Goal: Task Accomplishment & Management: Use online tool/utility

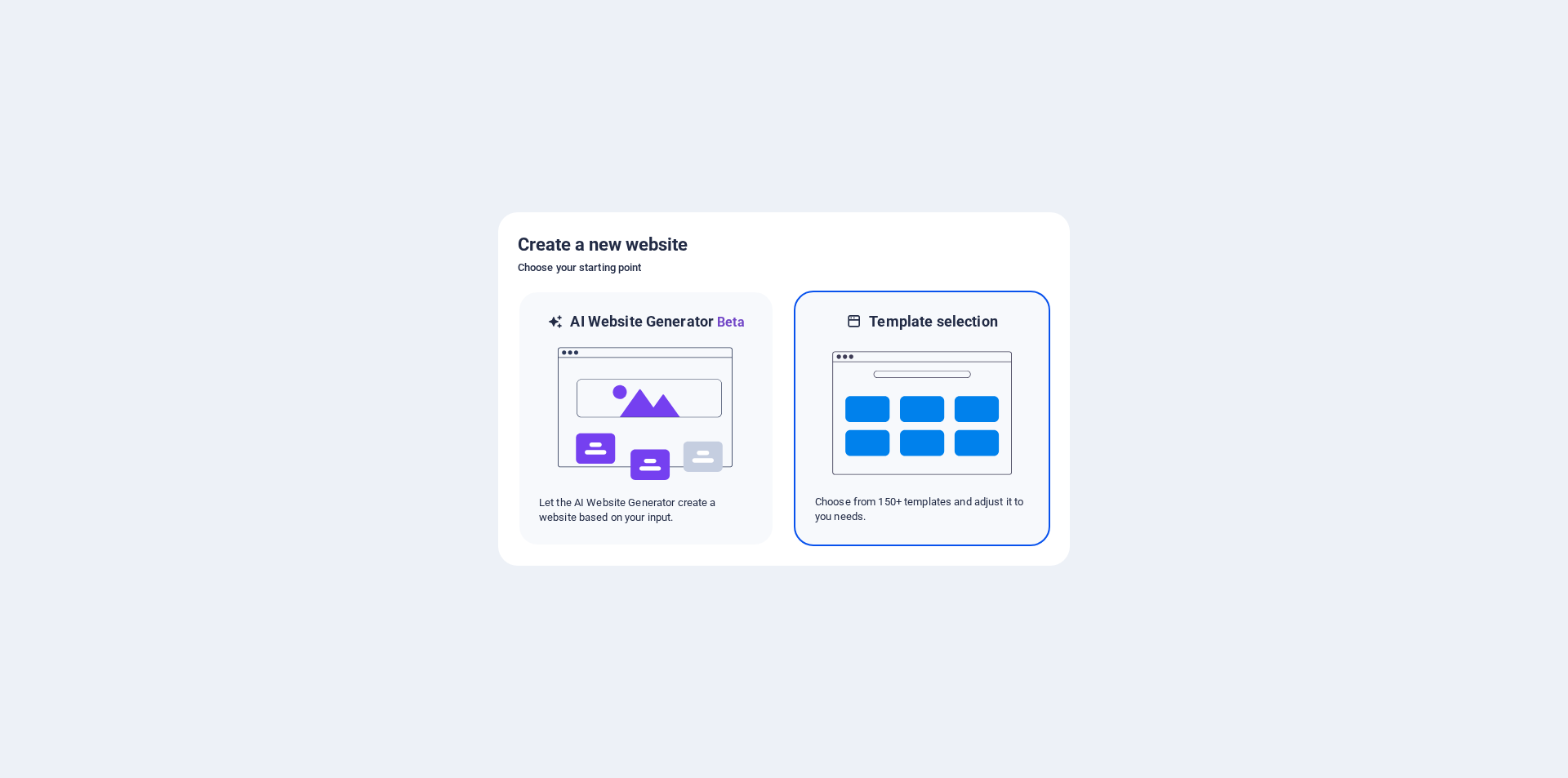
click at [885, 411] on img at bounding box center [922, 413] width 180 height 163
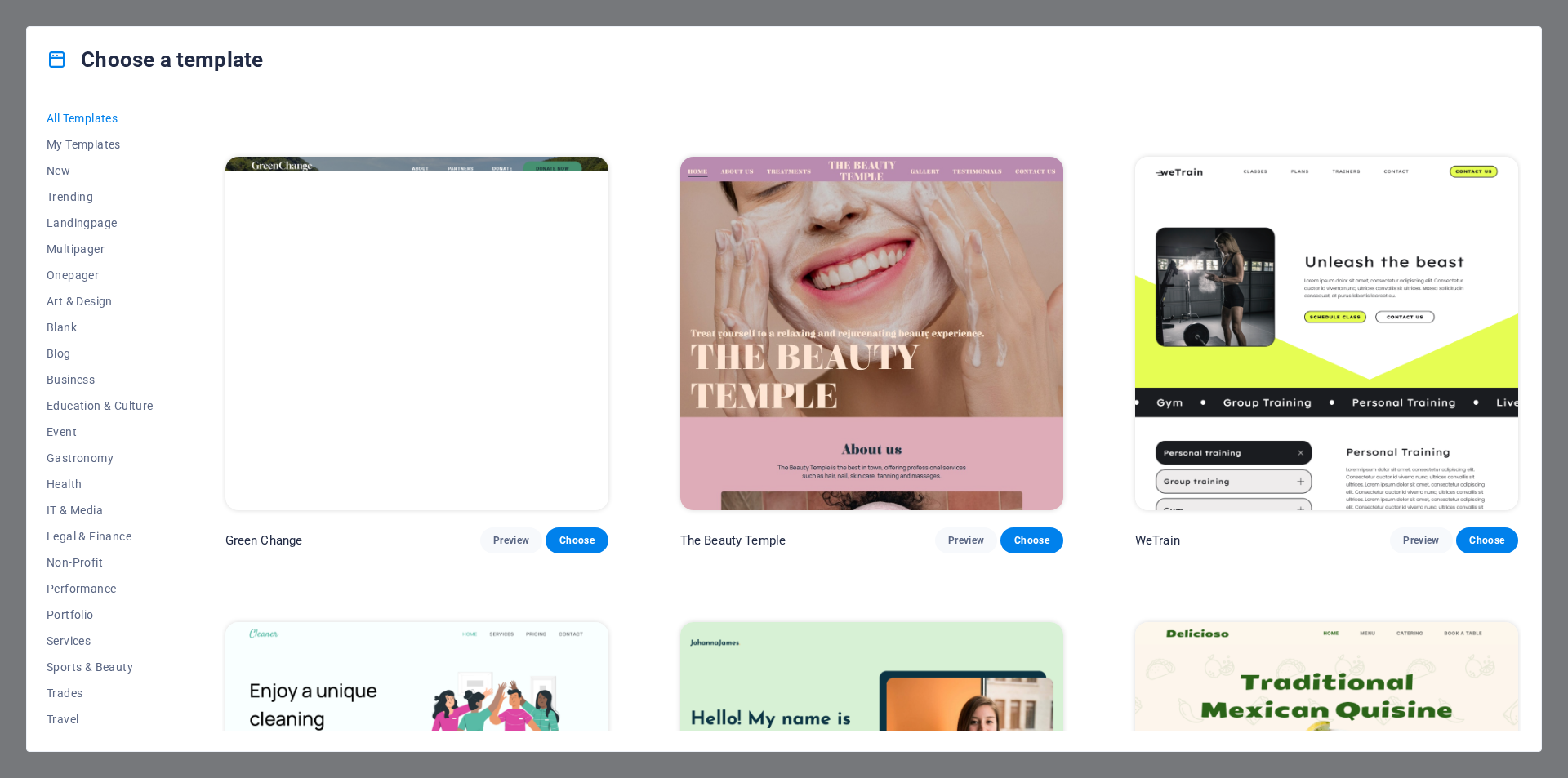
scroll to position [3289, 0]
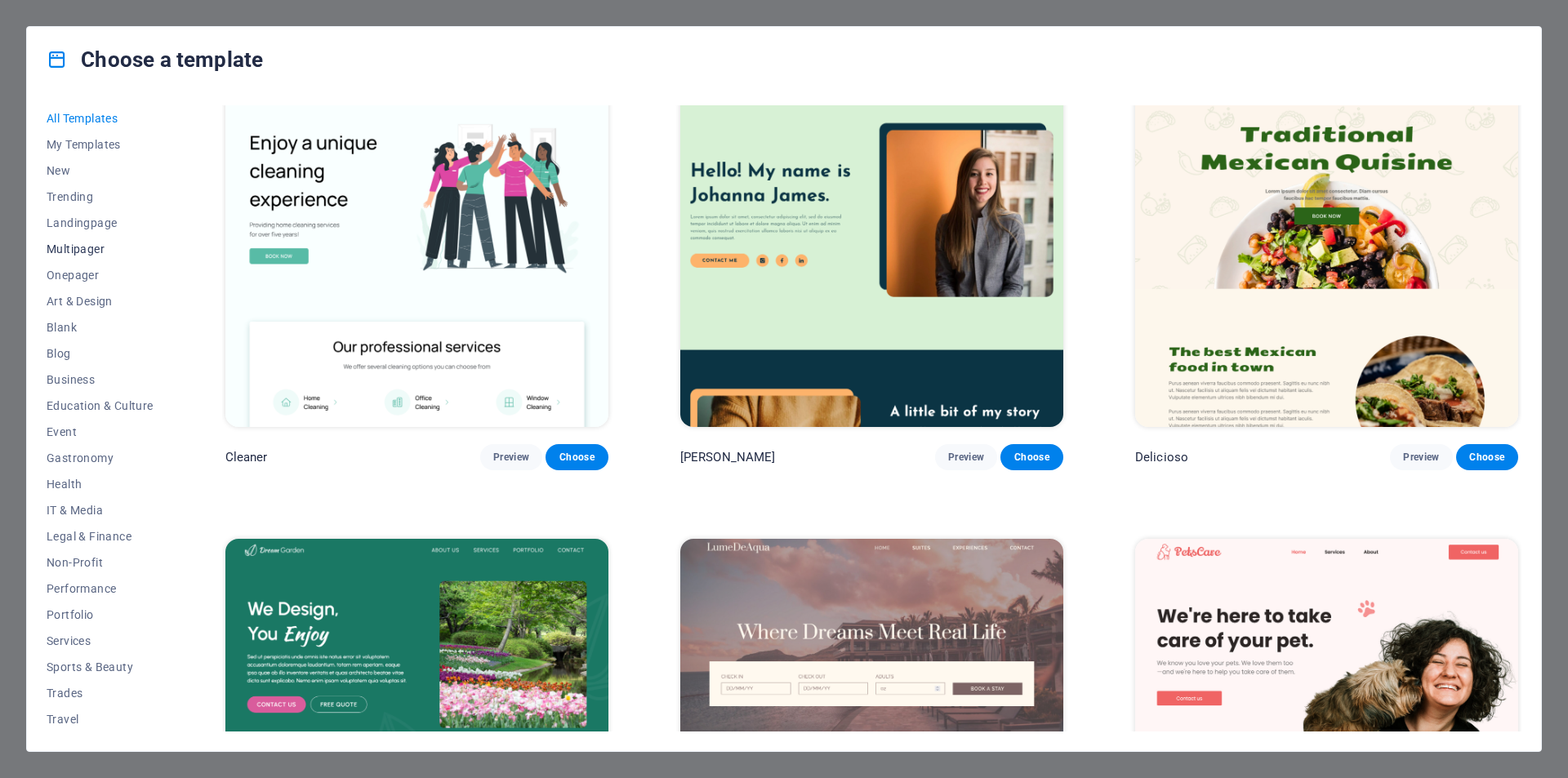
click at [91, 253] on span "Multipager" at bounding box center [100, 249] width 107 height 13
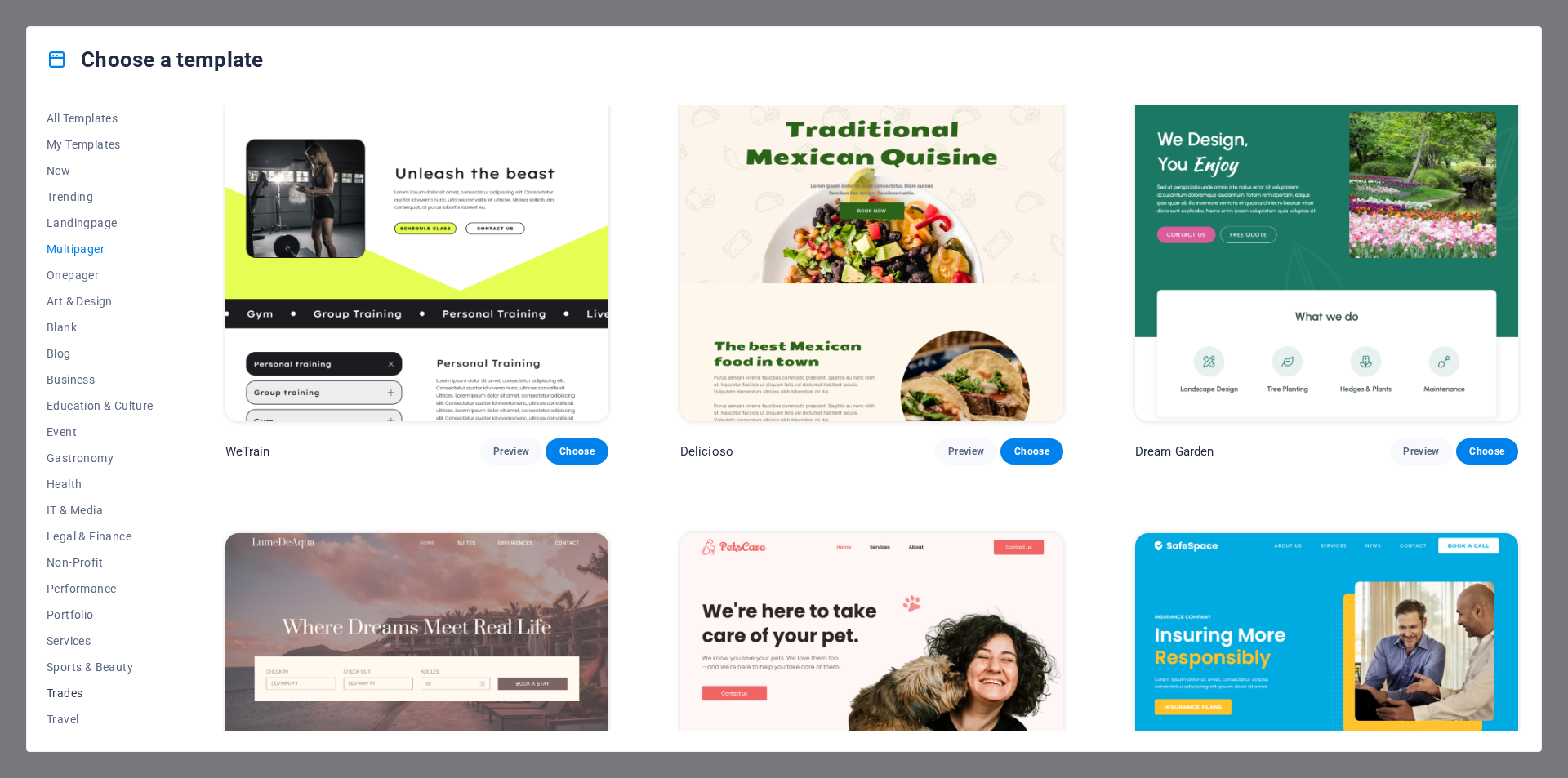
click at [76, 695] on span "Trades" at bounding box center [100, 693] width 107 height 13
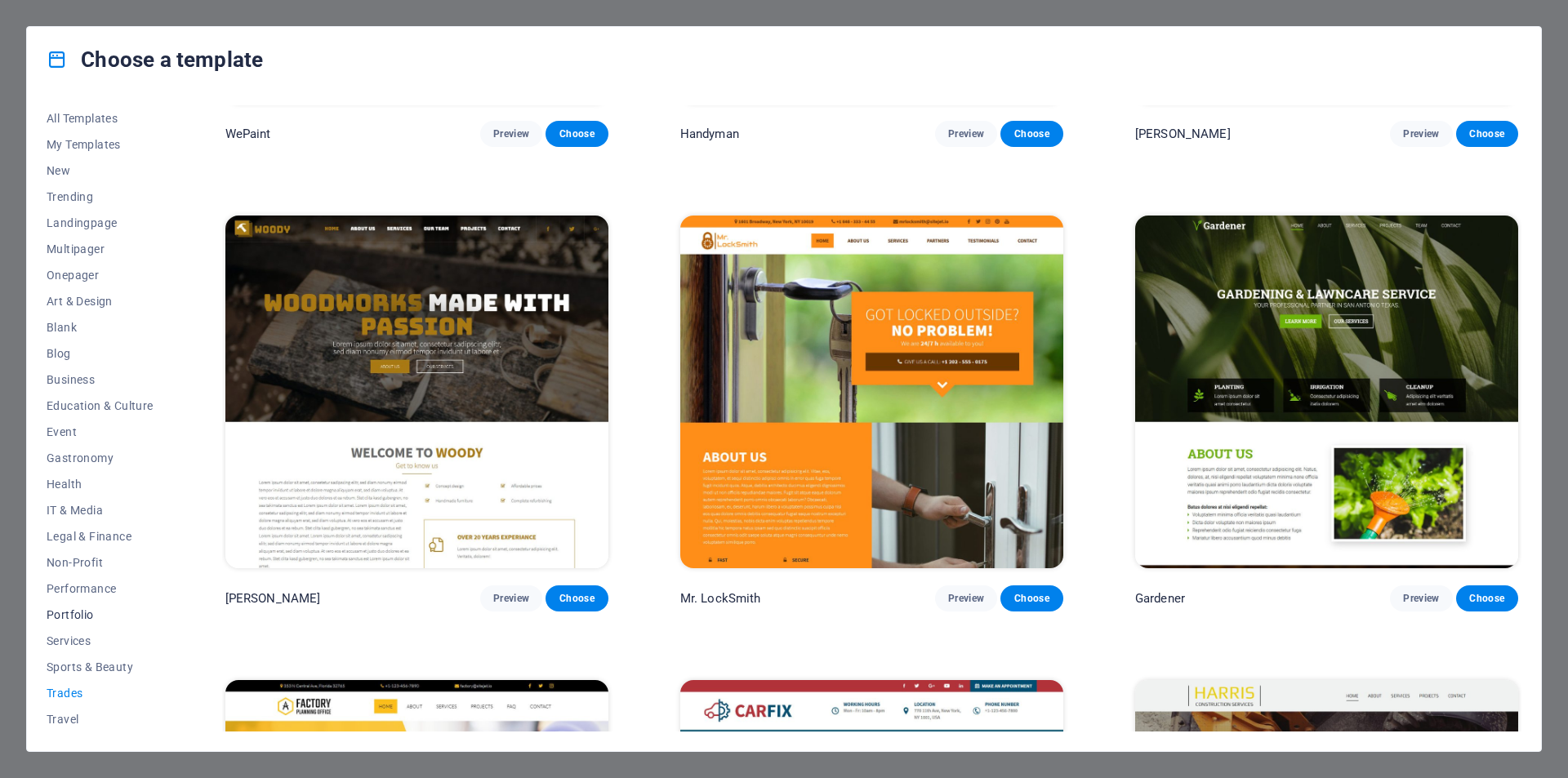
scroll to position [698, 0]
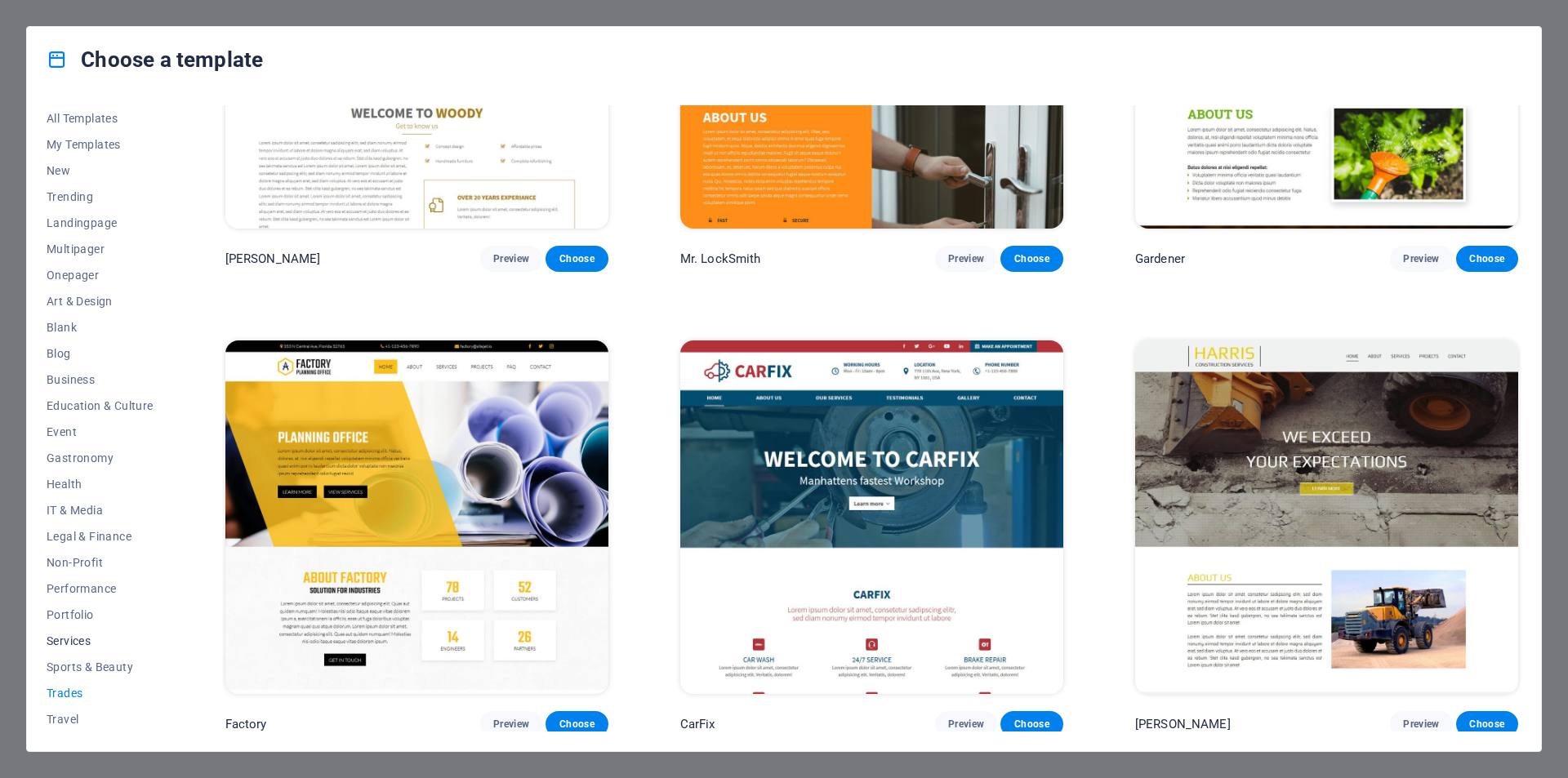
click at [81, 635] on span "Services" at bounding box center [100, 641] width 107 height 13
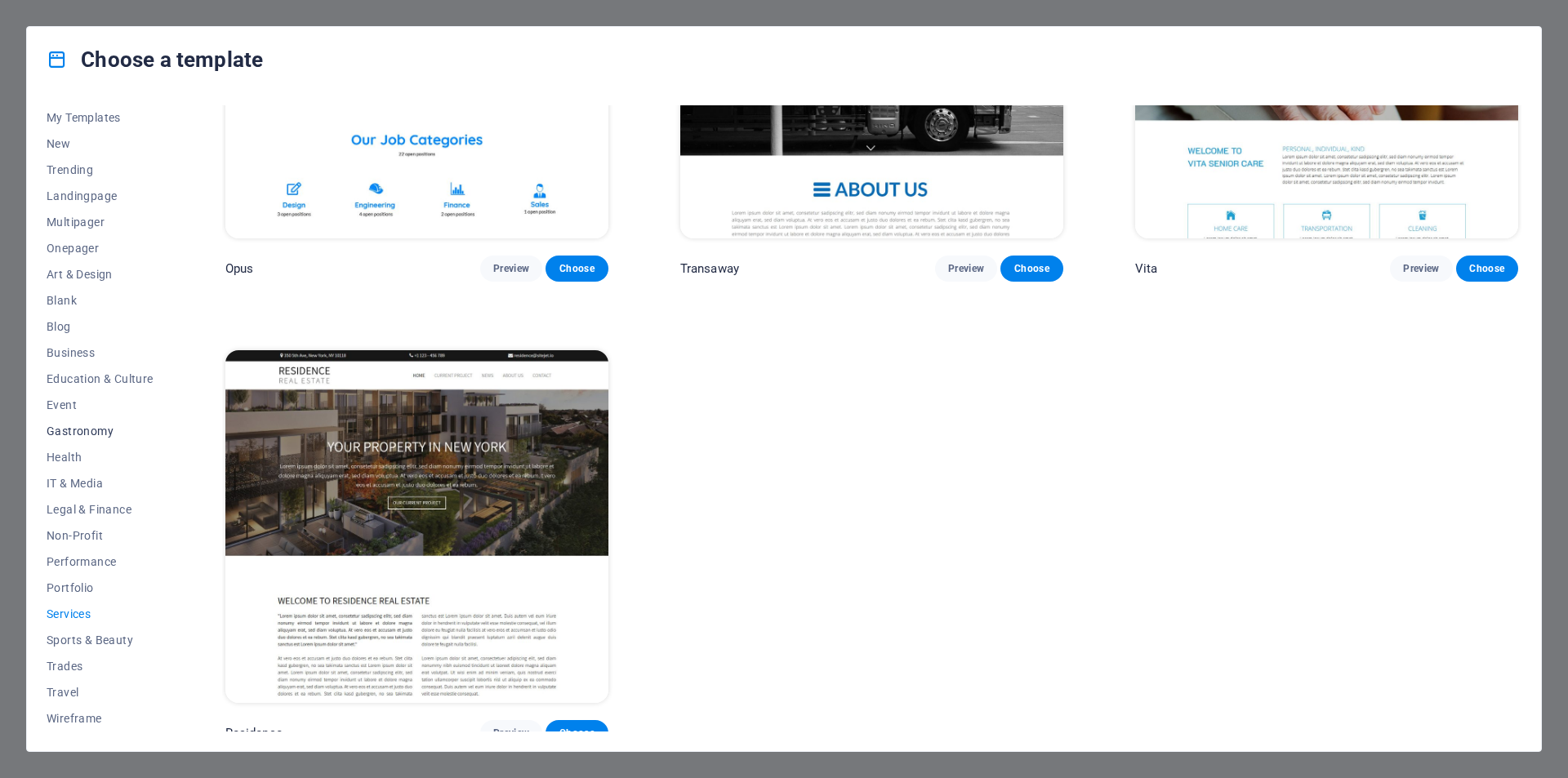
scroll to position [0, 0]
click at [77, 276] on span "Onepager" at bounding box center [100, 275] width 107 height 13
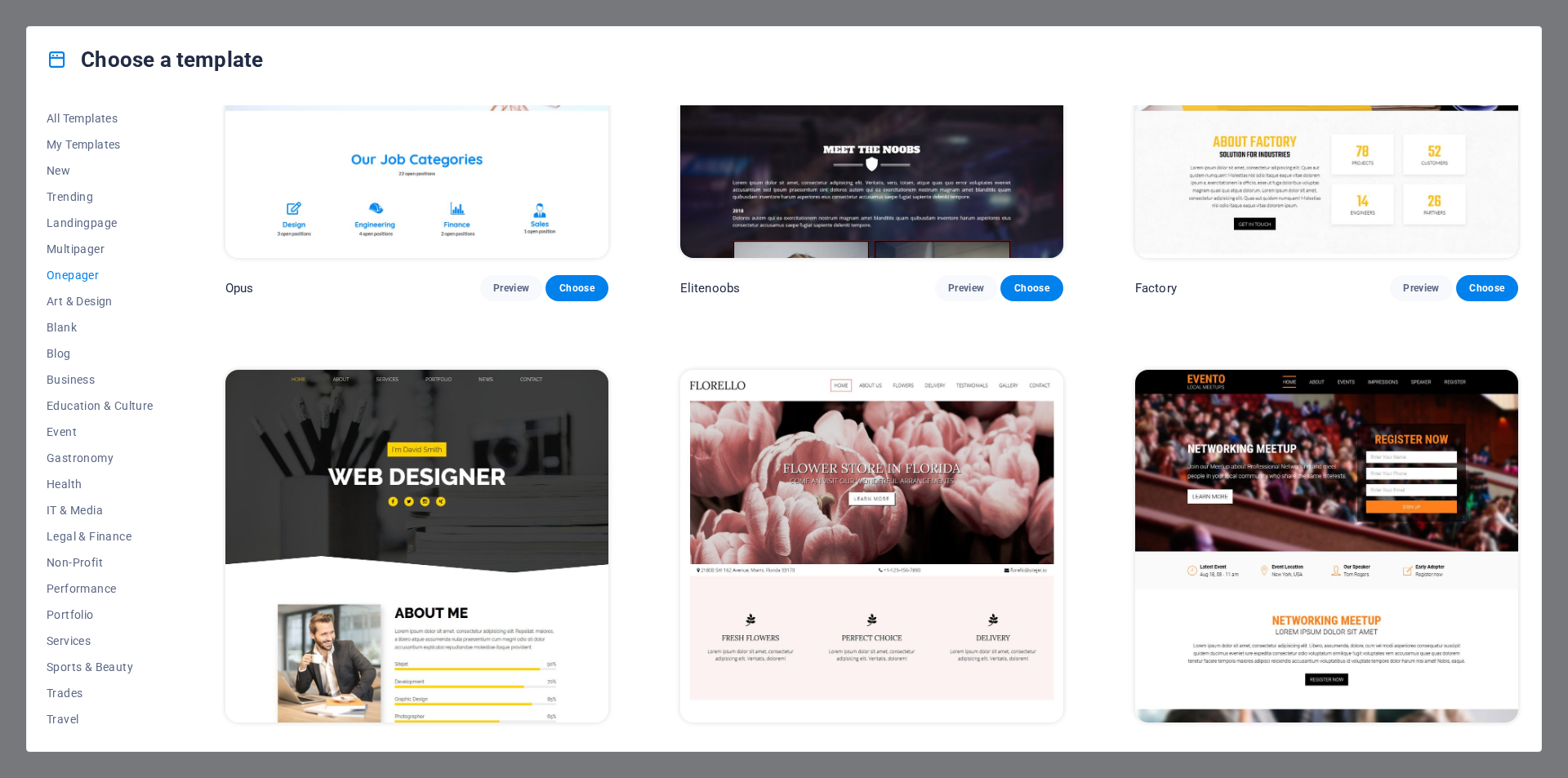
click at [1275, 495] on img at bounding box center [1326, 546] width 383 height 353
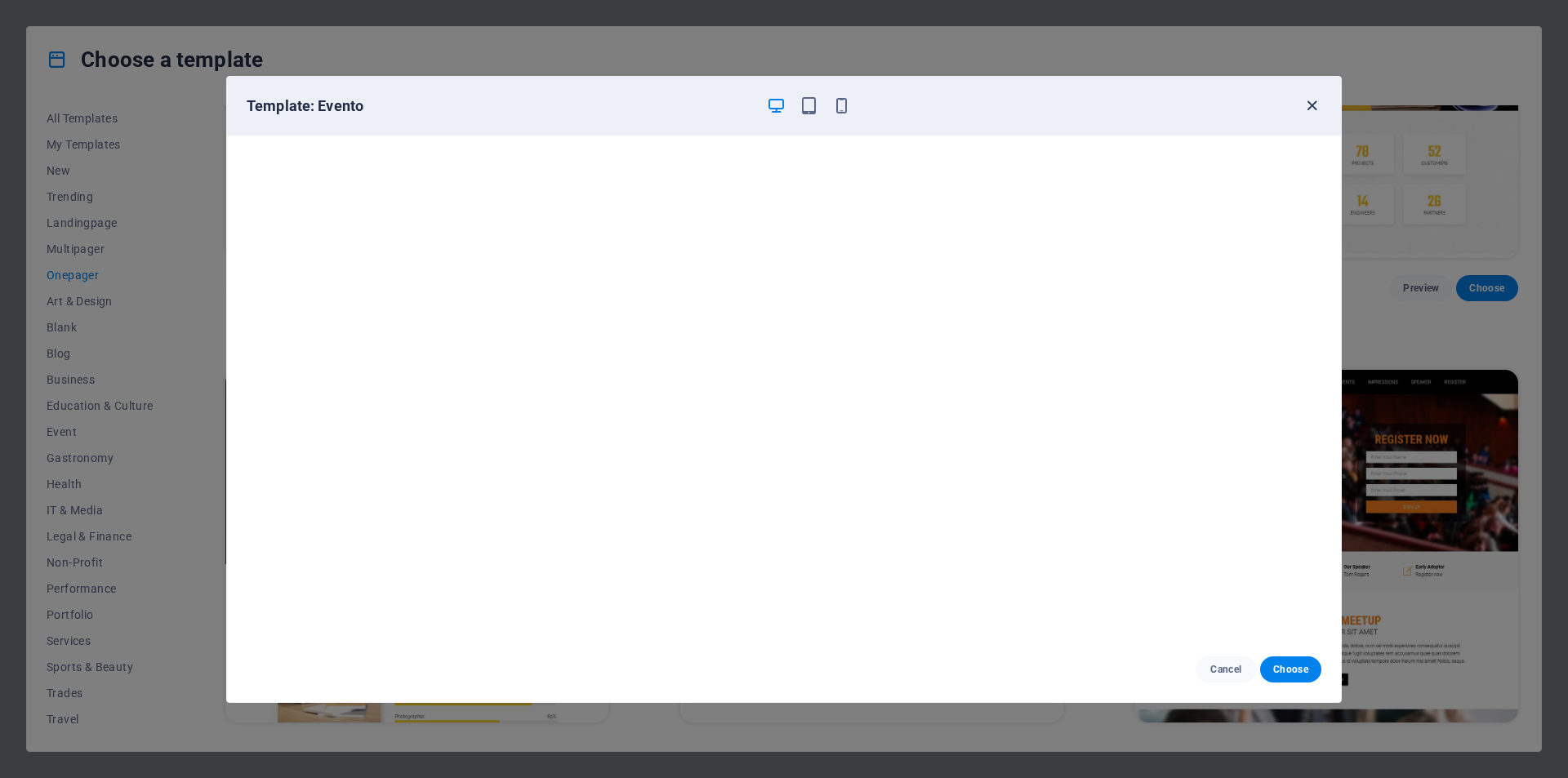
click at [1310, 105] on icon "button" at bounding box center [1312, 105] width 19 height 19
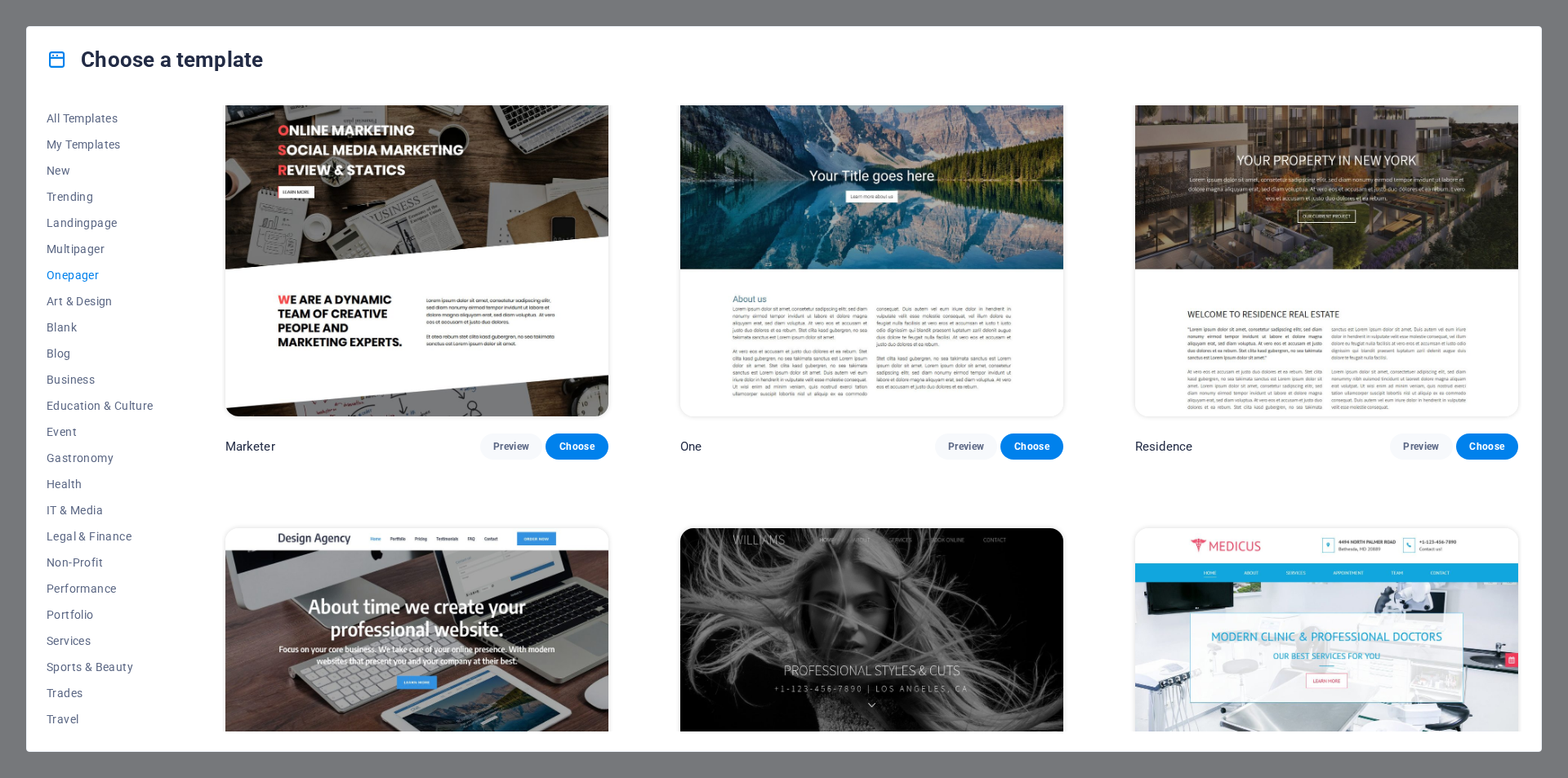
scroll to position [9326, 0]
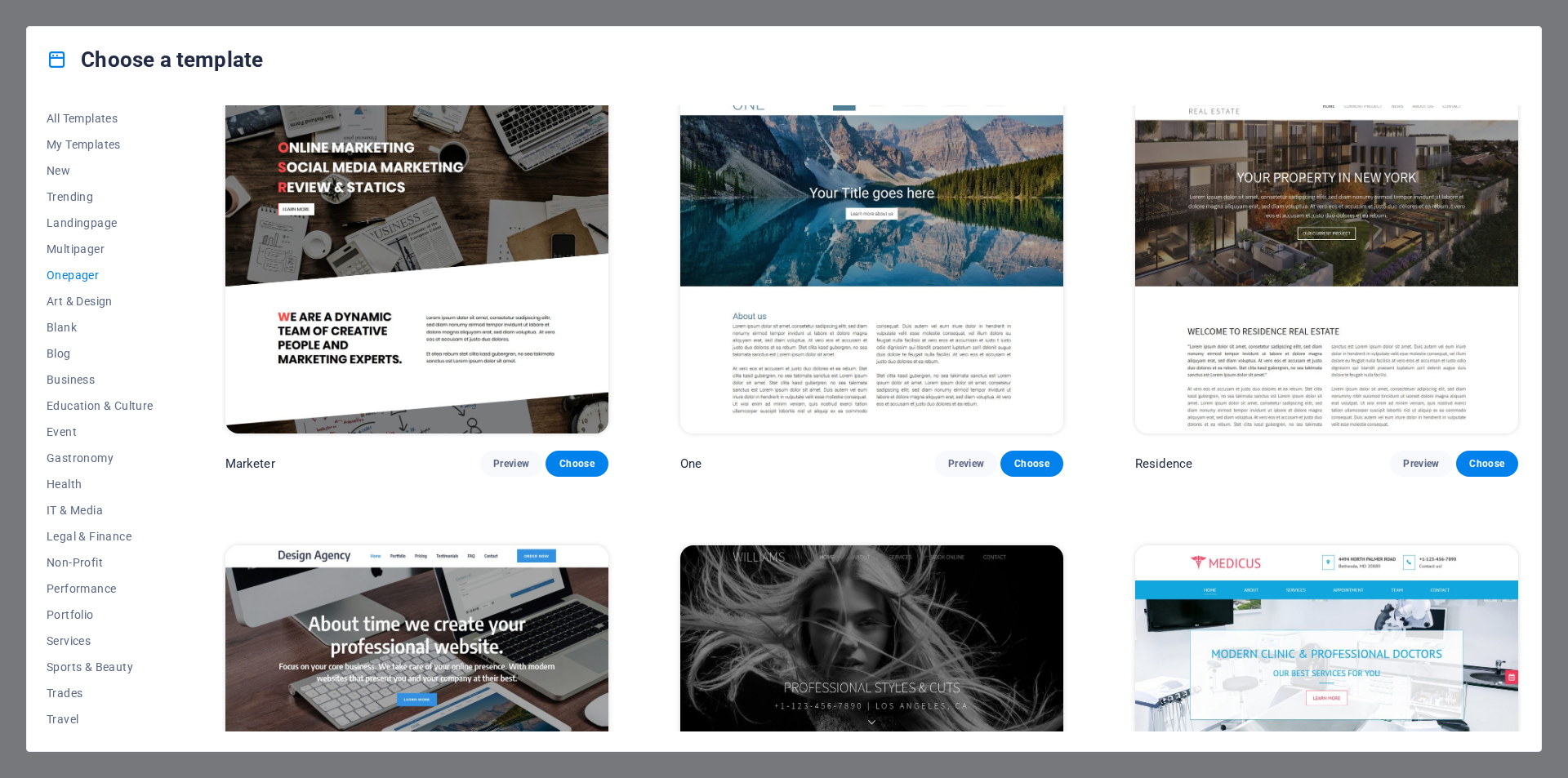
click at [421, 627] on img at bounding box center [417, 722] width 383 height 353
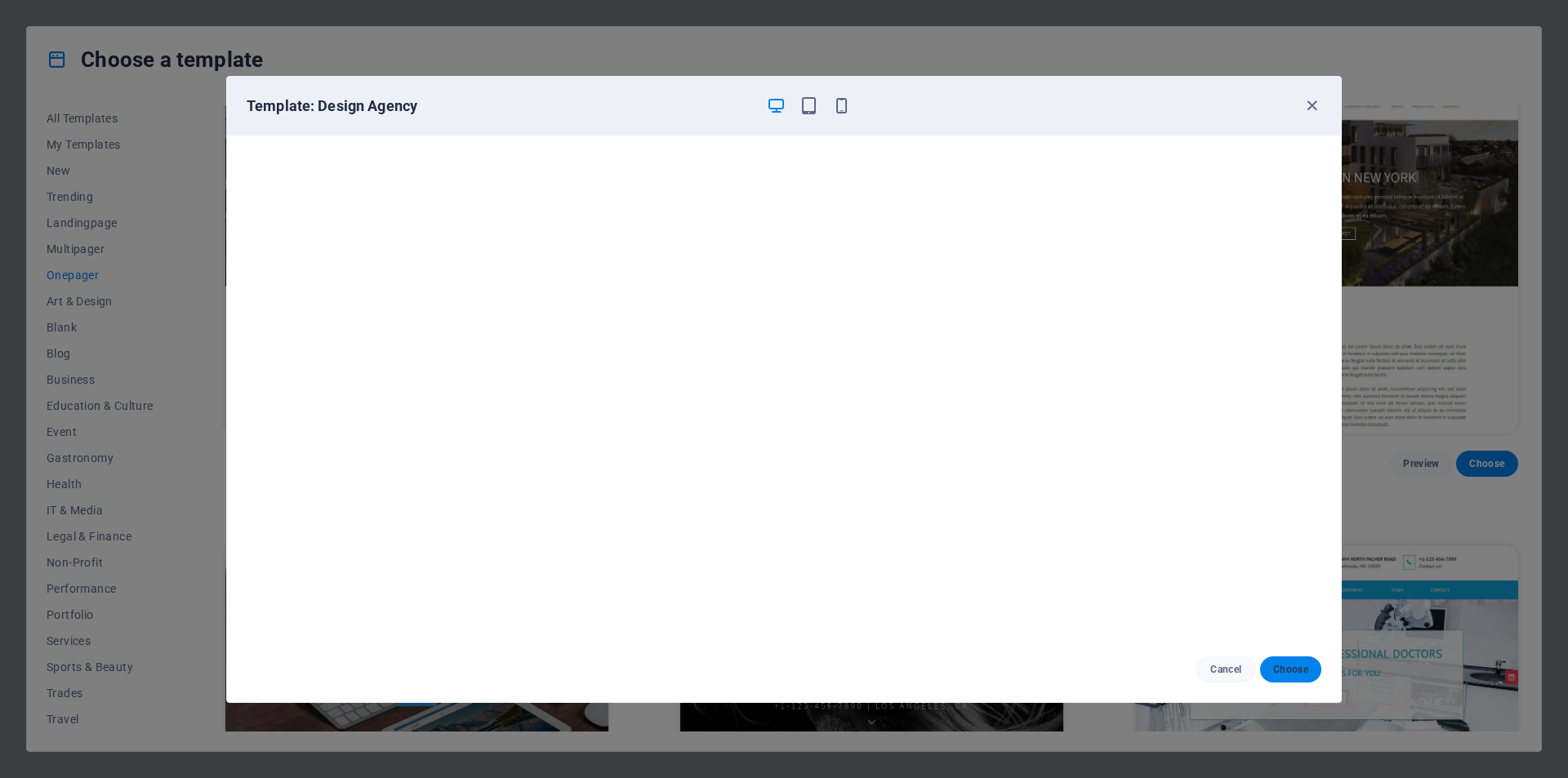
click at [1299, 673] on span "Choose" at bounding box center [1291, 669] width 35 height 13
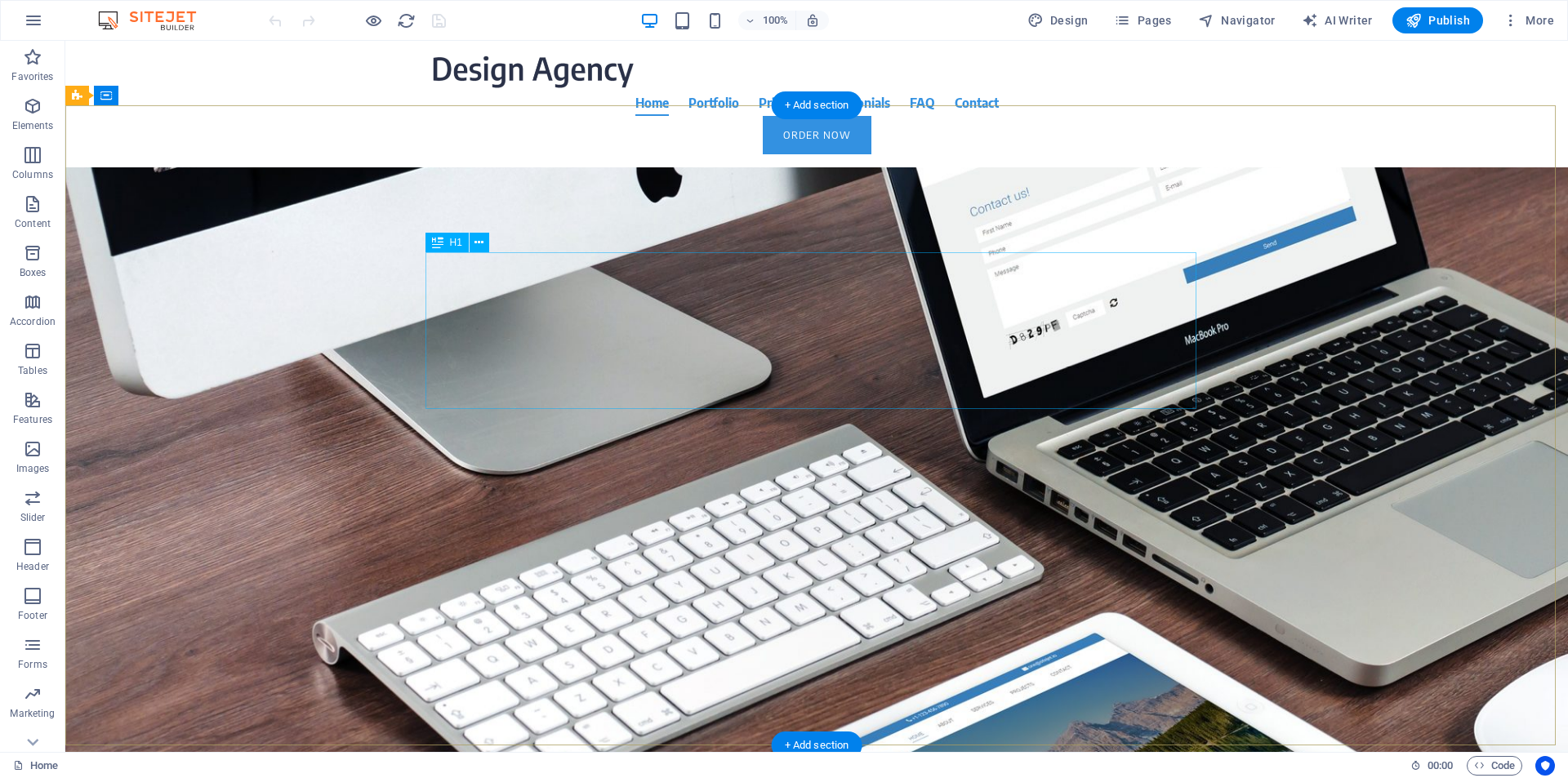
click at [666, 309] on div "About time we create your professional website." at bounding box center [817, 350] width 771 height 156
click at [654, 305] on div "About time we create your professional website." at bounding box center [817, 350] width 771 height 156
drag, startPoint x: 654, startPoint y: 305, endPoint x: 367, endPoint y: 304, distance: 287.0
click at [654, 304] on div "About time we create your professional website." at bounding box center [817, 350] width 771 height 156
click at [507, 304] on span "About time we create your professional website." at bounding box center [817, 350] width 621 height 143
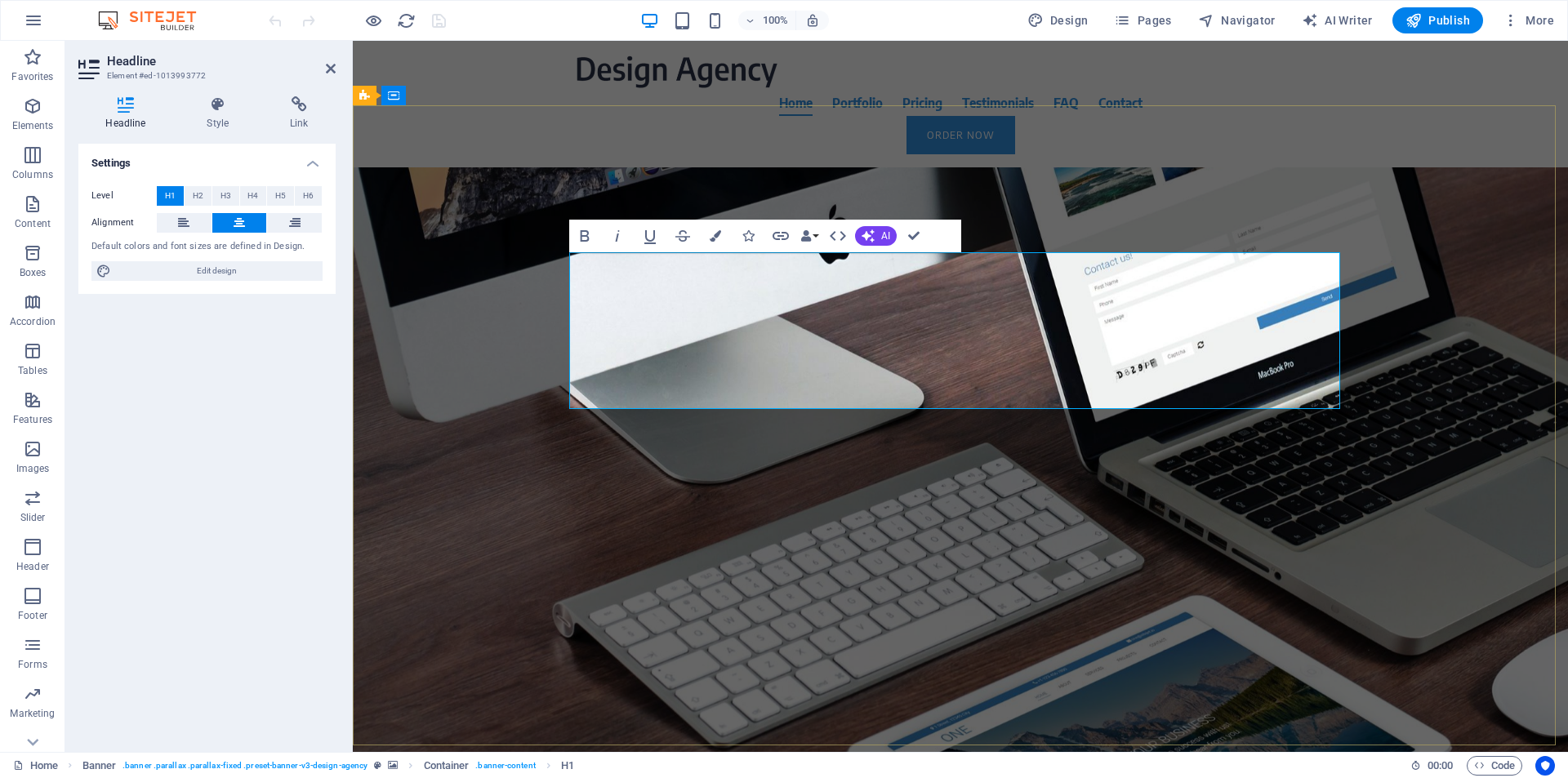
click at [747, 298] on span "About time we create your professional website." at bounding box center [960, 350] width 621 height 143
click at [806, 297] on span "About time we create your professional website." at bounding box center [960, 350] width 621 height 143
drag, startPoint x: 957, startPoint y: 299, endPoint x: 936, endPoint y: 302, distance: 21.2
click at [936, 302] on span "About Time we create your professional website." at bounding box center [960, 350] width 633 height 143
click at [1029, 294] on span "About Time We create your professional website." at bounding box center [961, 350] width 641 height 143
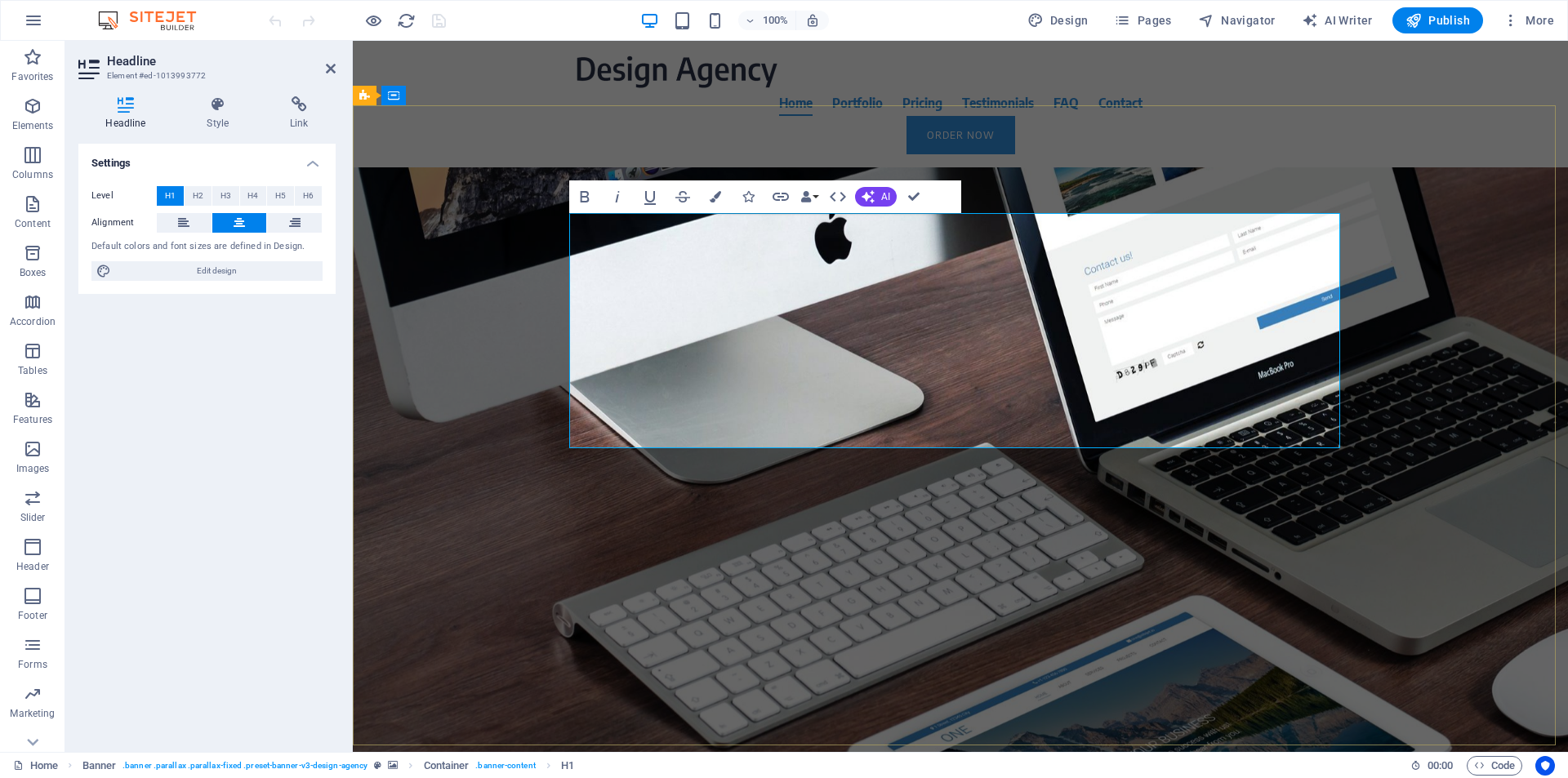
click at [876, 348] on span "About Time We Create Millionairerewardsclub your professional website." at bounding box center [960, 389] width 656 height 222
click at [894, 340] on span "About Time We Create Millionaire rewardsclub your professional website." at bounding box center [960, 389] width 668 height 222
click at [1079, 346] on span "About Time We Create Millionaire Rewardsclub your professional website." at bounding box center [960, 389] width 680 height 222
drag, startPoint x: 1099, startPoint y: 333, endPoint x: 1083, endPoint y: 339, distance: 17.1
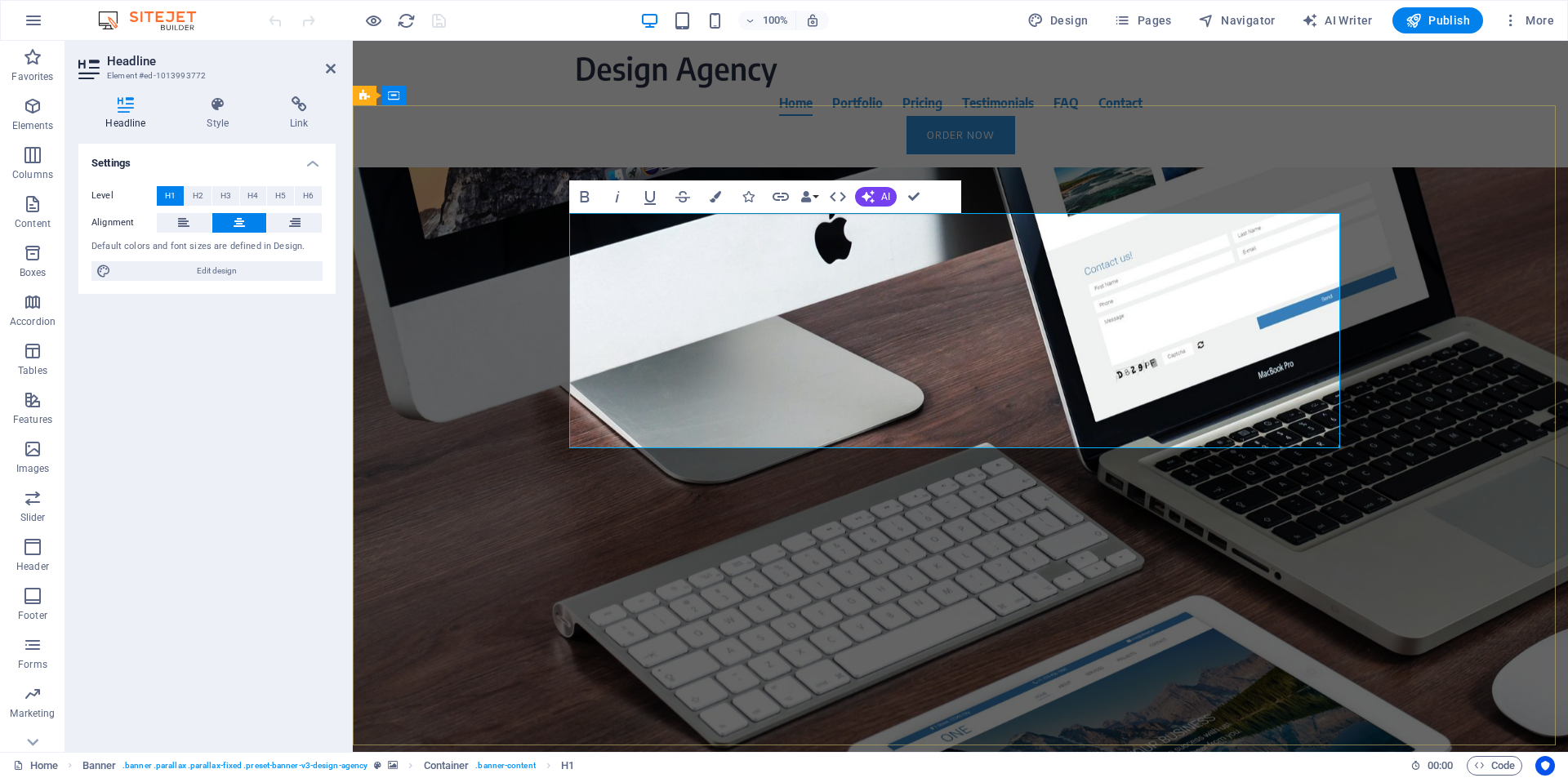
click at [1083, 339] on span "About Time We Create Millionaire Rewards club your professional website." at bounding box center [959, 389] width 692 height 222
click at [1190, 336] on span "About Time We Create Millionaire Rewards Club your professional website." at bounding box center [961, 389] width 700 height 222
click at [1182, 340] on span "About Time We Create Millionaire Rewards Club your professional website." at bounding box center [961, 389] width 700 height 222
click at [1200, 416] on span "About Time We Create Millionaire Rewards Club. your professional website." at bounding box center [960, 389] width 713 height 222
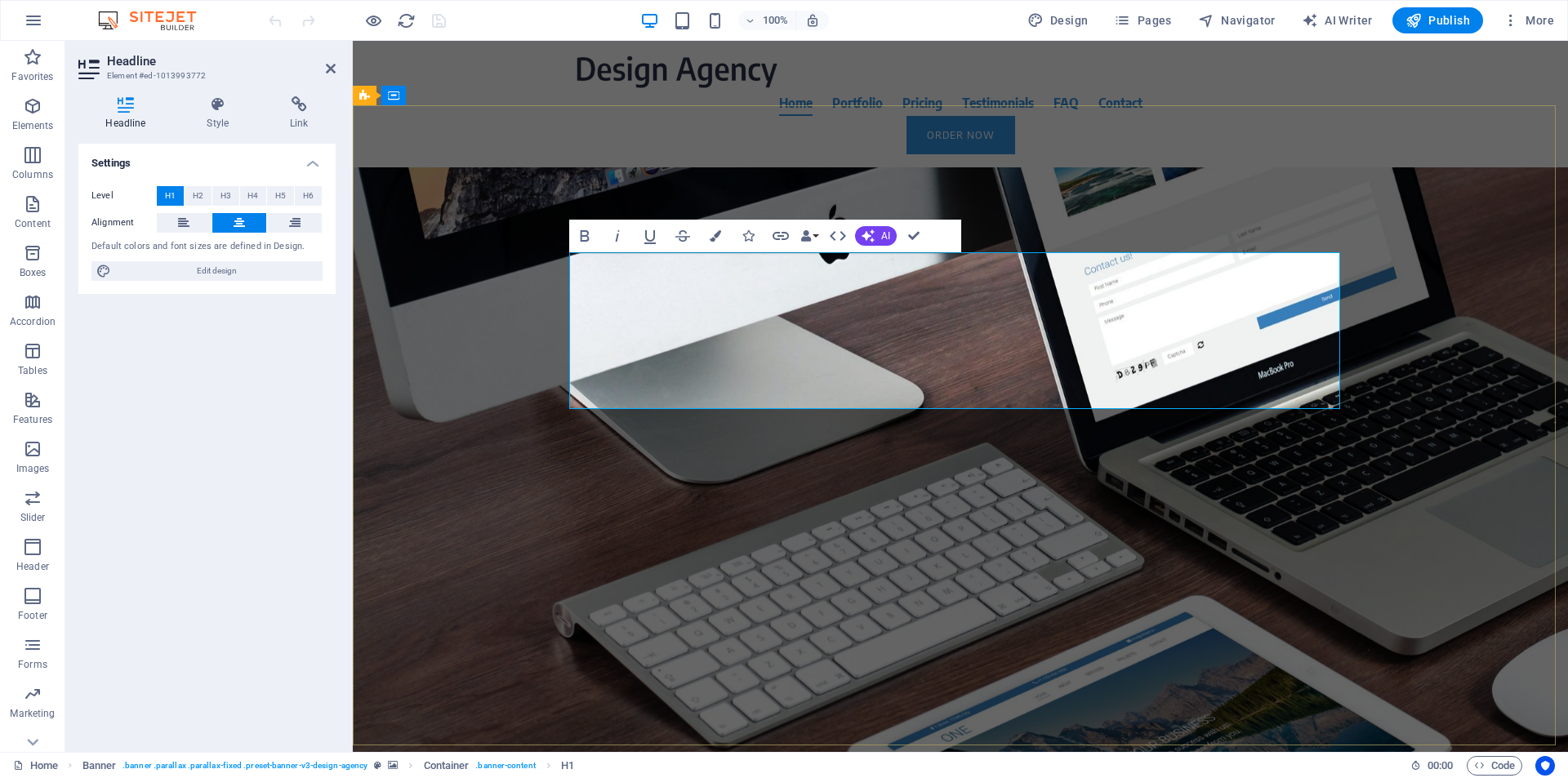
click at [1240, 391] on span "About Time We Create Millionaire Rewards Club." at bounding box center [960, 350] width 593 height 143
click at [1184, 379] on span "About Time We Create Millionaire Rewards Club." at bounding box center [960, 350] width 593 height 143
click at [1399, 405] on div "About Time We Create Millionaire Rewards Club. Focus on your core business. We …" at bounding box center [960, 445] width 1215 height 555
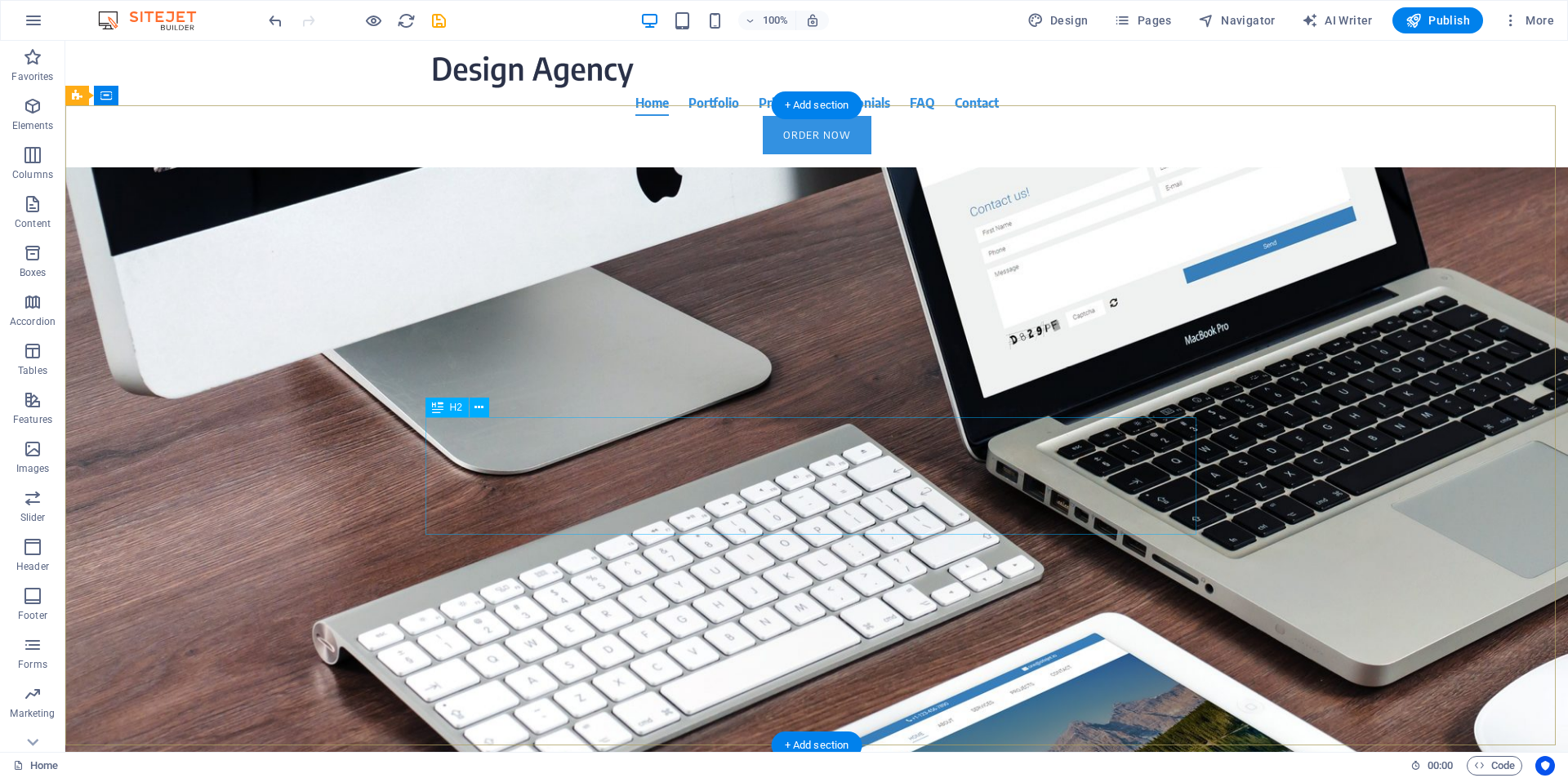
click at [739, 443] on div "Focus on your core business. We take care of your online presence. With modern …" at bounding box center [817, 495] width 771 height 118
click at [750, 443] on div "Focus on your core business. We take care of your online presence. With modern …" at bounding box center [817, 495] width 771 height 118
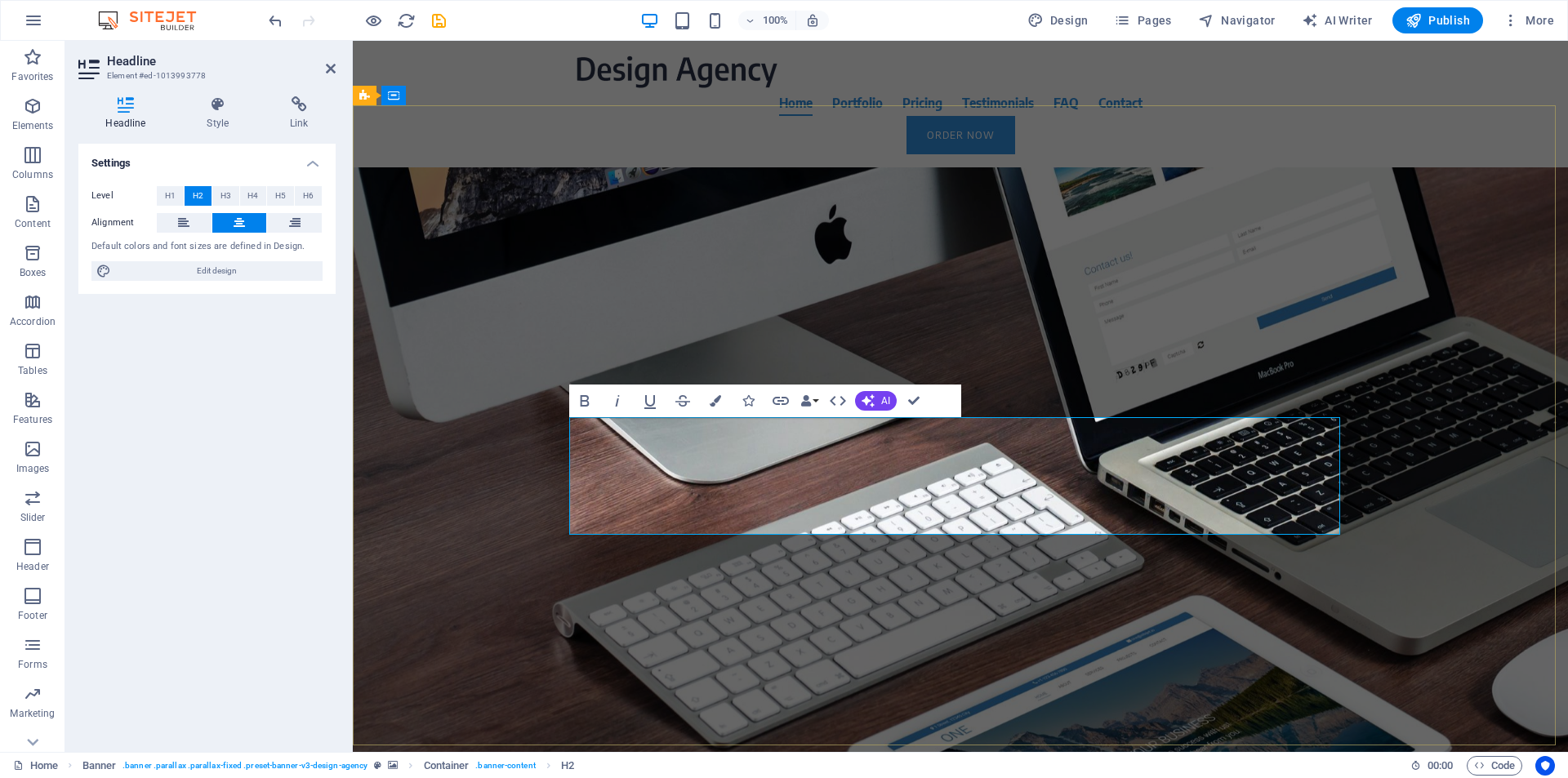
click at [795, 443] on span "Focus on your core business. We take care of your online presence. With modern …" at bounding box center [960, 495] width 768 height 111
click at [658, 447] on span "Focus on your core business. We take care of your online presence. With modern …" at bounding box center [960, 495] width 768 height 111
click at [737, 441] on span "Focus on your core business. We take care of your online presence. With modern …" at bounding box center [960, 495] width 768 height 111
drag, startPoint x: 737, startPoint y: 441, endPoint x: 897, endPoint y: 446, distance: 160.1
click at [897, 446] on span "Focus on your core business. We take care of your online presence. With modern …" at bounding box center [960, 495] width 768 height 111
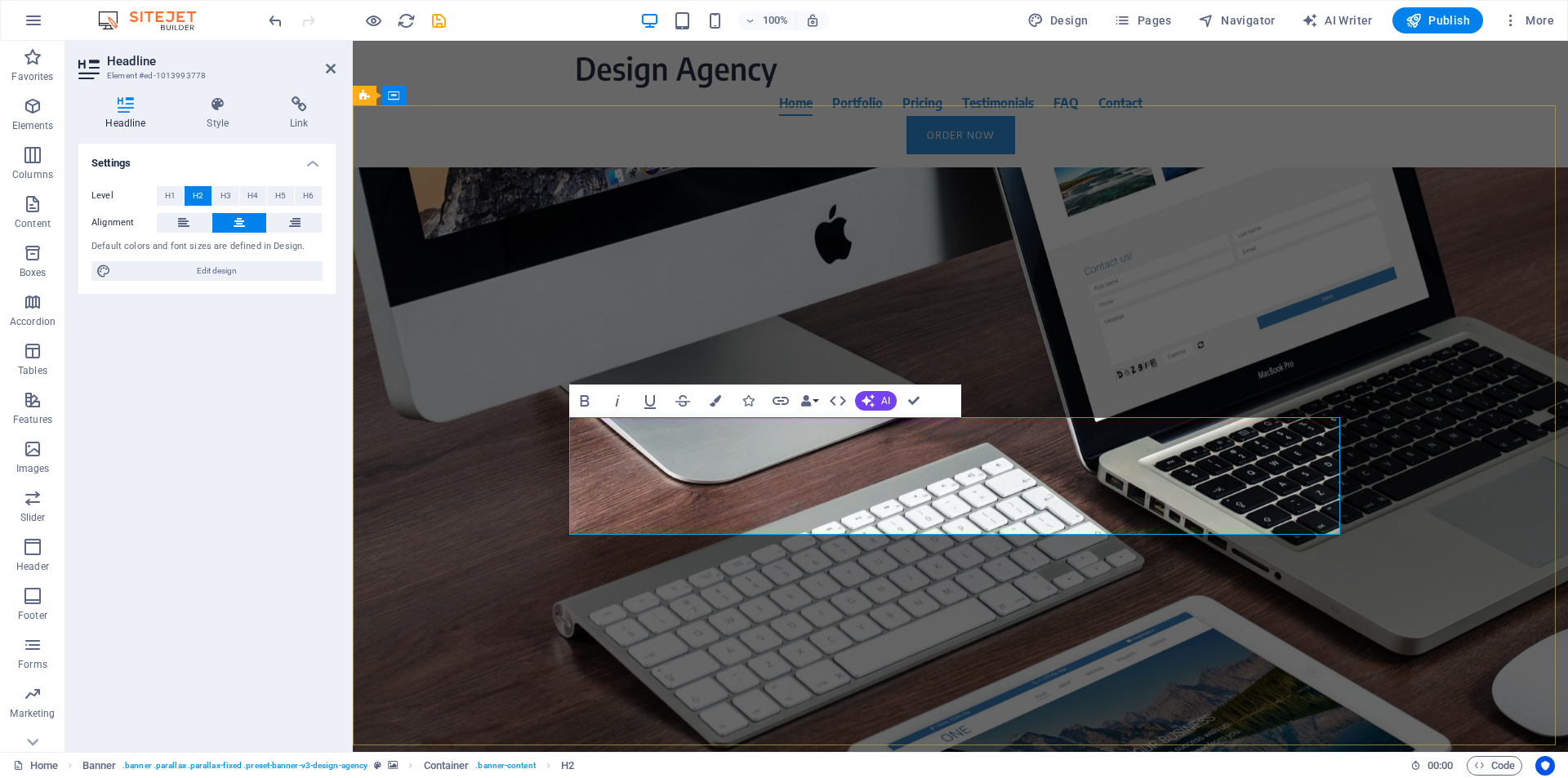
click at [893, 449] on span "Focus on your core business. We take care of your online presence. With modern …" at bounding box center [960, 495] width 768 height 111
click at [1215, 440] on span "Focus on our trading signals . We take care of your online presence. With moder…" at bounding box center [960, 495] width 688 height 111
click at [616, 485] on span "Focus on our trading signals . We take care of your online presence. With moder…" at bounding box center [960, 495] width 688 height 111
click at [787, 483] on span "Focus on our trading signals . We take care of your online trading account pres…" at bounding box center [960, 495] width 749 height 111
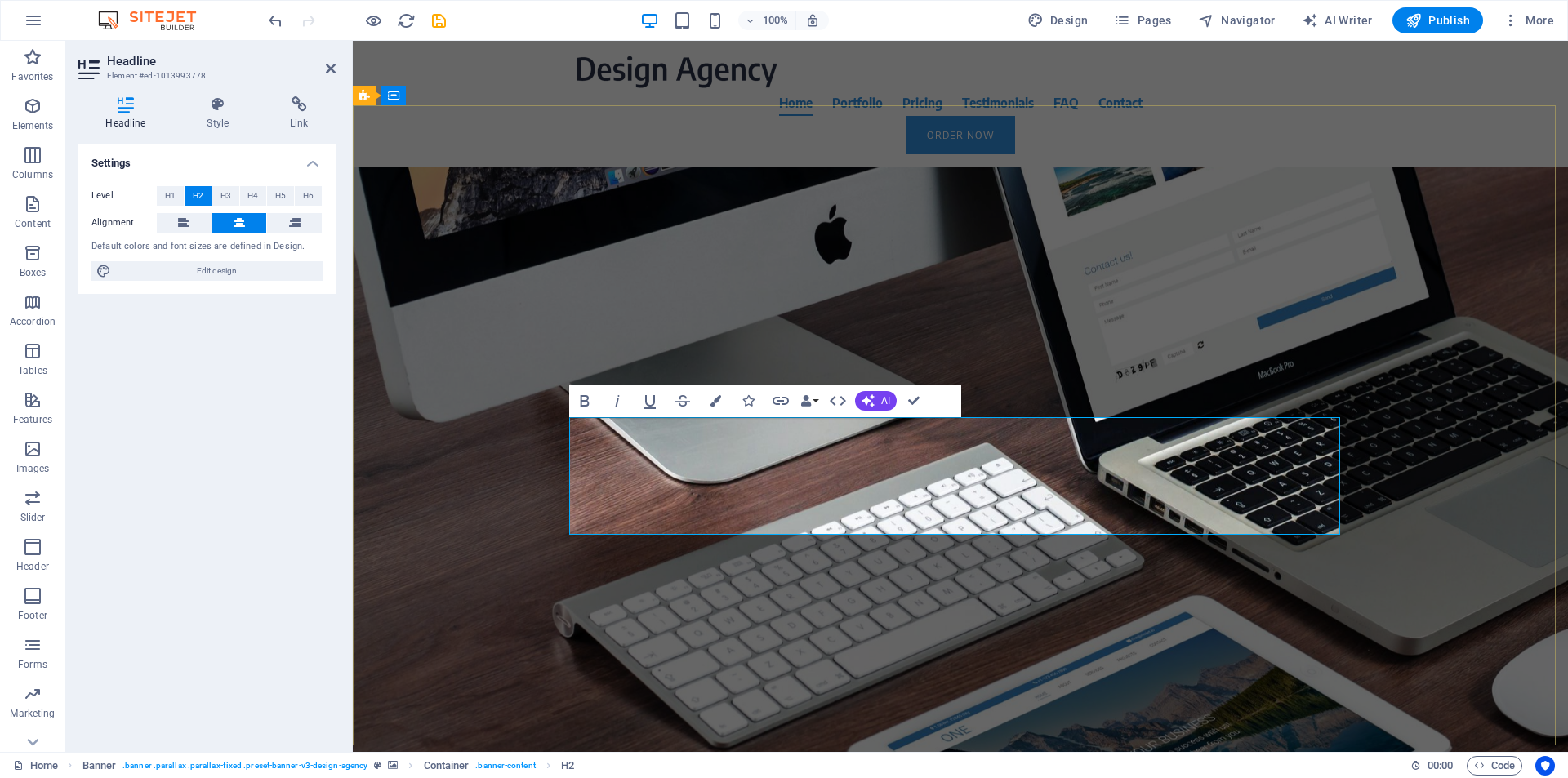
click at [1000, 482] on span "Focus on our trading signals . We take care of your online trading account 25% …" at bounding box center [960, 495] width 749 height 111
click at [1001, 482] on span "Focus on our trading signals . We take care of your online trading account 25% …" at bounding box center [960, 495] width 749 height 111
click at [1137, 474] on span "Focus on our trading signals . We take care of your online trading account 25% …" at bounding box center [960, 495] width 749 height 111
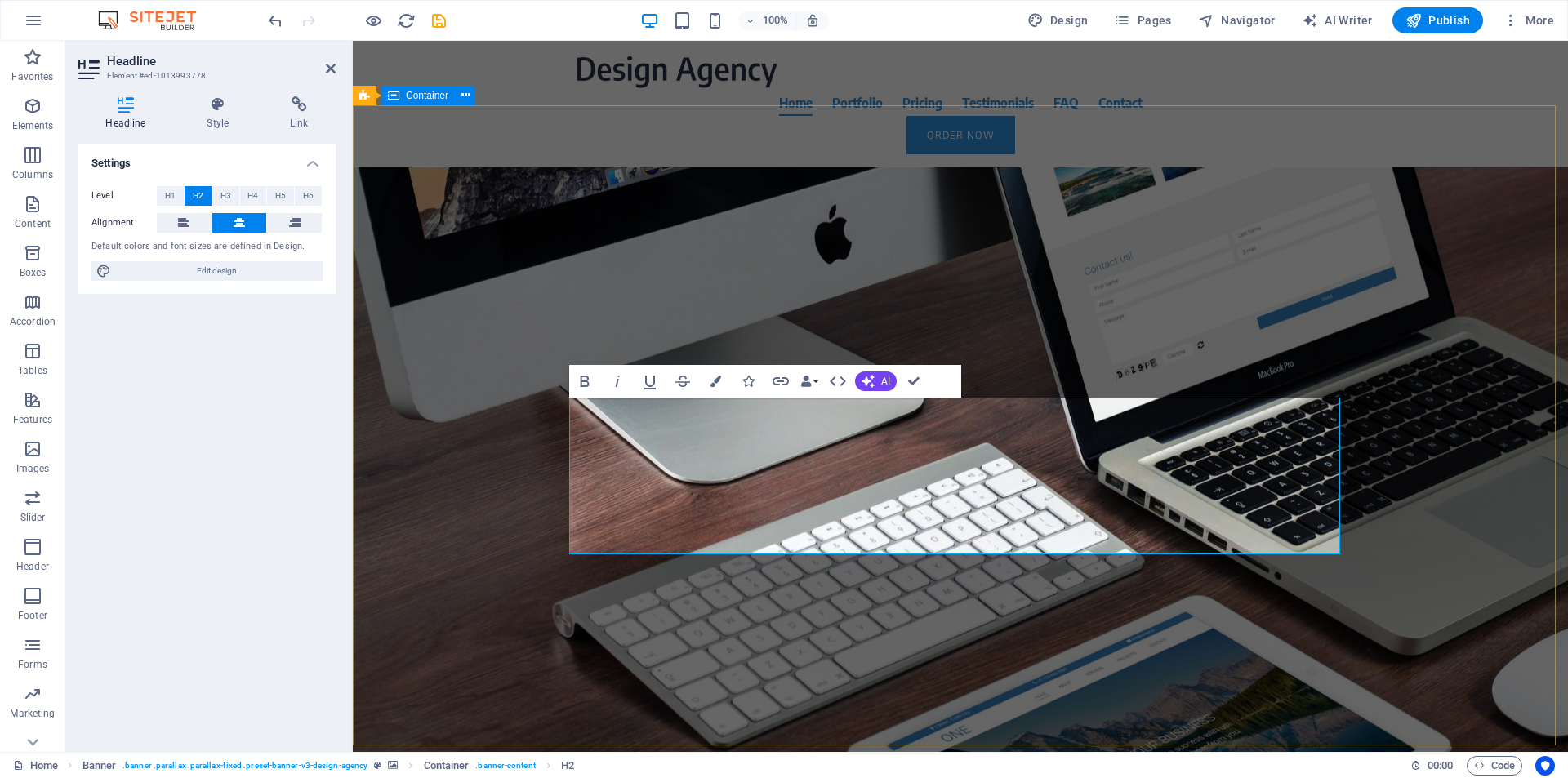
click at [477, 489] on div "About Time We Create Millionaire Rewards Club. Focus on our trading signals . W…" at bounding box center [960, 464] width 1215 height 594
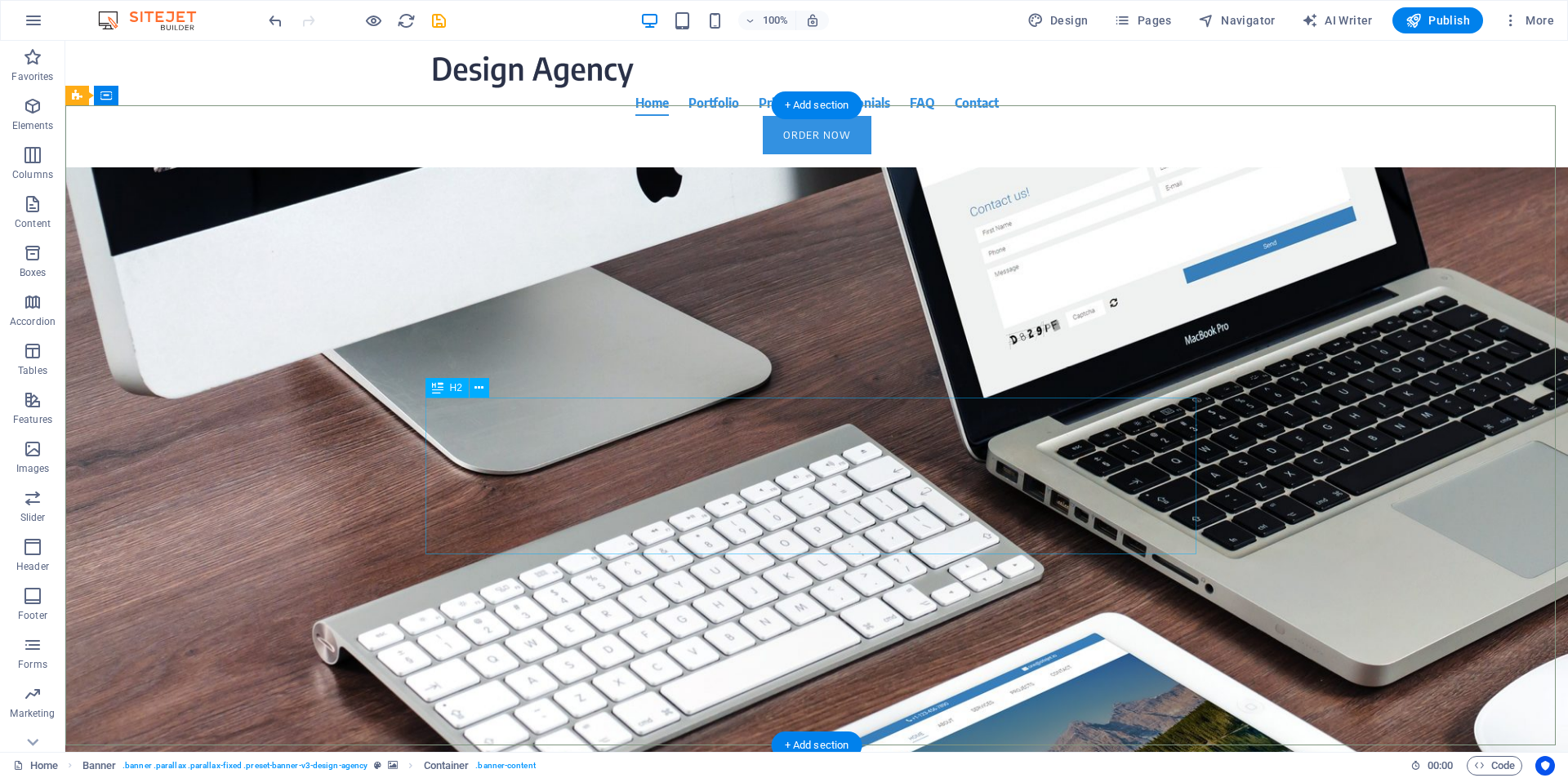
click at [806, 506] on div "Focus on our trading signals . We take care of your online trading account 25% …" at bounding box center [817, 514] width 771 height 156
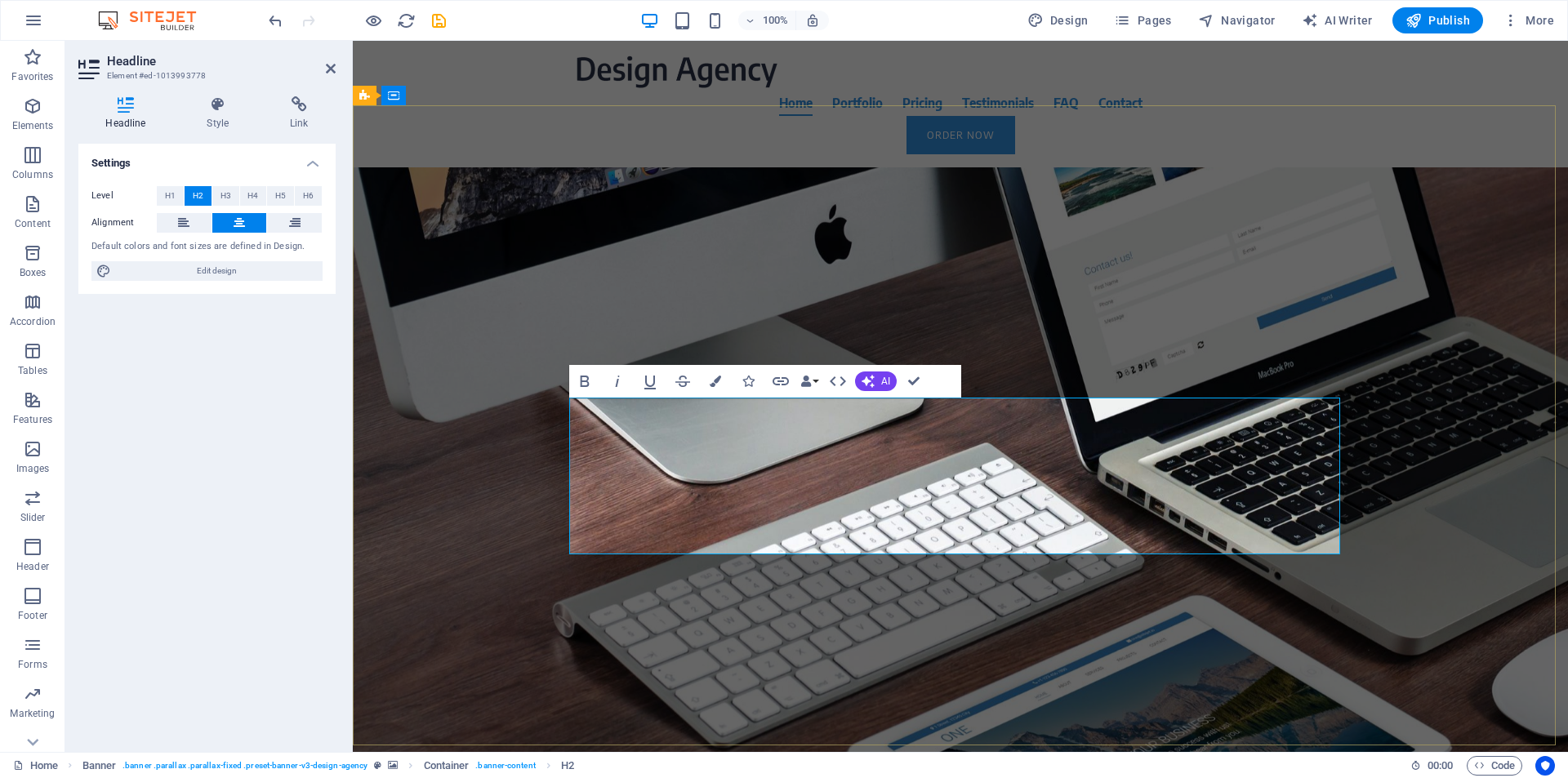
click at [1030, 543] on h2 "Focus on our trading signals . We take care of your online trading account 25% …" at bounding box center [960, 514] width 771 height 156
click at [1004, 541] on span "Focus on our trading signals . We take care of your online trading account 25% …" at bounding box center [960, 515] width 752 height 150
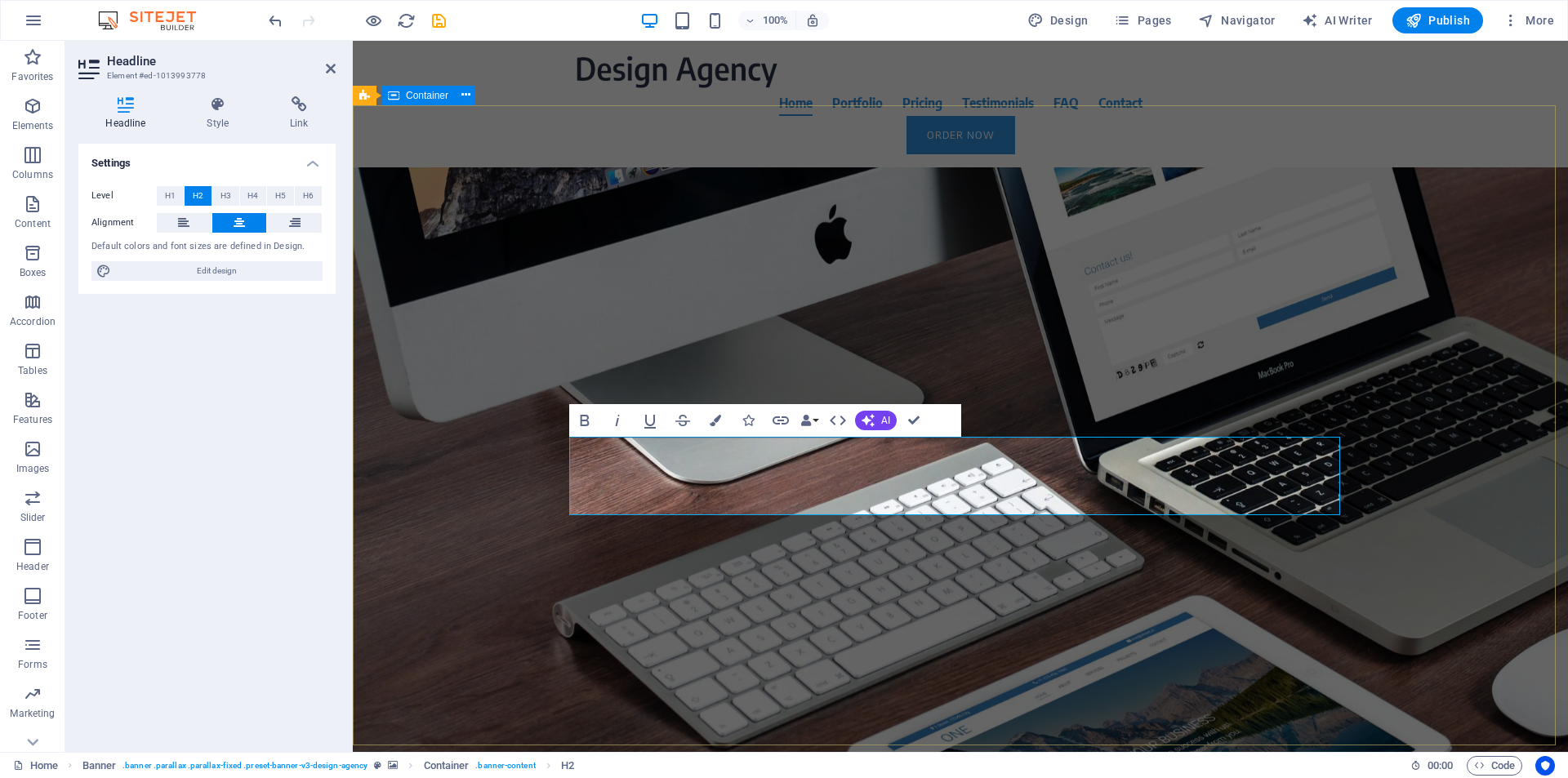
drag, startPoint x: 1369, startPoint y: 545, endPoint x: 1656, endPoint y: 545, distance: 287.0
click at [1567, 543] on div "About Time We Create Millionaire Rewards Club. Focus on our trading signals . W…" at bounding box center [960, 425] width 1215 height 515
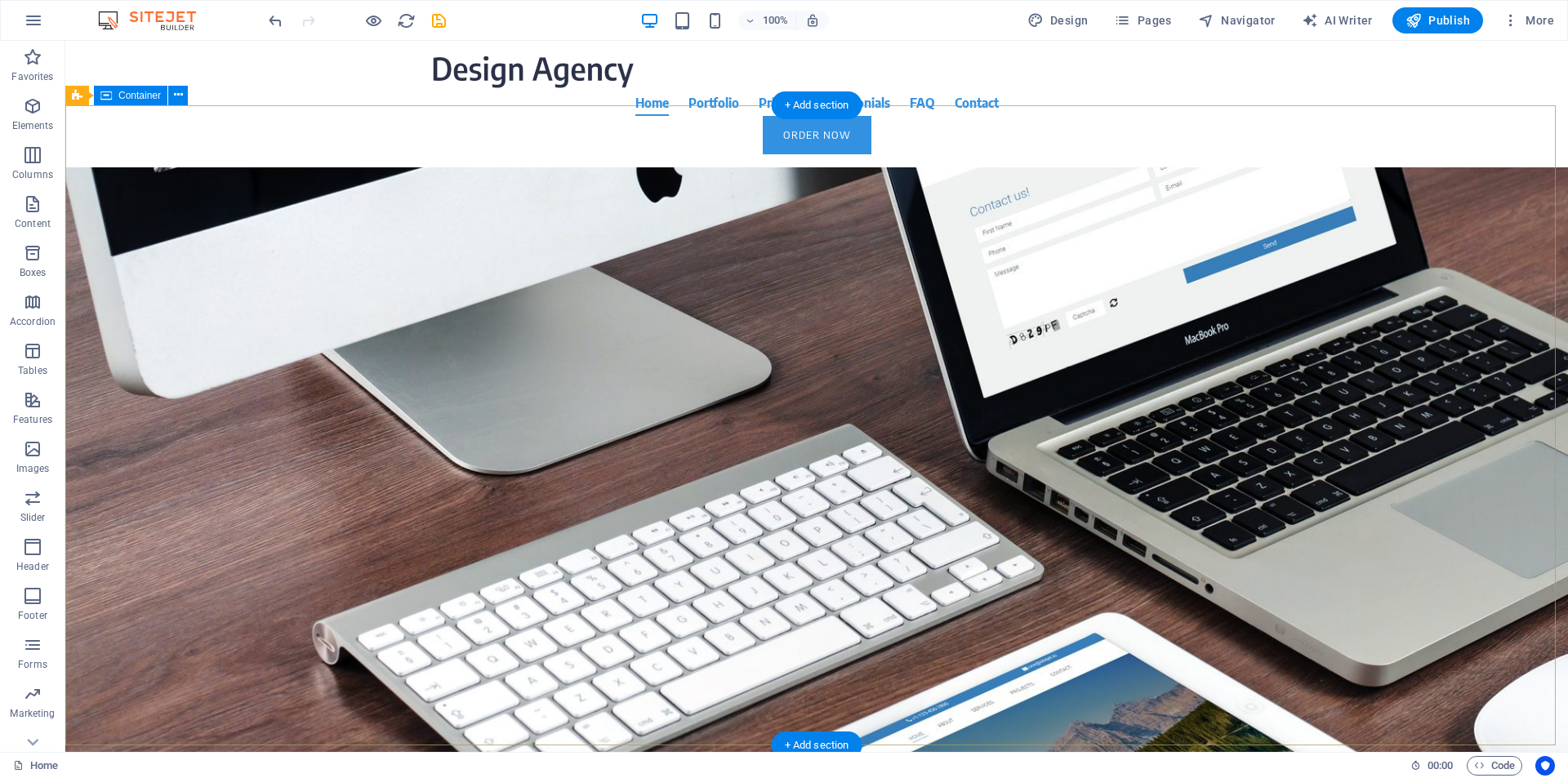
scroll to position [622, 0]
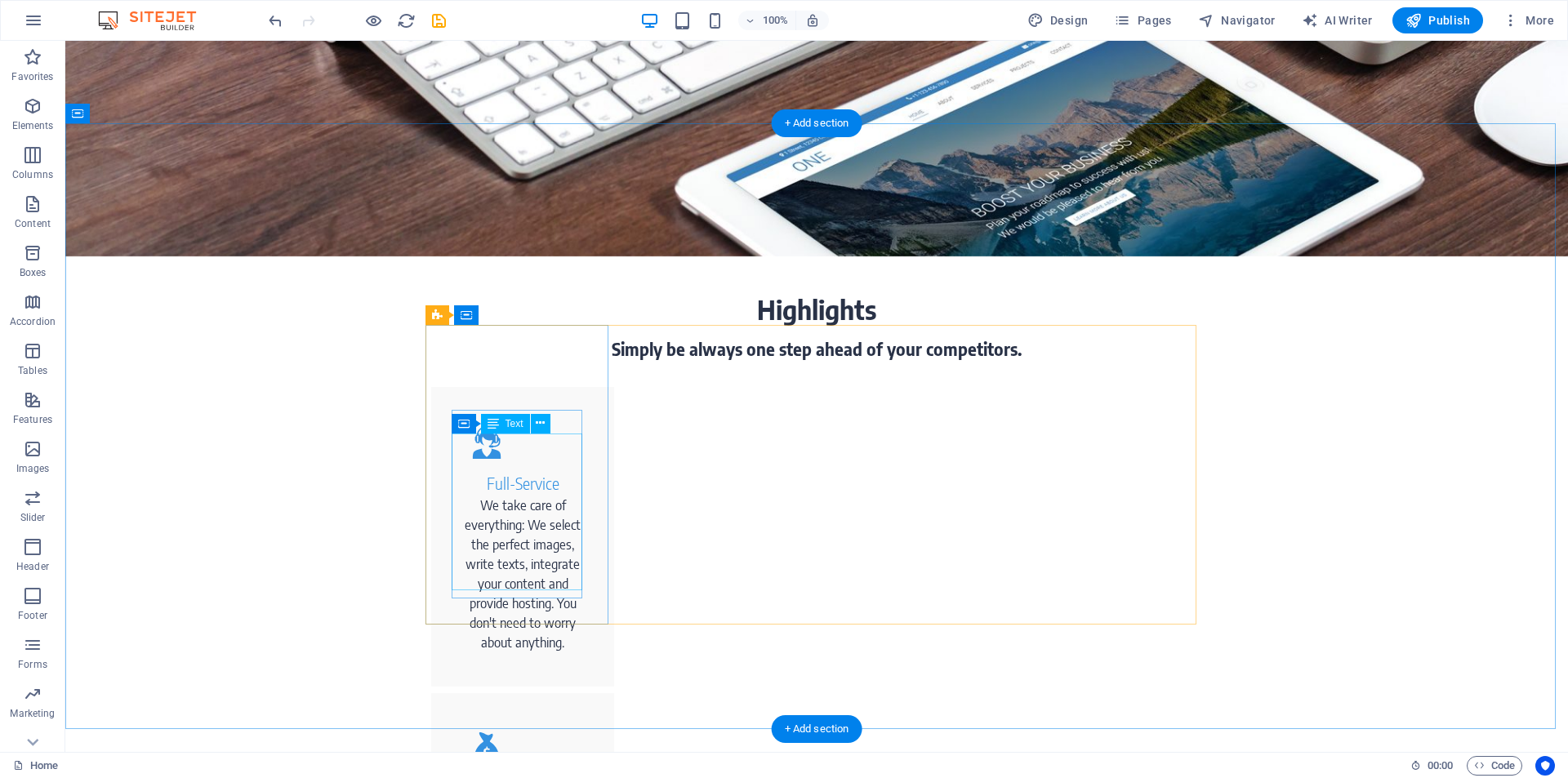
click at [534, 542] on div "We take care of everything: We select the perfect images, write texts, integrat…" at bounding box center [522, 573] width 131 height 156
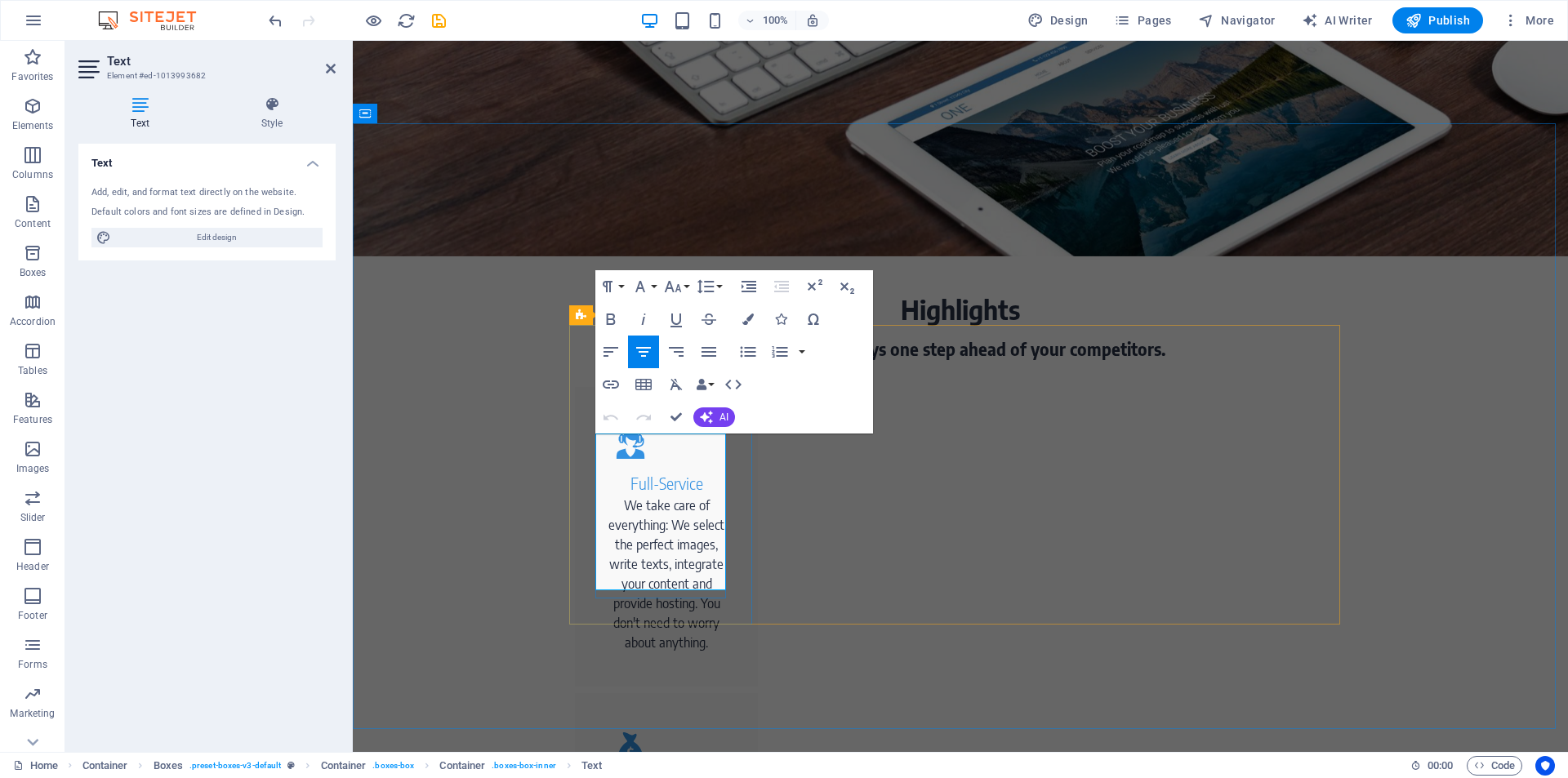
click at [688, 495] on p "We take care of everything: We select the perfect images, write texts, integrat…" at bounding box center [666, 573] width 131 height 156
click at [708, 601] on p "We take care of everything: We provide forex and binary trading signals and tra…" at bounding box center [666, 603] width 131 height 215
click at [711, 605] on p "We take care of everything: We provide forex and binary trading signals and tra…" at bounding box center [666, 603] width 131 height 215
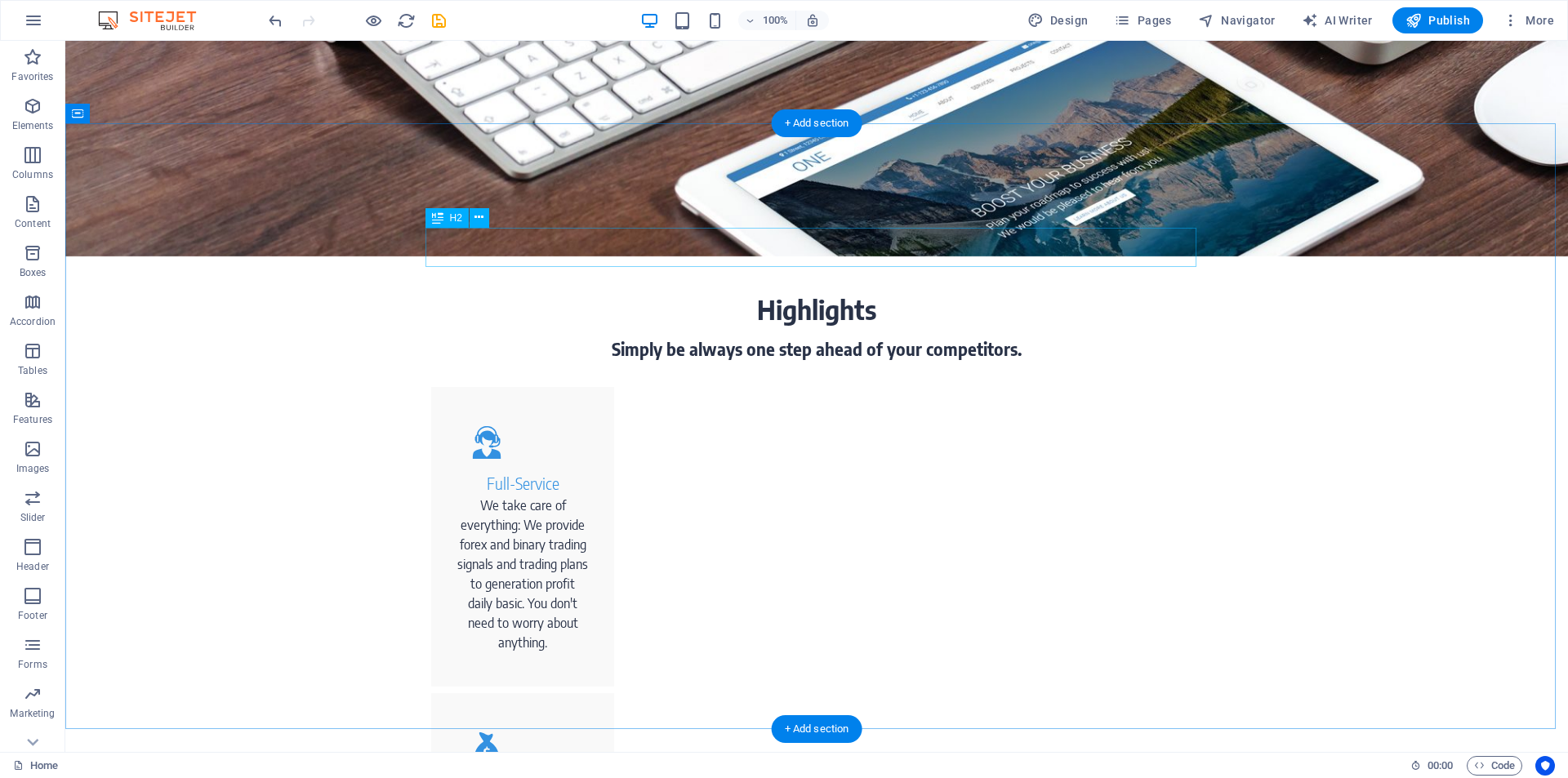
click at [806, 290] on div "Highlights" at bounding box center [817, 309] width 771 height 39
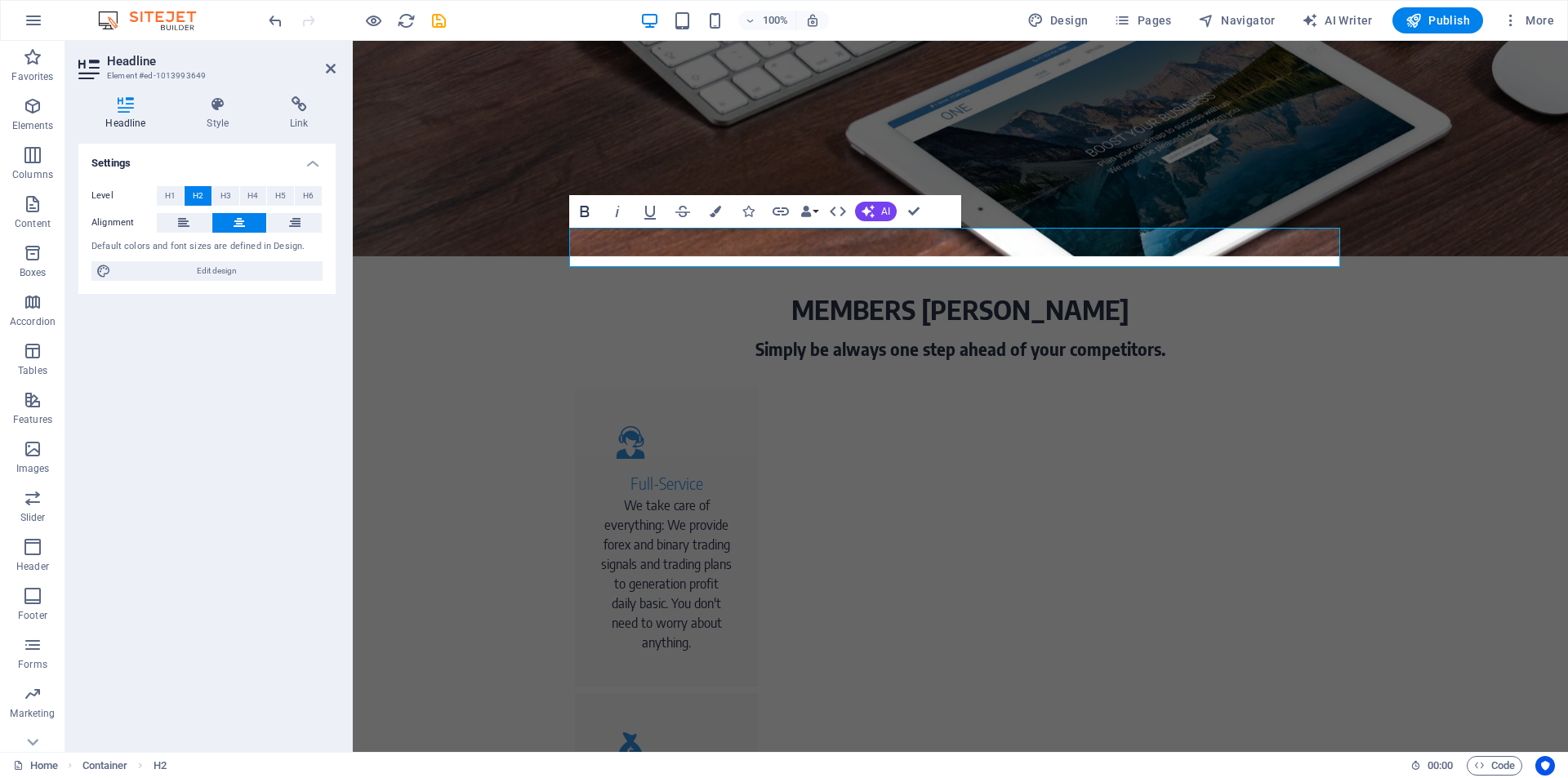
click at [578, 208] on icon "button" at bounding box center [584, 211] width 20 height 20
click at [1170, 290] on h2 "​MEMBERS [PERSON_NAME] ​" at bounding box center [960, 309] width 771 height 39
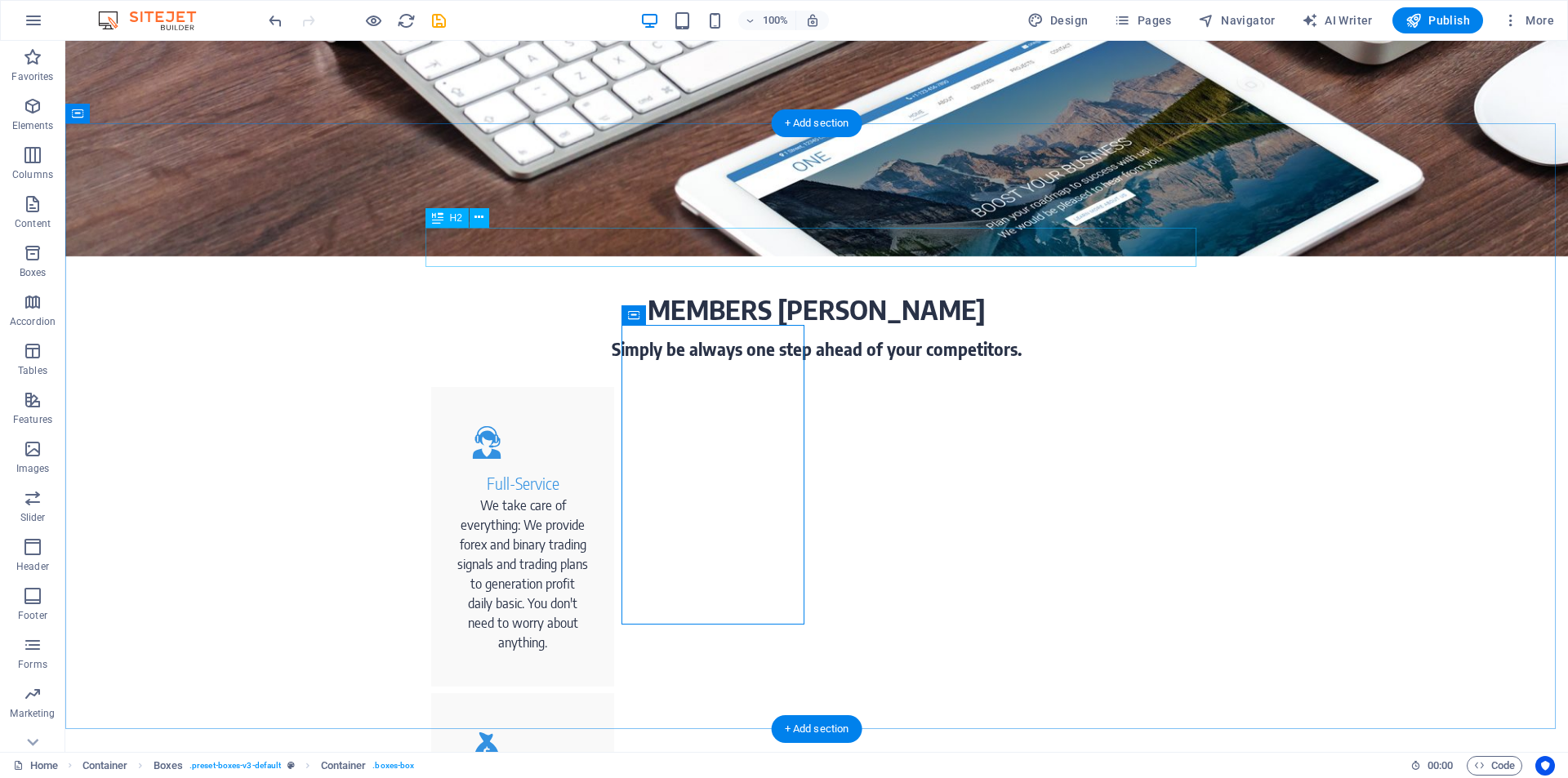
click at [817, 290] on div "MEMBERS [PERSON_NAME]" at bounding box center [817, 309] width 771 height 39
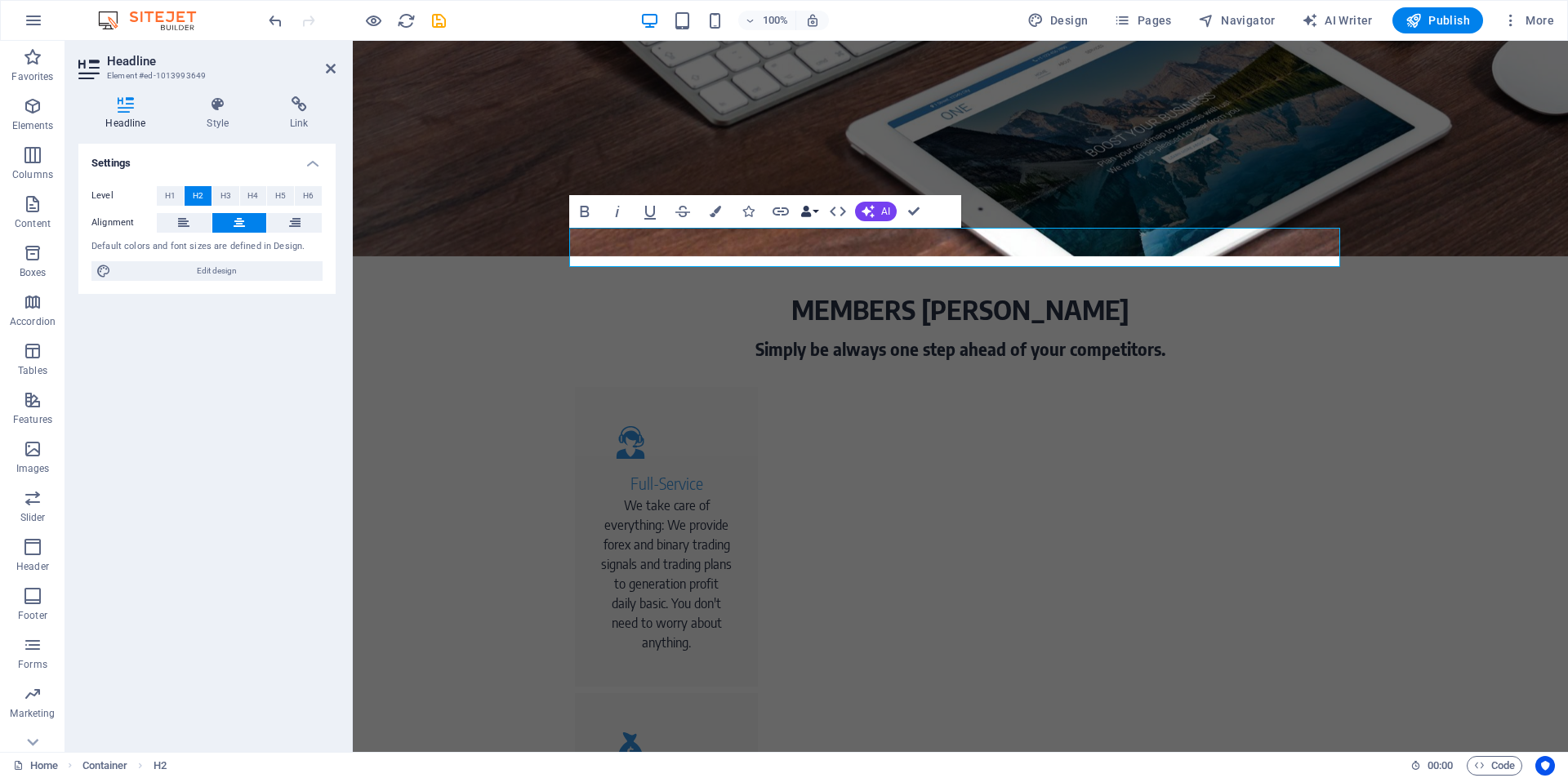
click at [813, 211] on button "Data Bindings" at bounding box center [809, 212] width 22 height 33
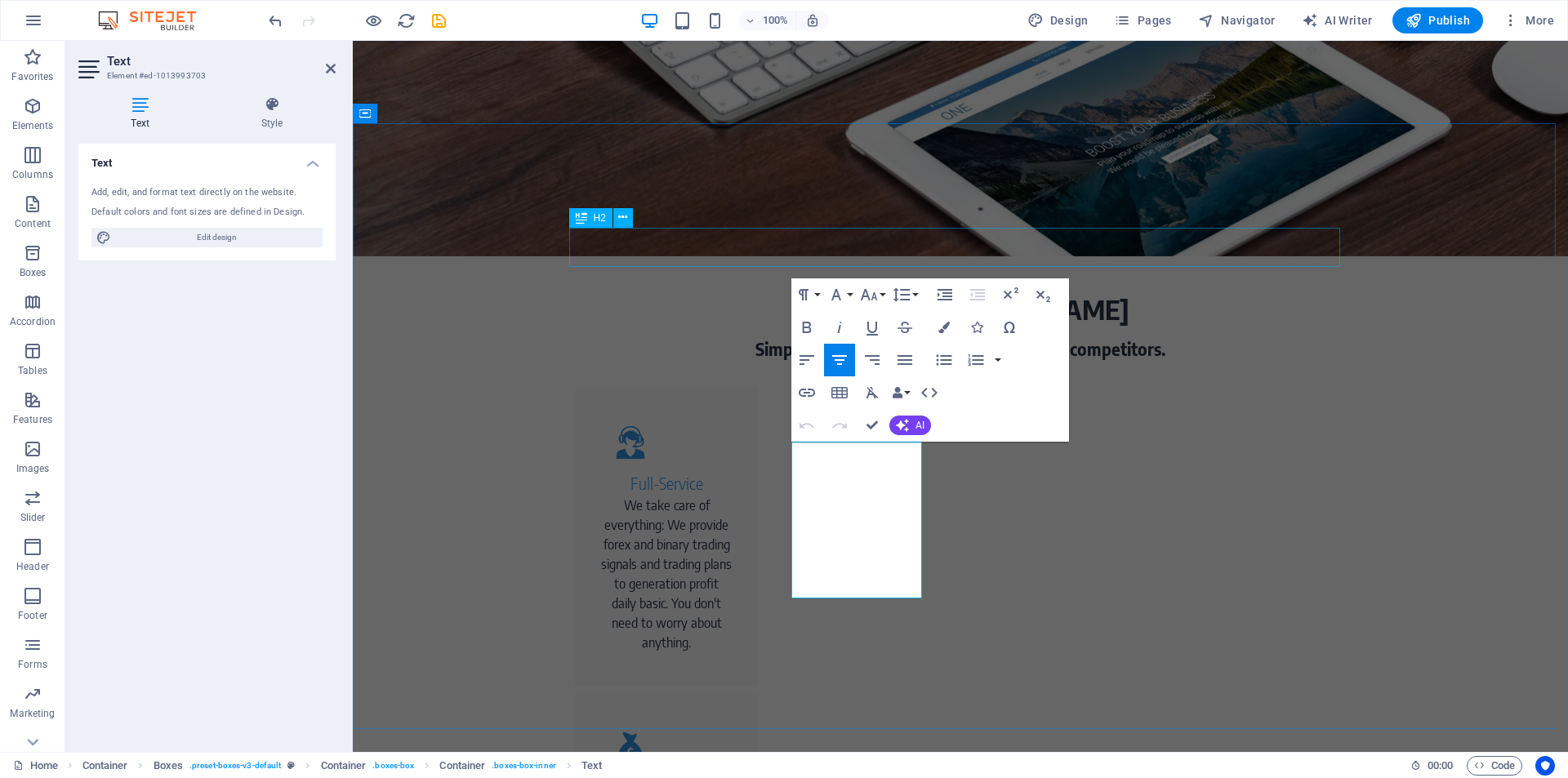
click at [907, 290] on div "MEMBERS [PERSON_NAME]" at bounding box center [960, 309] width 771 height 39
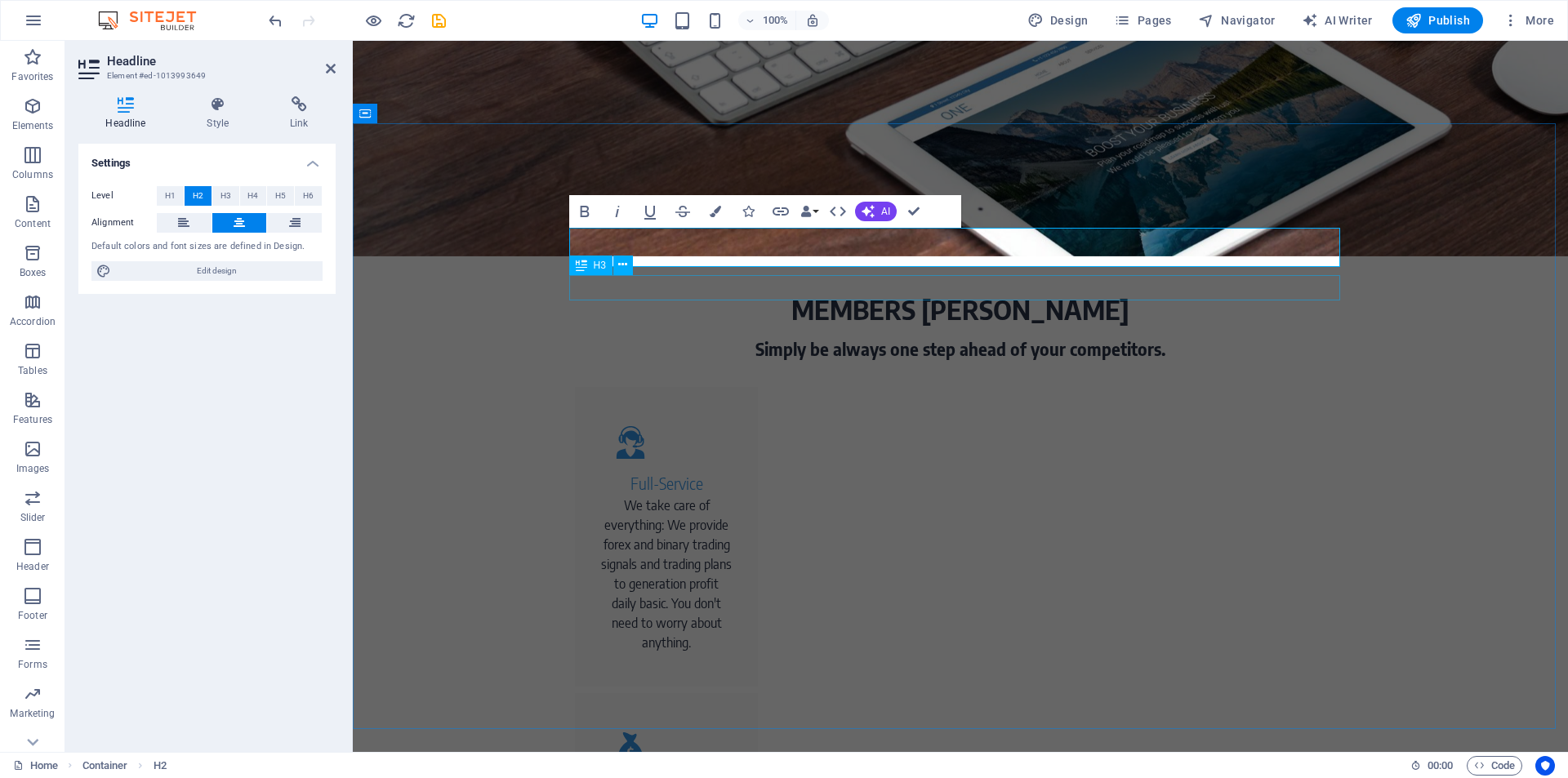
click at [941, 337] on div "Simply be always one step ahead of your competitors." at bounding box center [960, 349] width 771 height 25
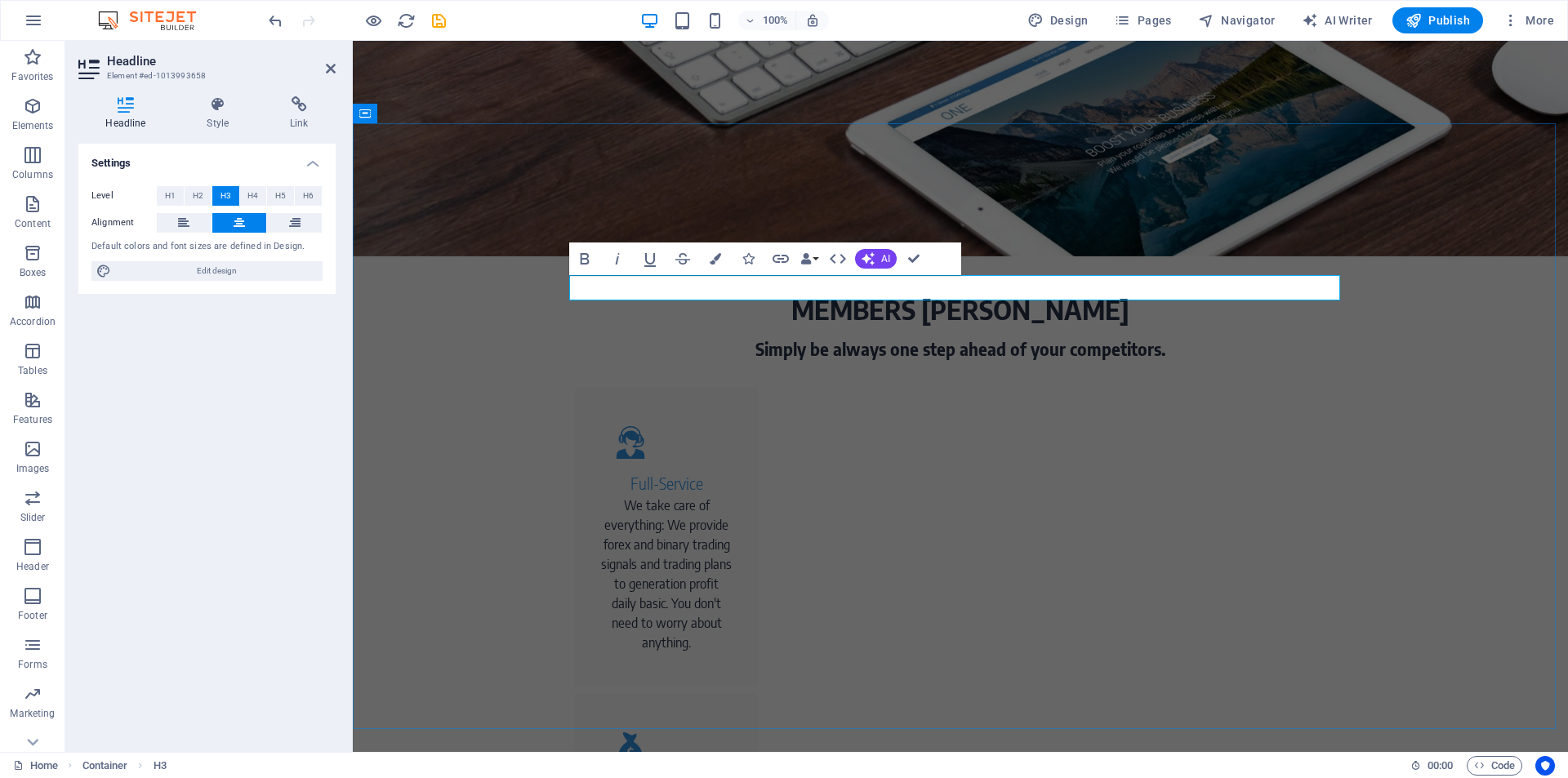
click at [821, 337] on h3 "Simply be always one step ahead of your competitors." at bounding box center [960, 349] width 771 height 25
click at [844, 337] on h3 "Simply be always one step ahead of your competitors." at bounding box center [960, 349] width 771 height 25
click at [1228, 337] on h3 "Simply be ways to become millionaire one step ahead of your competitors." at bounding box center [960, 349] width 771 height 25
click at [954, 337] on h3 "Simply be ways to become millionaire." at bounding box center [960, 349] width 771 height 25
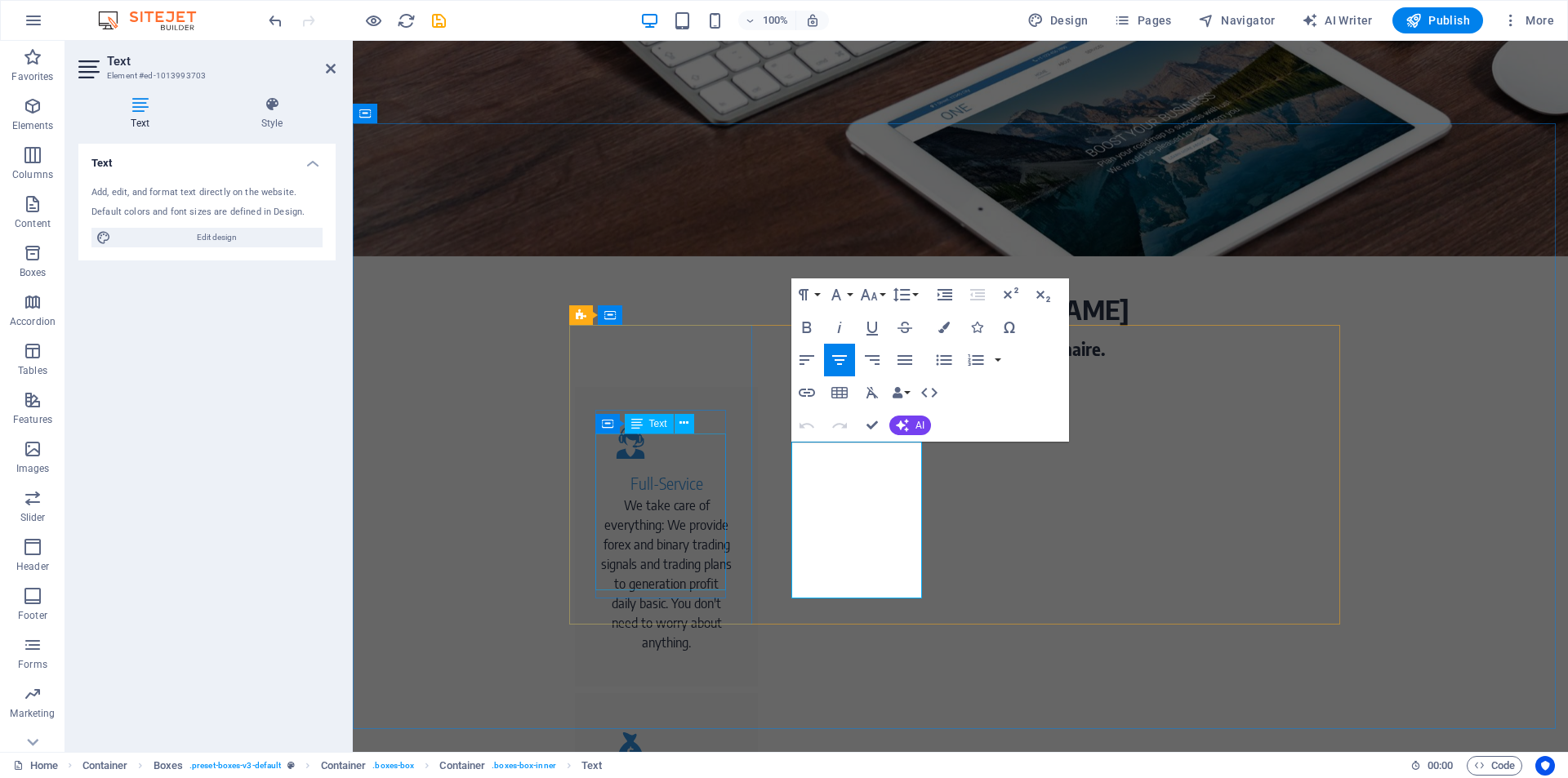
click at [717, 495] on div "We take care of everything: We provide forex and binary trading signals and tra…" at bounding box center [666, 573] width 131 height 156
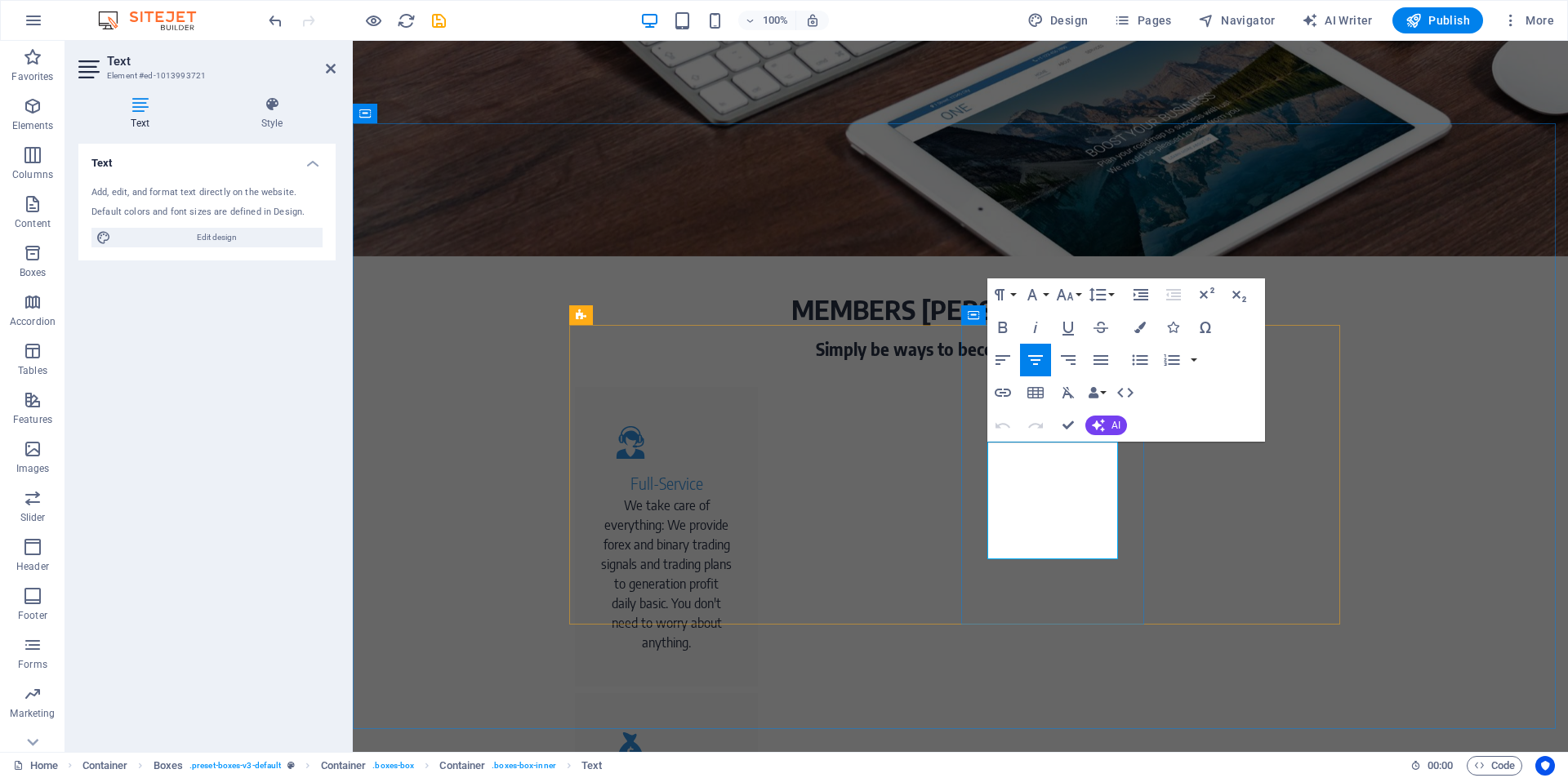
drag, startPoint x: 988, startPoint y: 533, endPoint x: 1081, endPoint y: 538, distance: 93.1
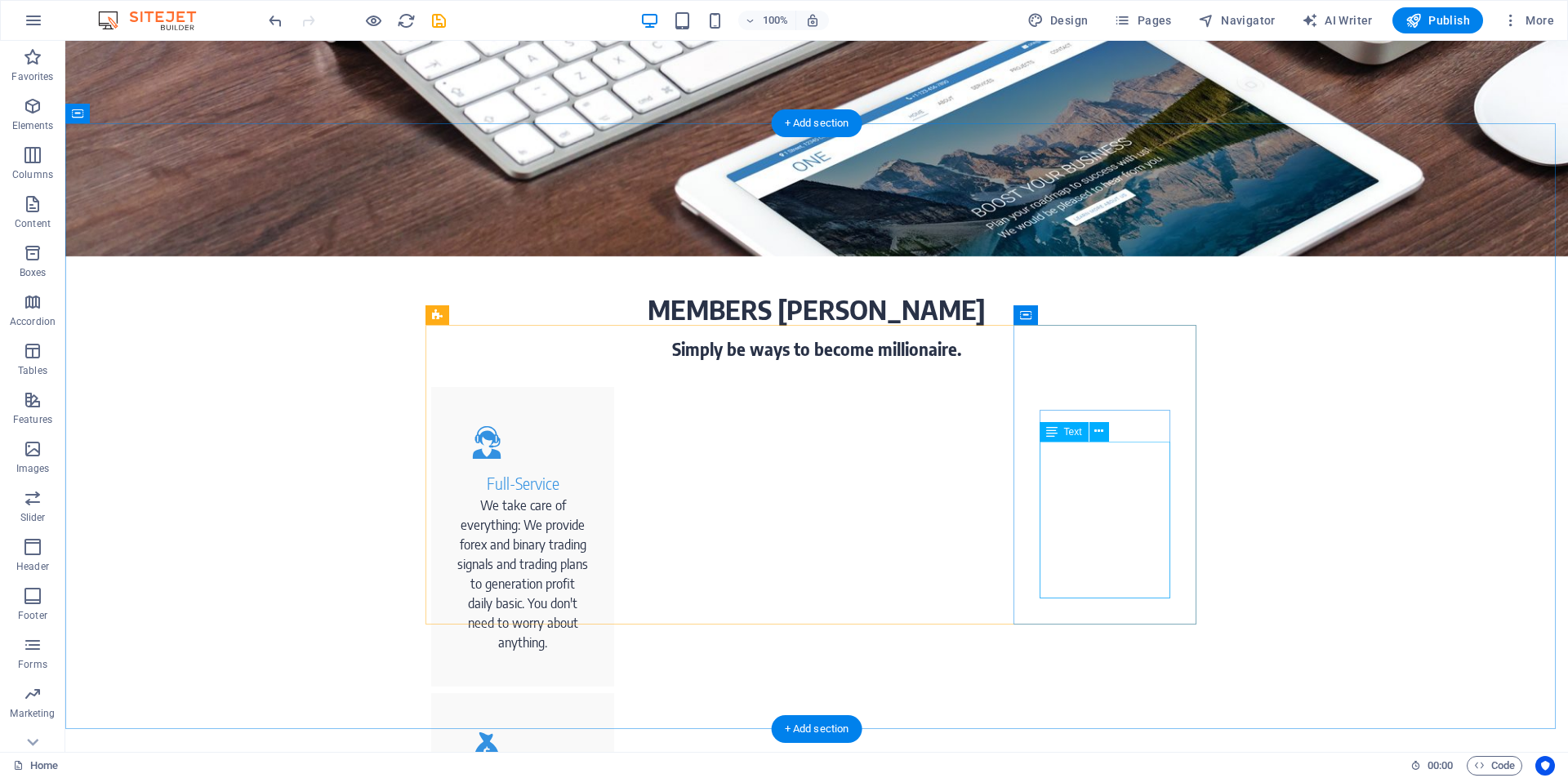
drag, startPoint x: 1090, startPoint y: 484, endPoint x: 802, endPoint y: 487, distance: 288.0
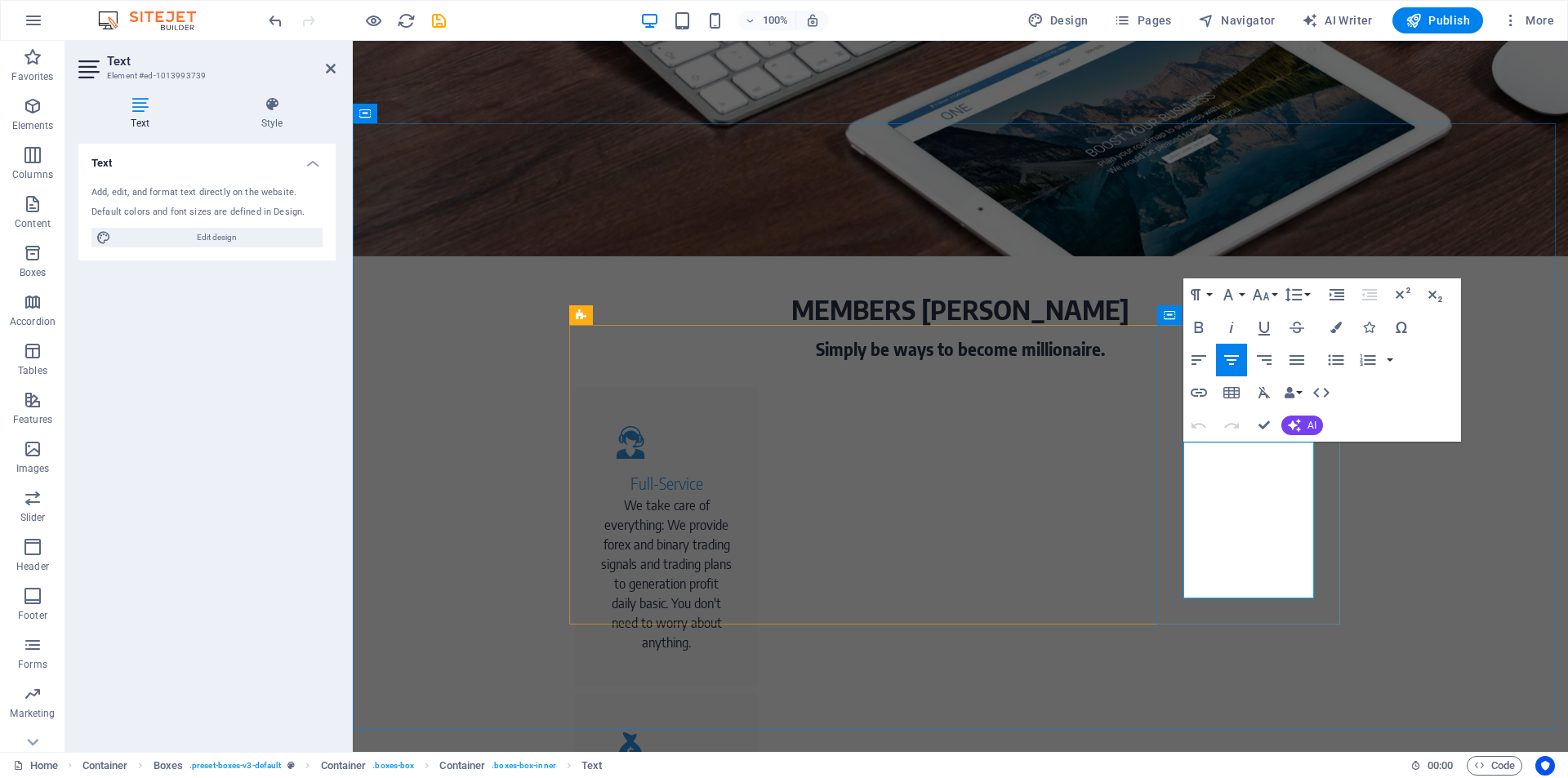
click at [868, 337] on div "Simply be ways to become millionaire." at bounding box center [960, 349] width 771 height 25
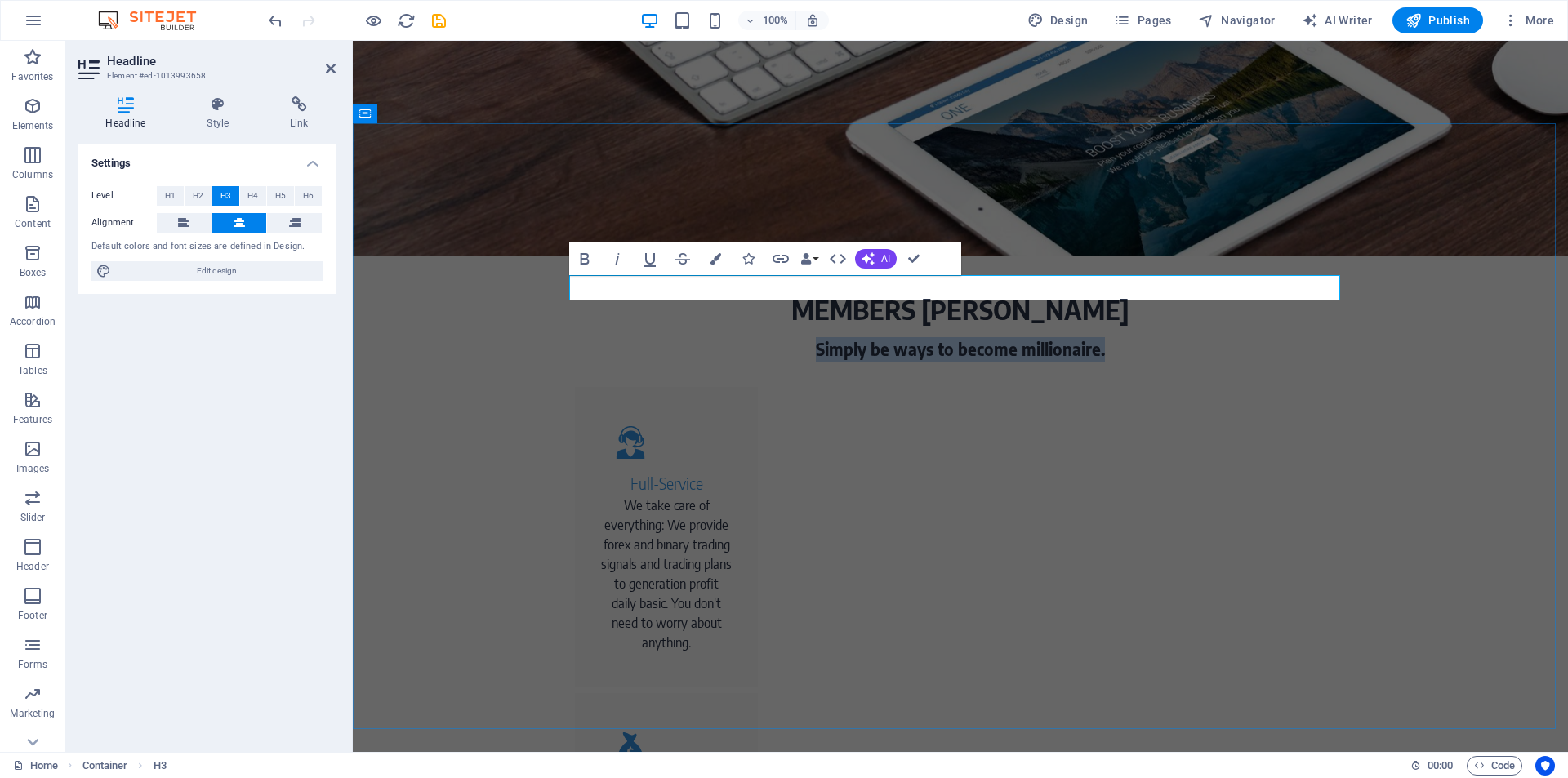
click at [806, 337] on h3 "Simply be ways to become millionaire." at bounding box center [960, 349] width 771 height 25
click at [819, 337] on h3 "Simply be ways to become millionaire." at bounding box center [960, 349] width 771 height 25
click at [921, 337] on h3 "SIMPLY BE imply be ways to become millionaire." at bounding box center [960, 349] width 771 height 25
click at [835, 337] on h3 "SIMPLY BE imply be ways to become millionaire." at bounding box center [960, 349] width 771 height 25
click at [1259, 337] on h3 "SIMPLY WAYS TO BECOME MILLIONAIREBE imply be ways to become millionaire." at bounding box center [960, 349] width 771 height 25
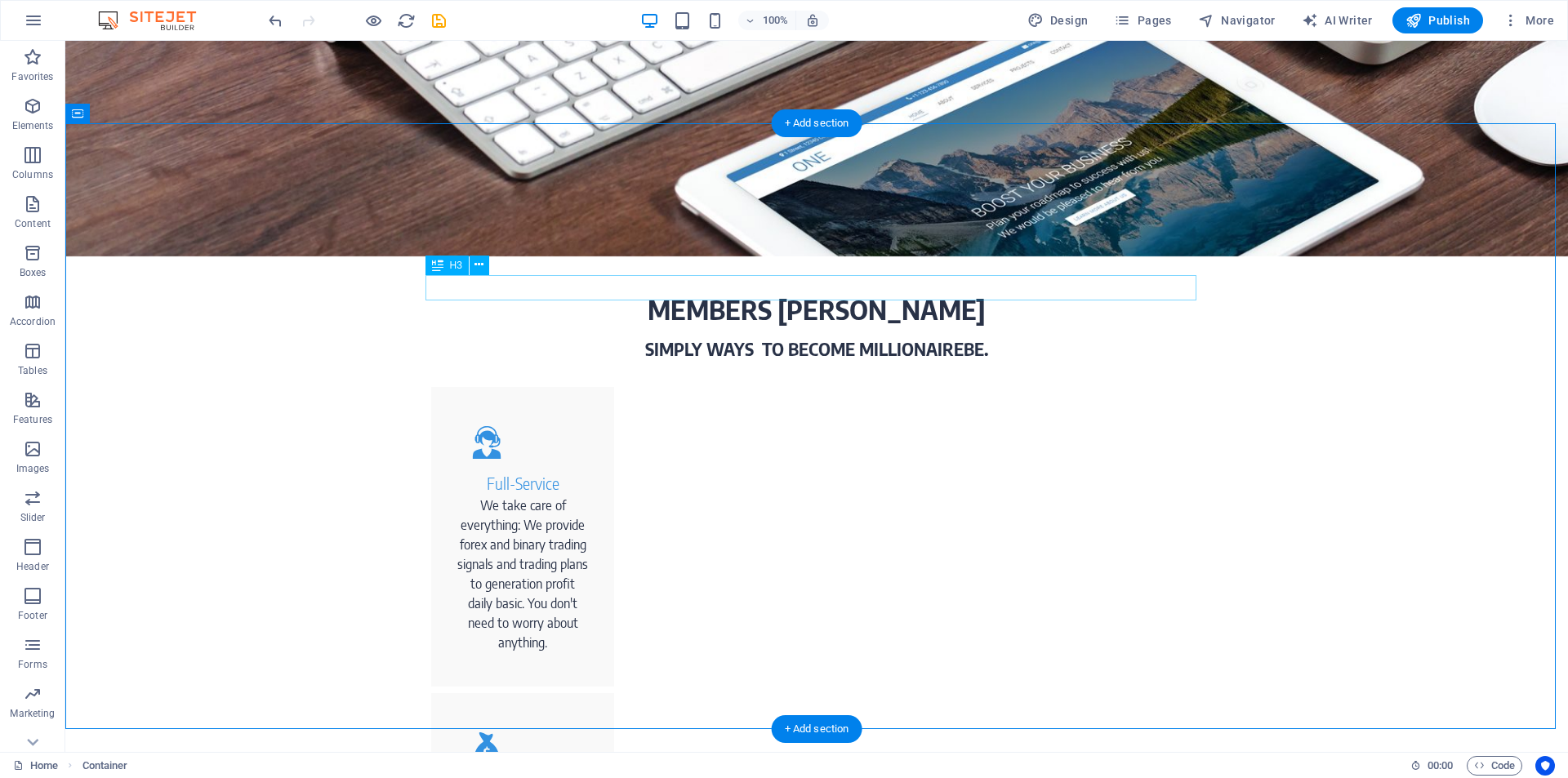
click at [970, 337] on div "SIMPLY WAYS TO BECOME MILLIONAIREBE." at bounding box center [817, 349] width 771 height 25
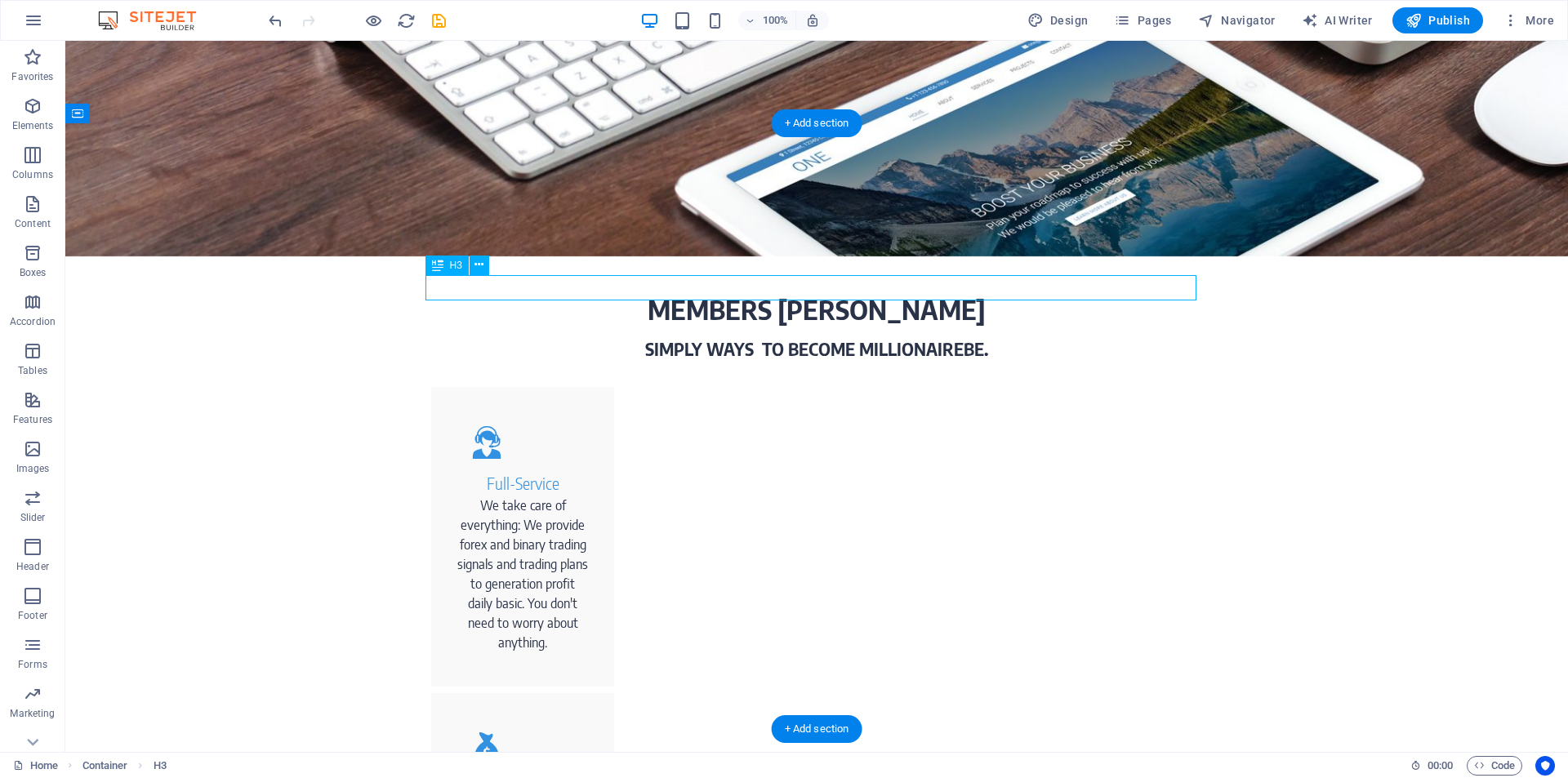
click at [970, 337] on div "SIMPLY WAYS TO BECOME MILLIONAIREBE." at bounding box center [817, 349] width 771 height 25
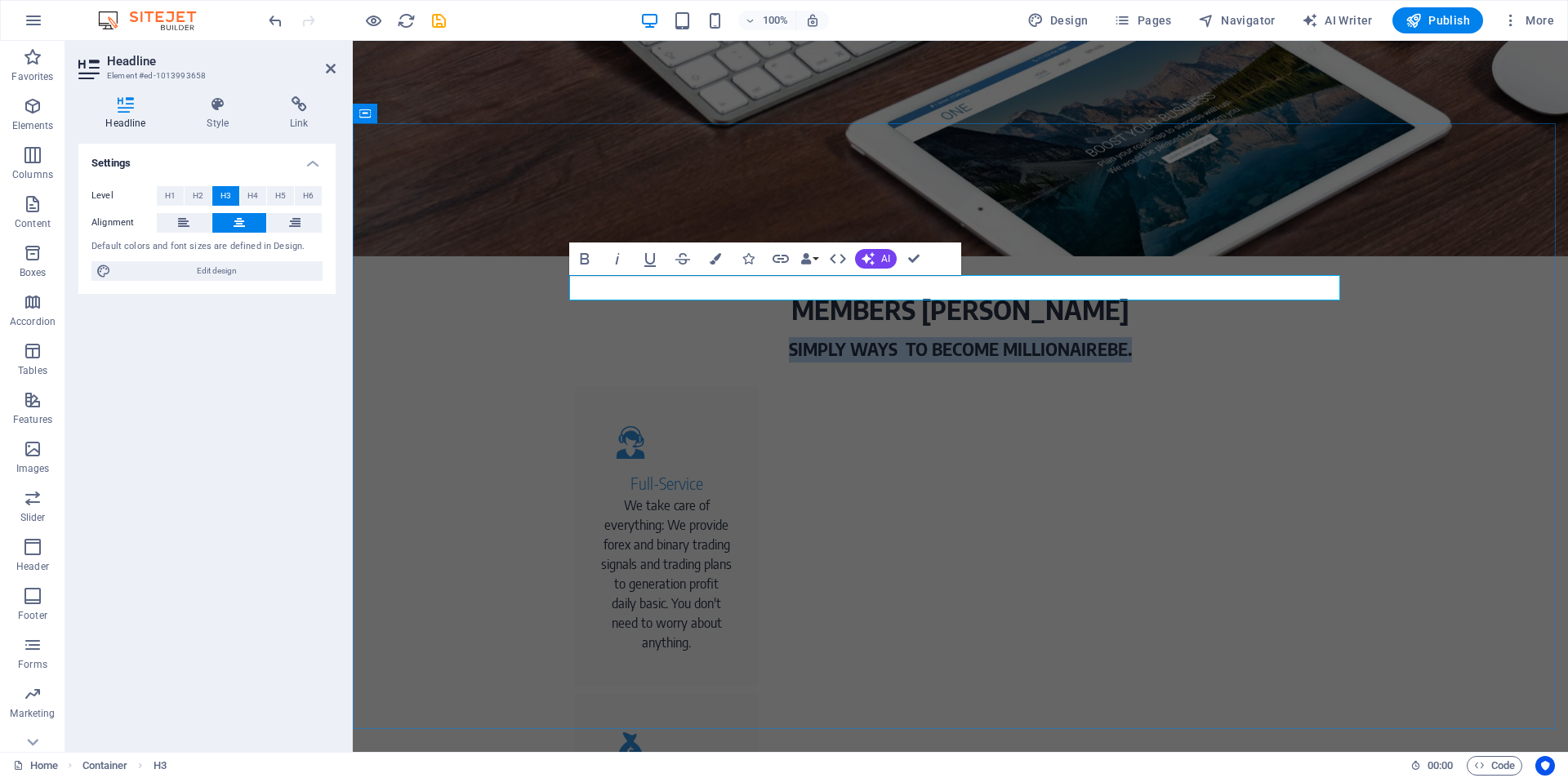
click at [1122, 337] on h3 "SIMPLY WAYS TO BECOME MILLIONAIREBE." at bounding box center [960, 349] width 771 height 25
click at [1119, 337] on h3 "SIMPLY WAYS TO BECOME MILLIONAIREBE." at bounding box center [960, 349] width 771 height 25
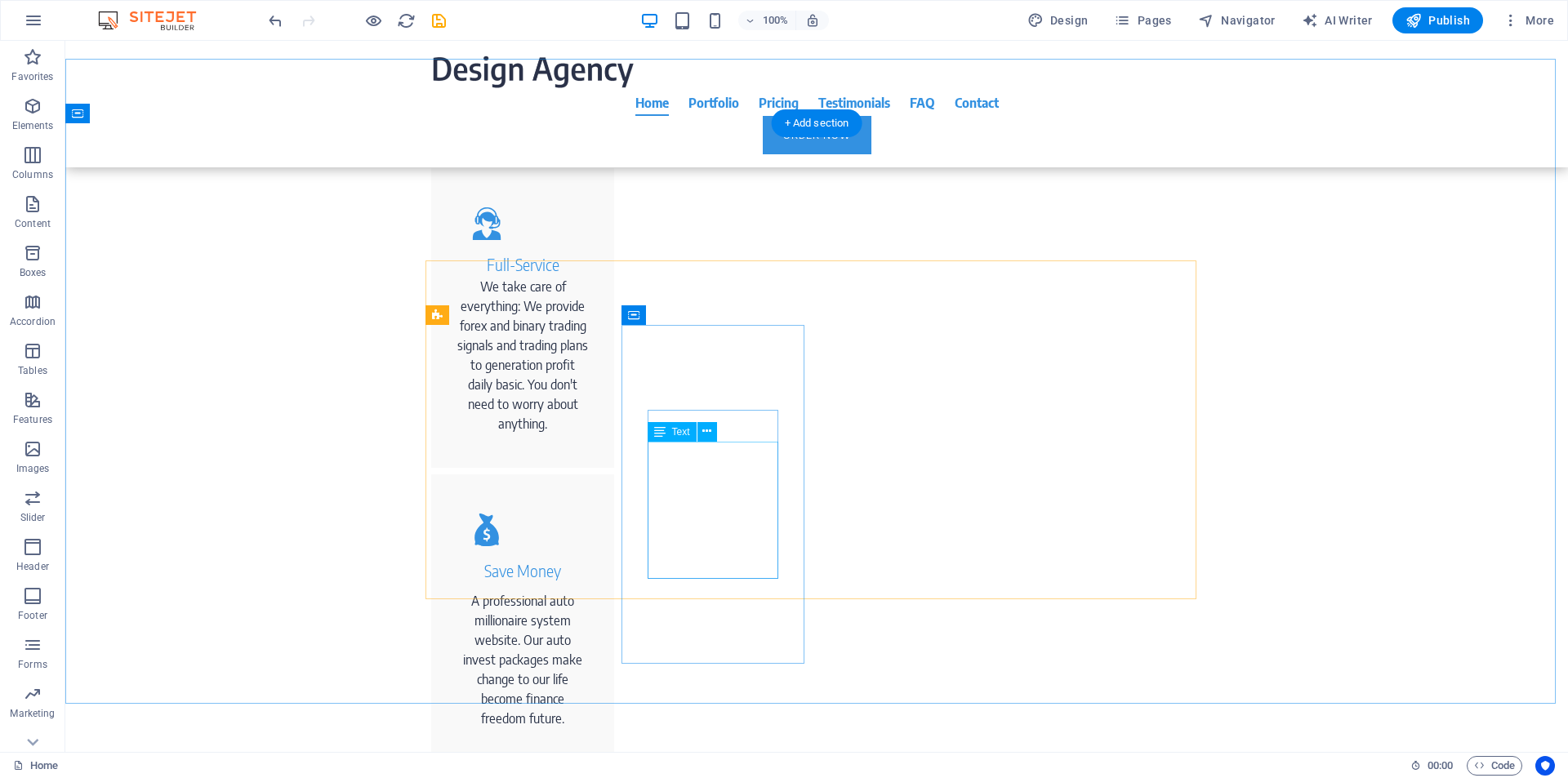
scroll to position [622, 0]
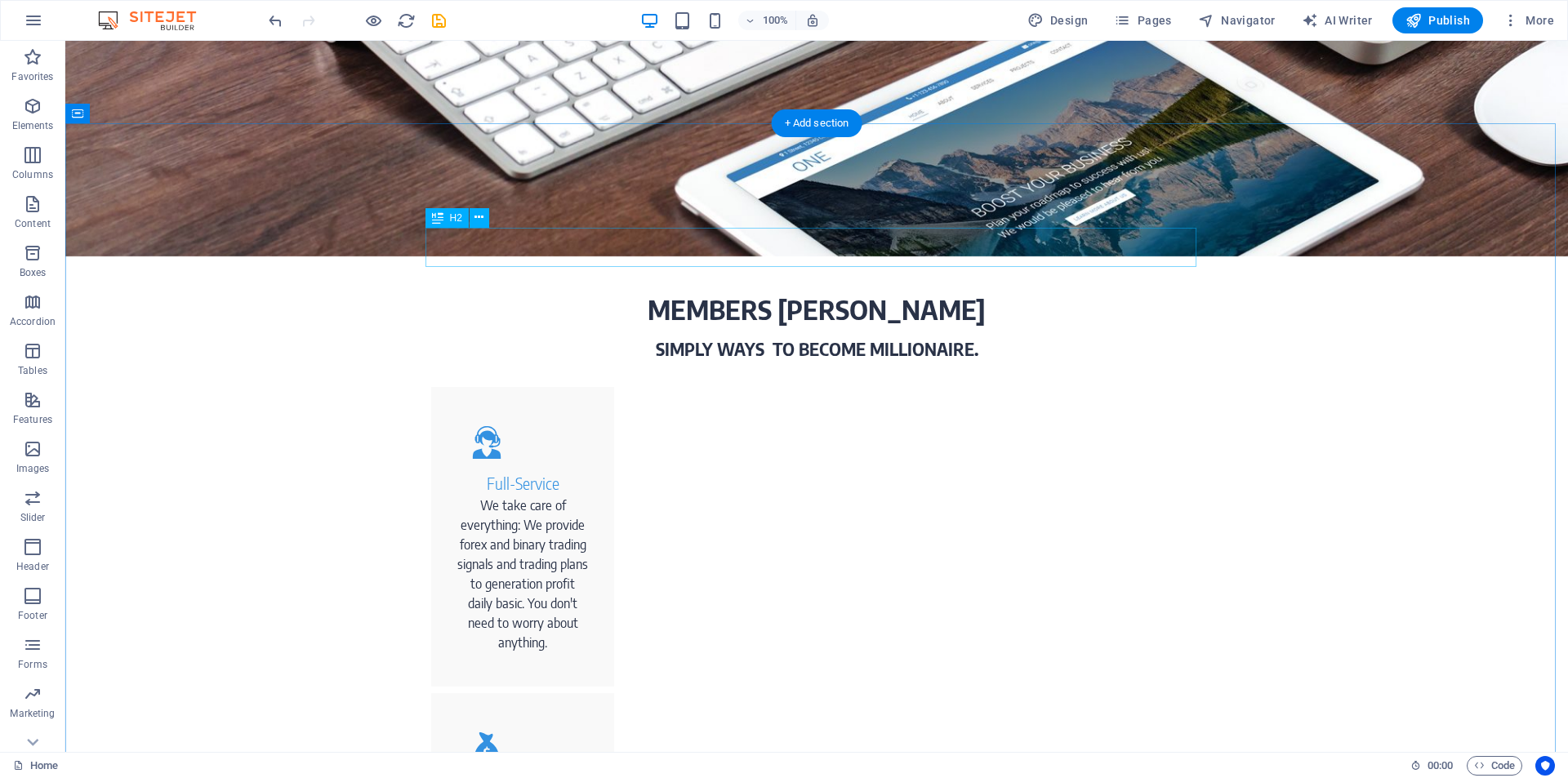
click at [851, 290] on div "MEMBERS [PERSON_NAME]" at bounding box center [817, 309] width 771 height 39
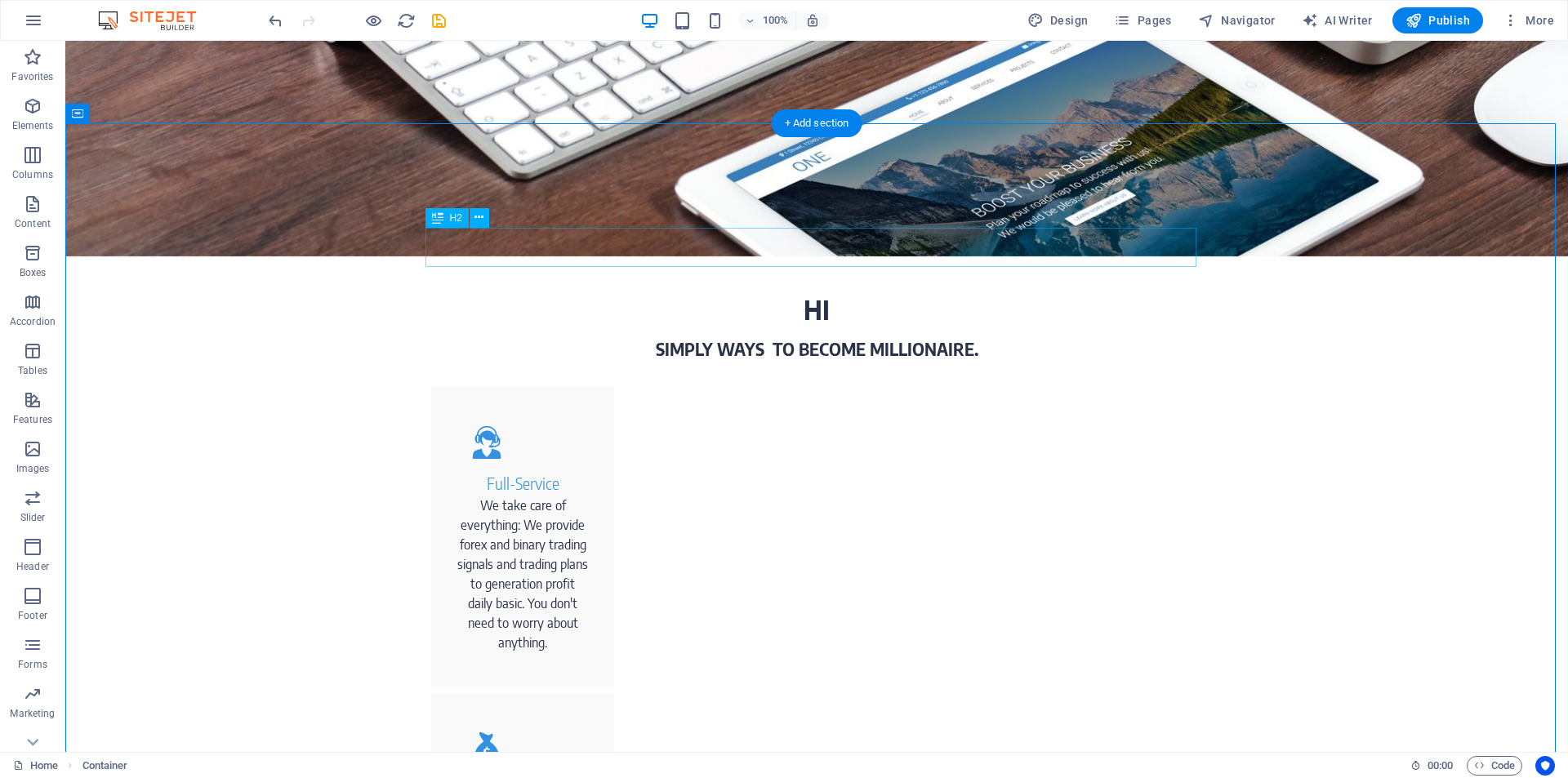
click at [814, 290] on div "HI" at bounding box center [817, 309] width 771 height 39
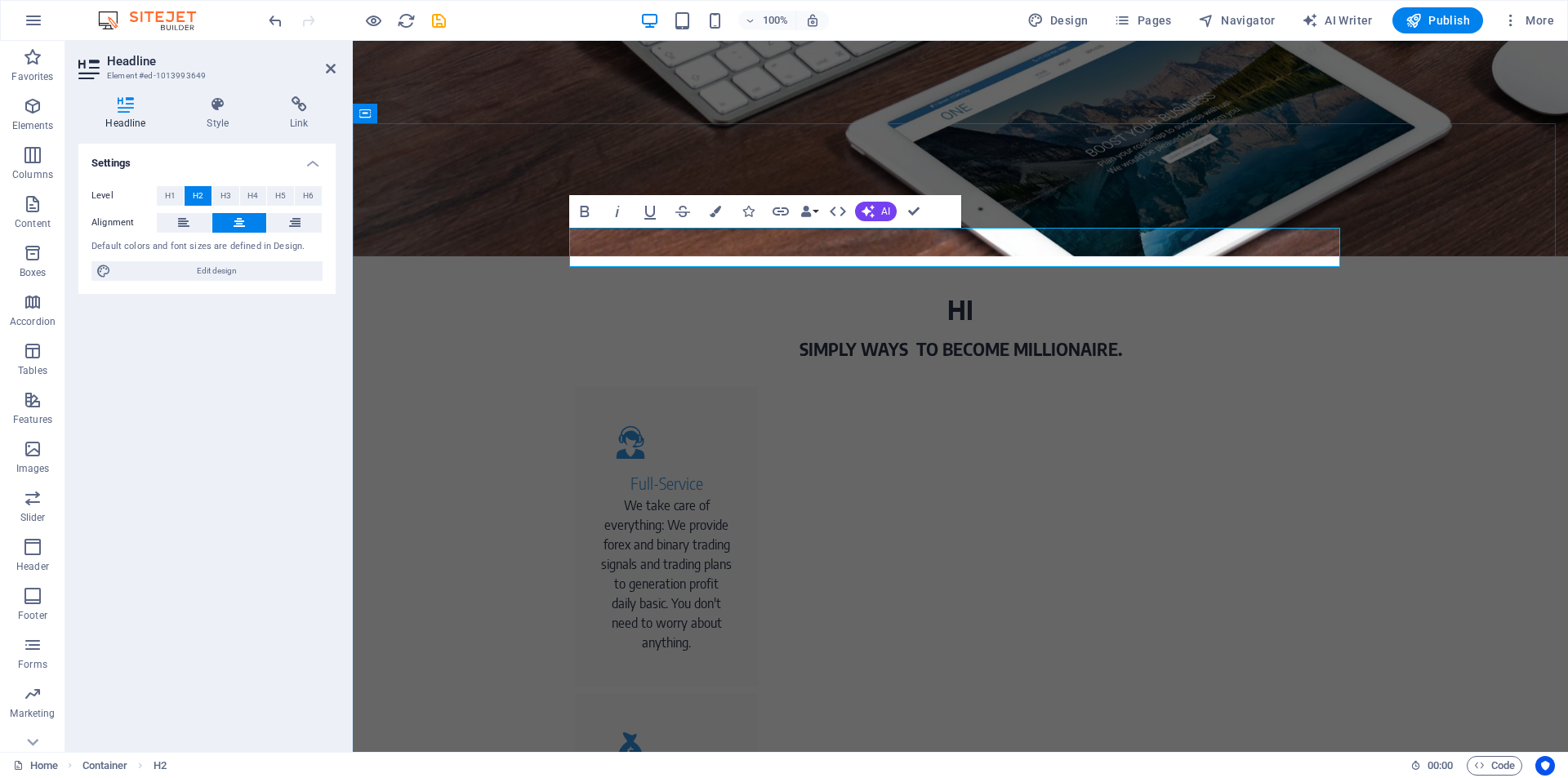
click at [1023, 290] on h2 "HI" at bounding box center [960, 309] width 771 height 39
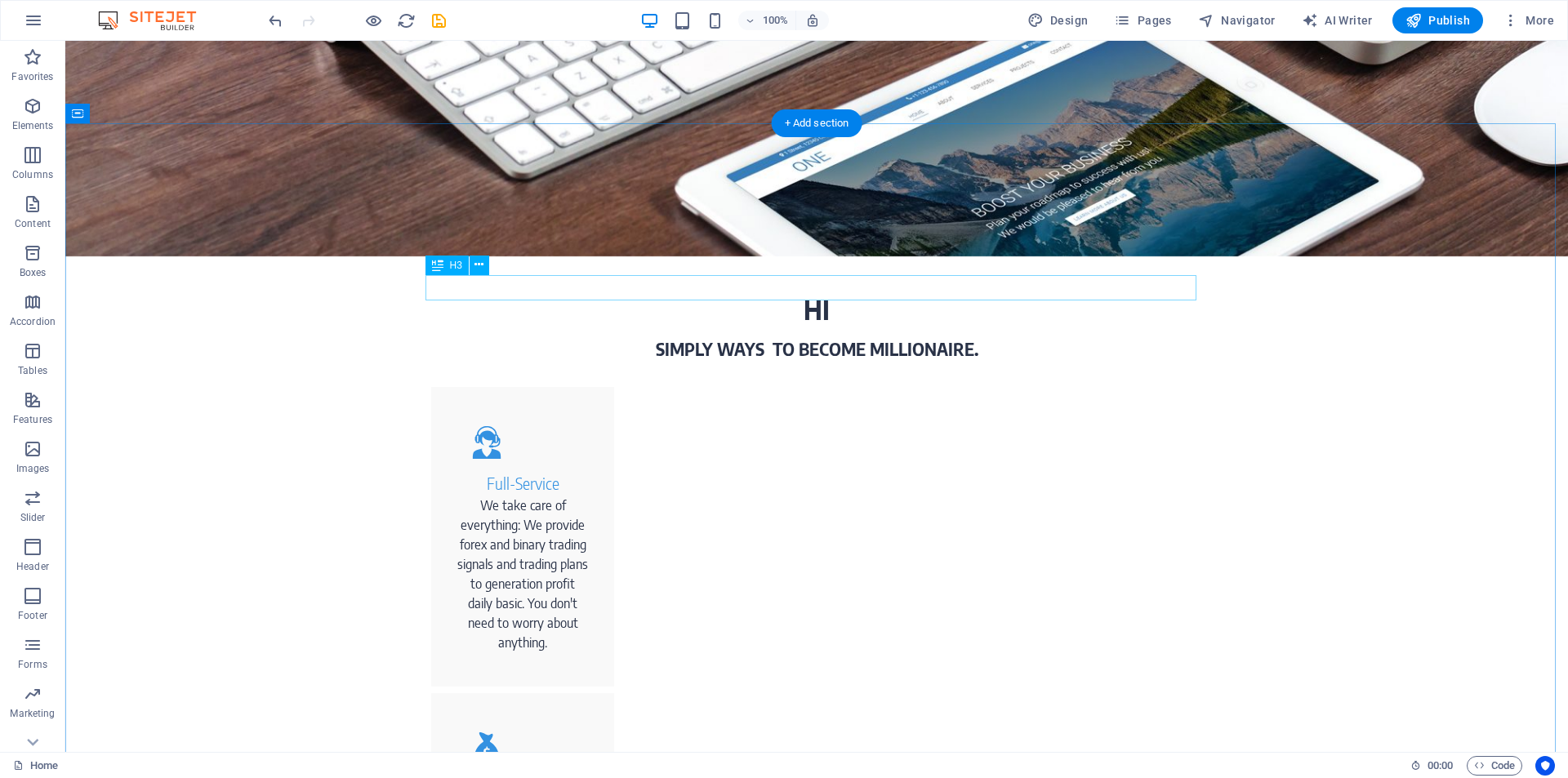
click at [768, 337] on div "SIMPLY WAYS TO BECOME MILLIONAIRE." at bounding box center [817, 349] width 771 height 25
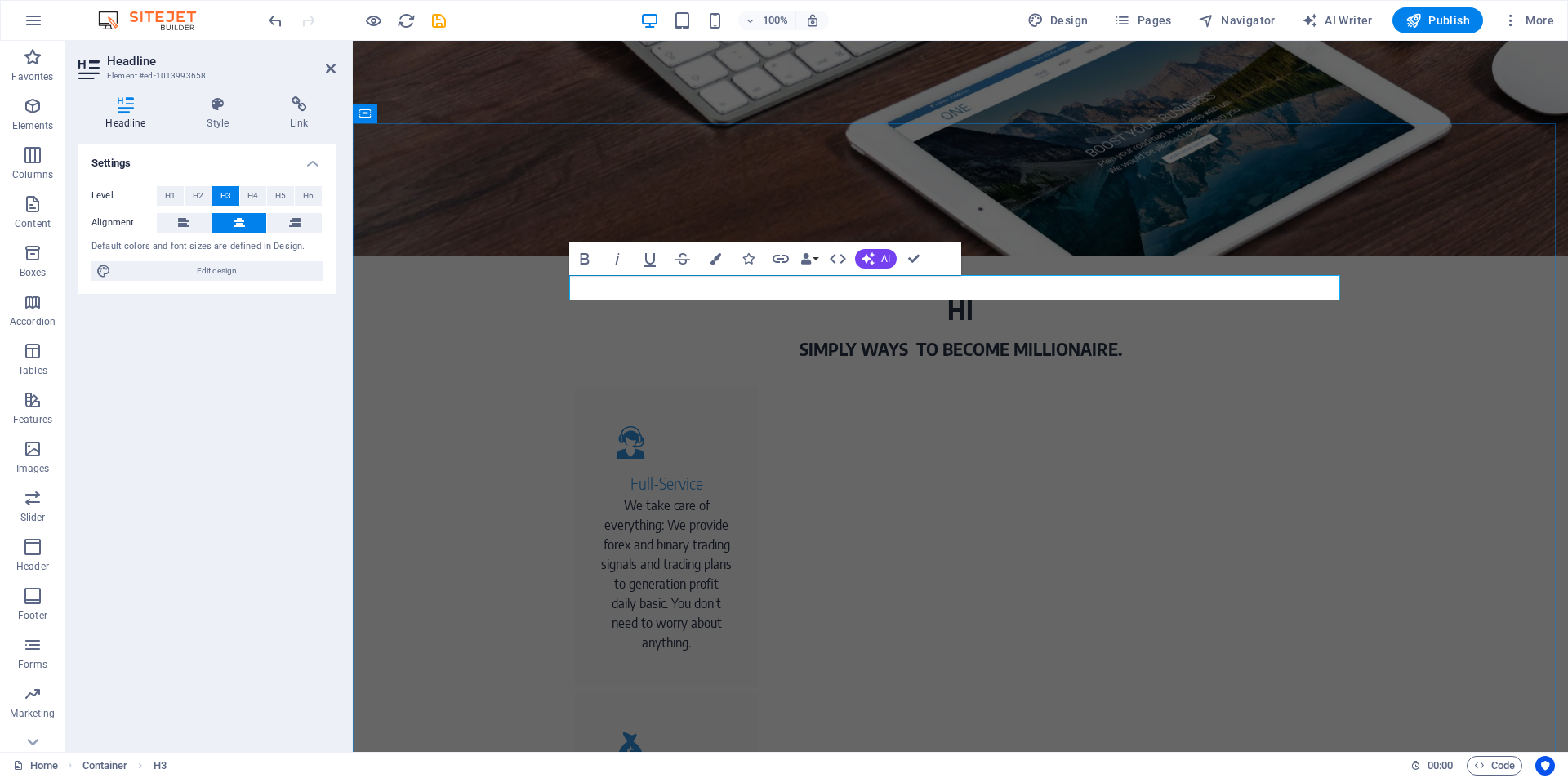
click at [913, 337] on h3 "SIMPLY WAYS TO BECOME MILLIONAIRE." at bounding box center [960, 349] width 771 height 25
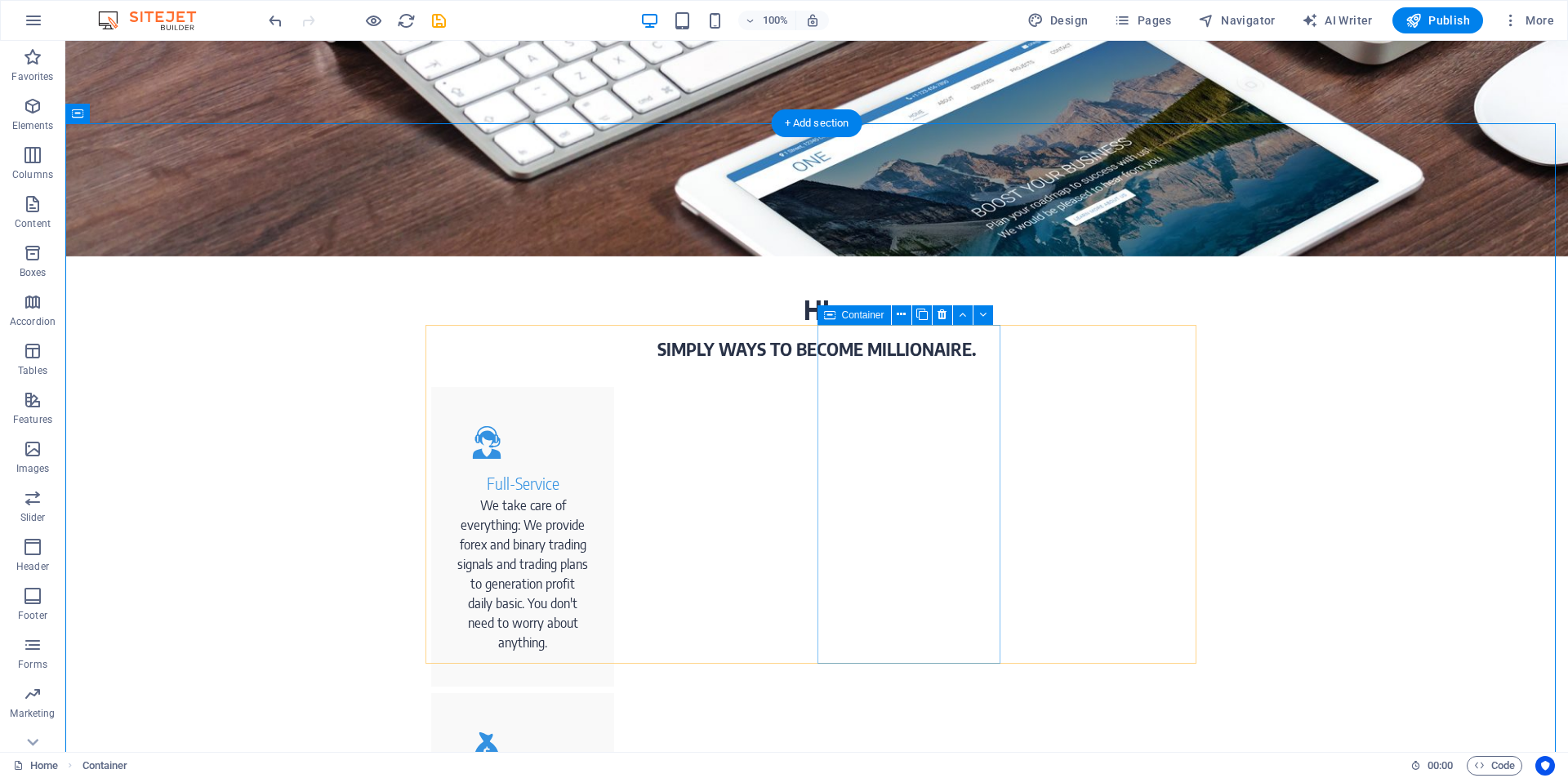
scroll to position [1245, 0]
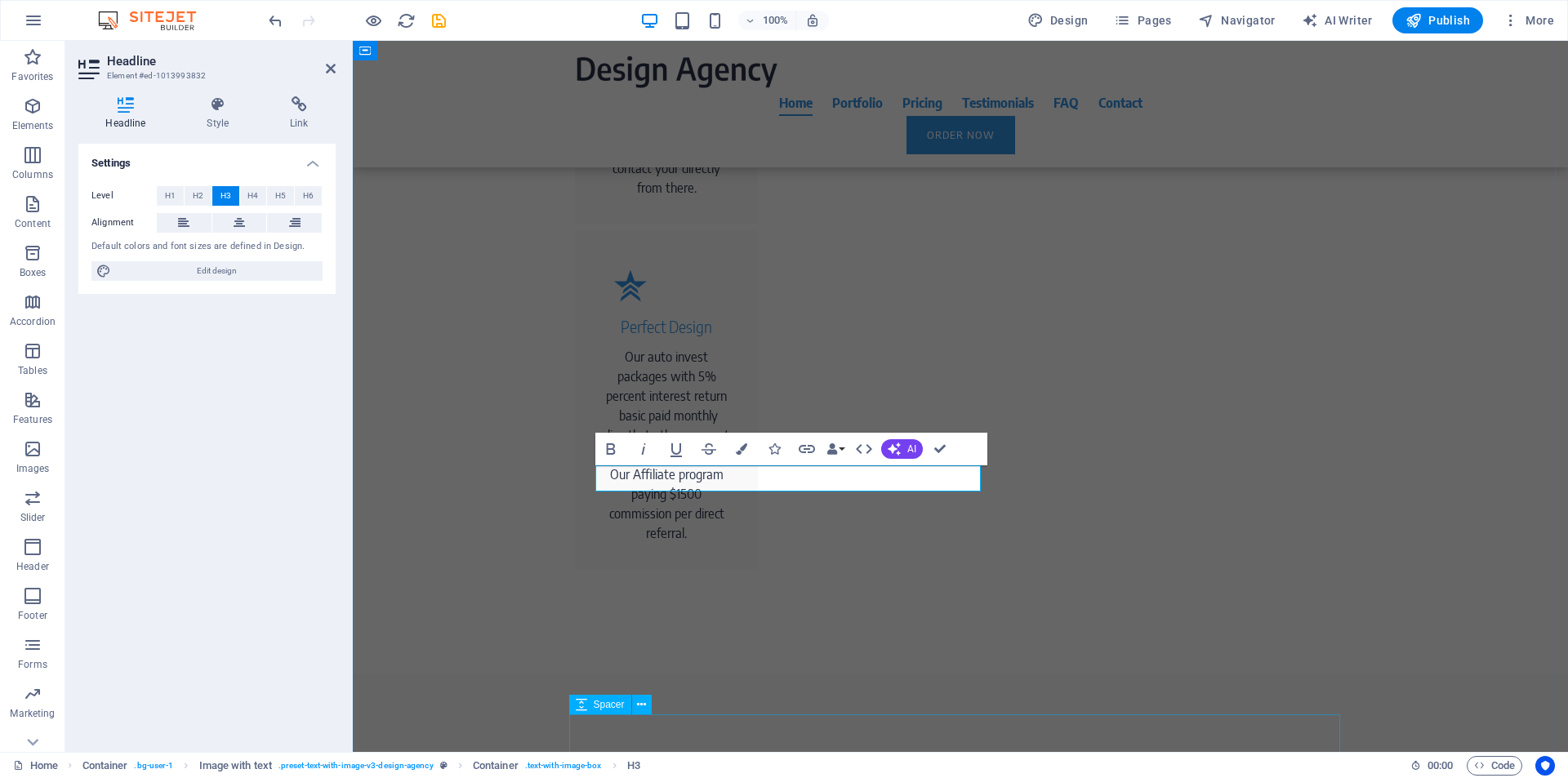
drag, startPoint x: 615, startPoint y: 747, endPoint x: 741, endPoint y: 611, distance: 185.4
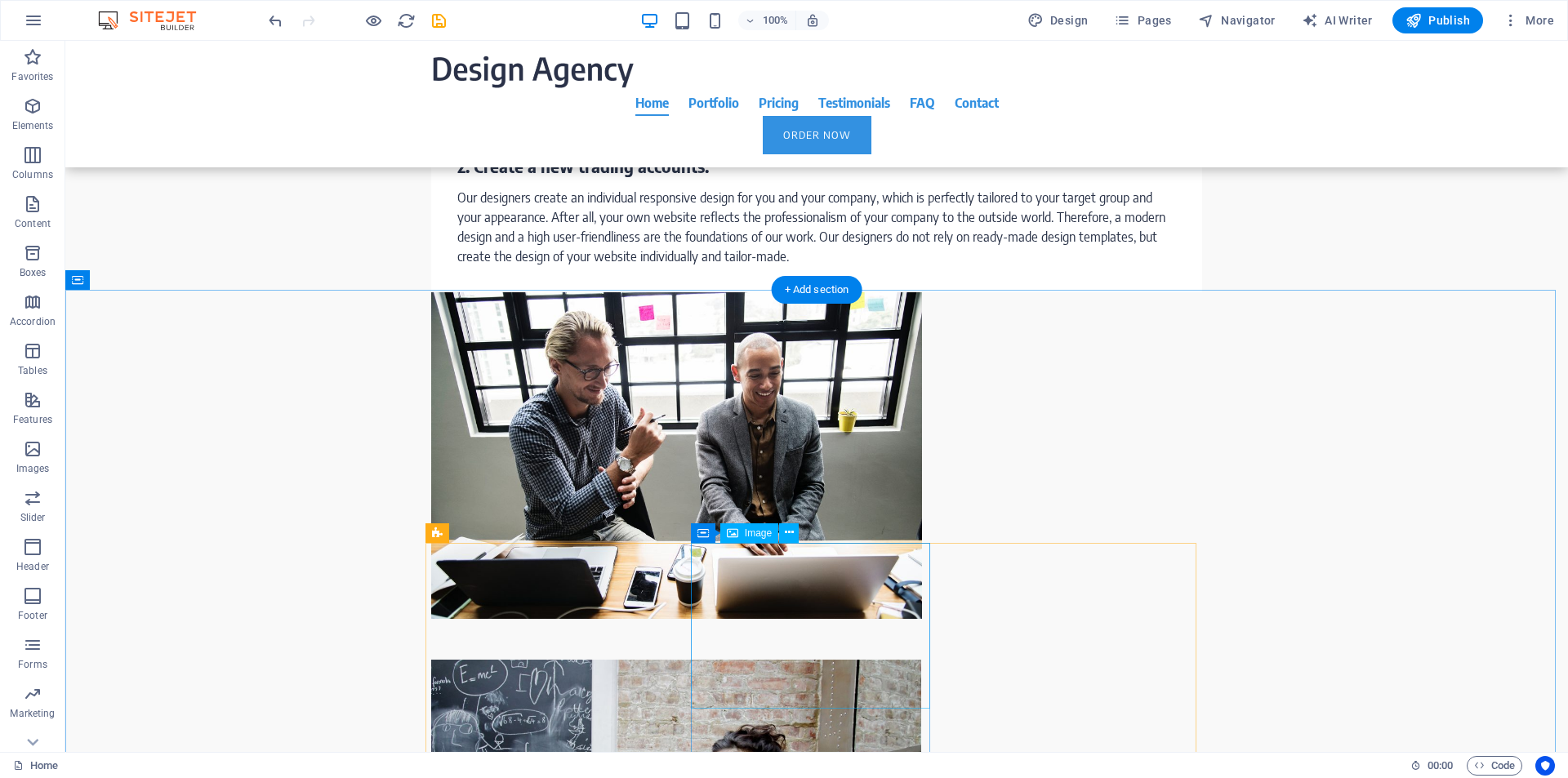
scroll to position [2149, 0]
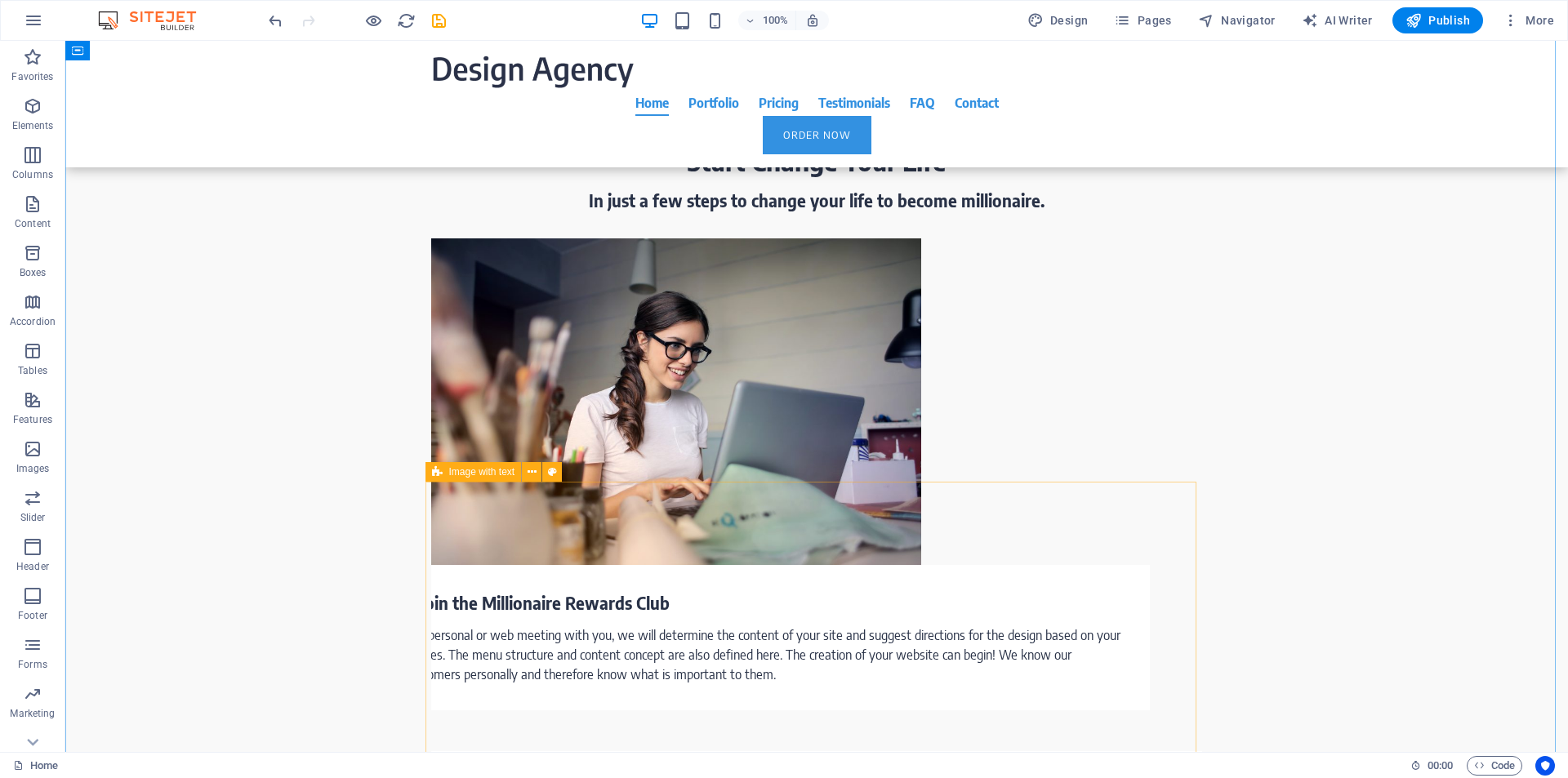
scroll to position [1527, 0]
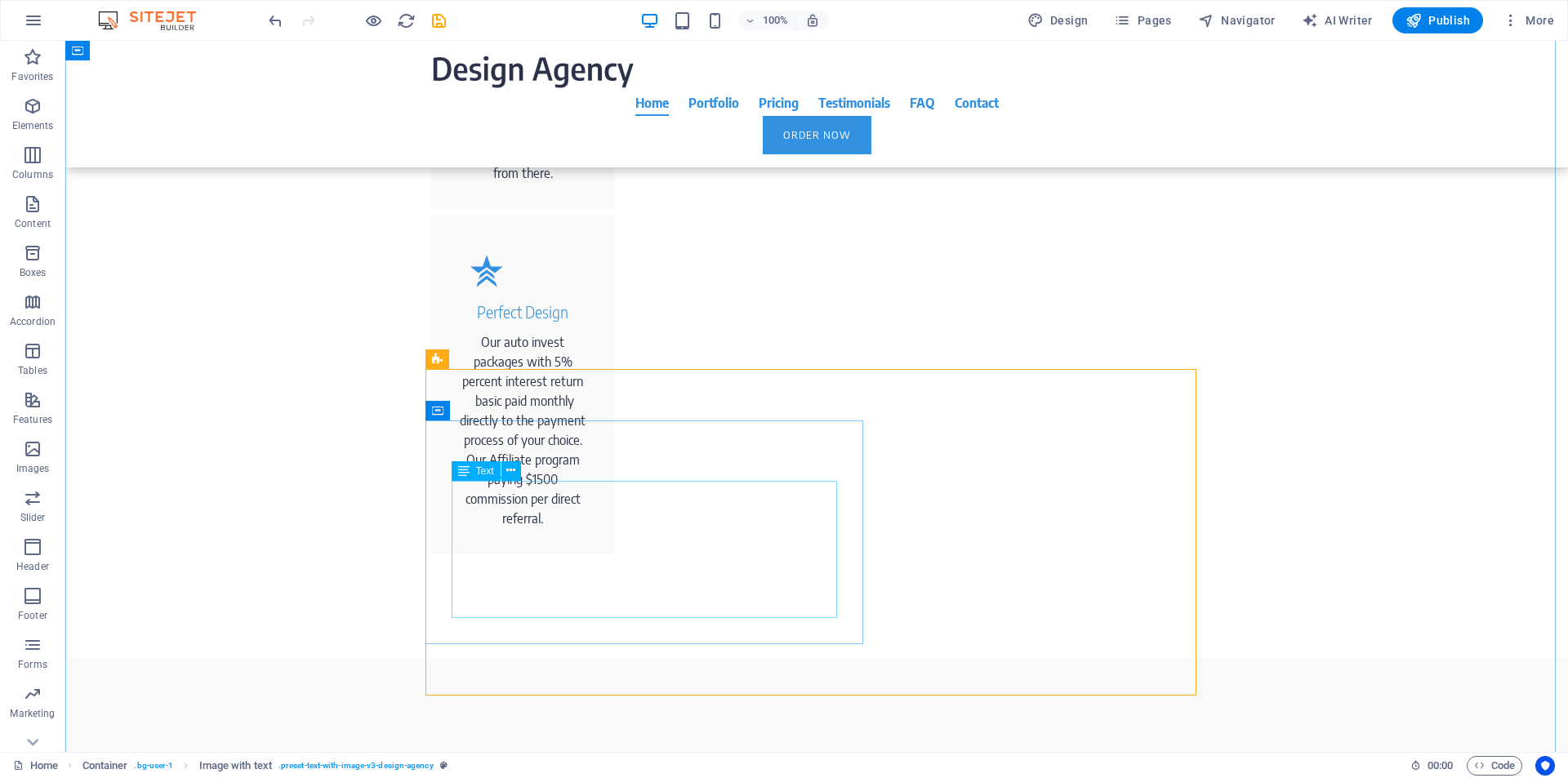
scroll to position [2149, 0]
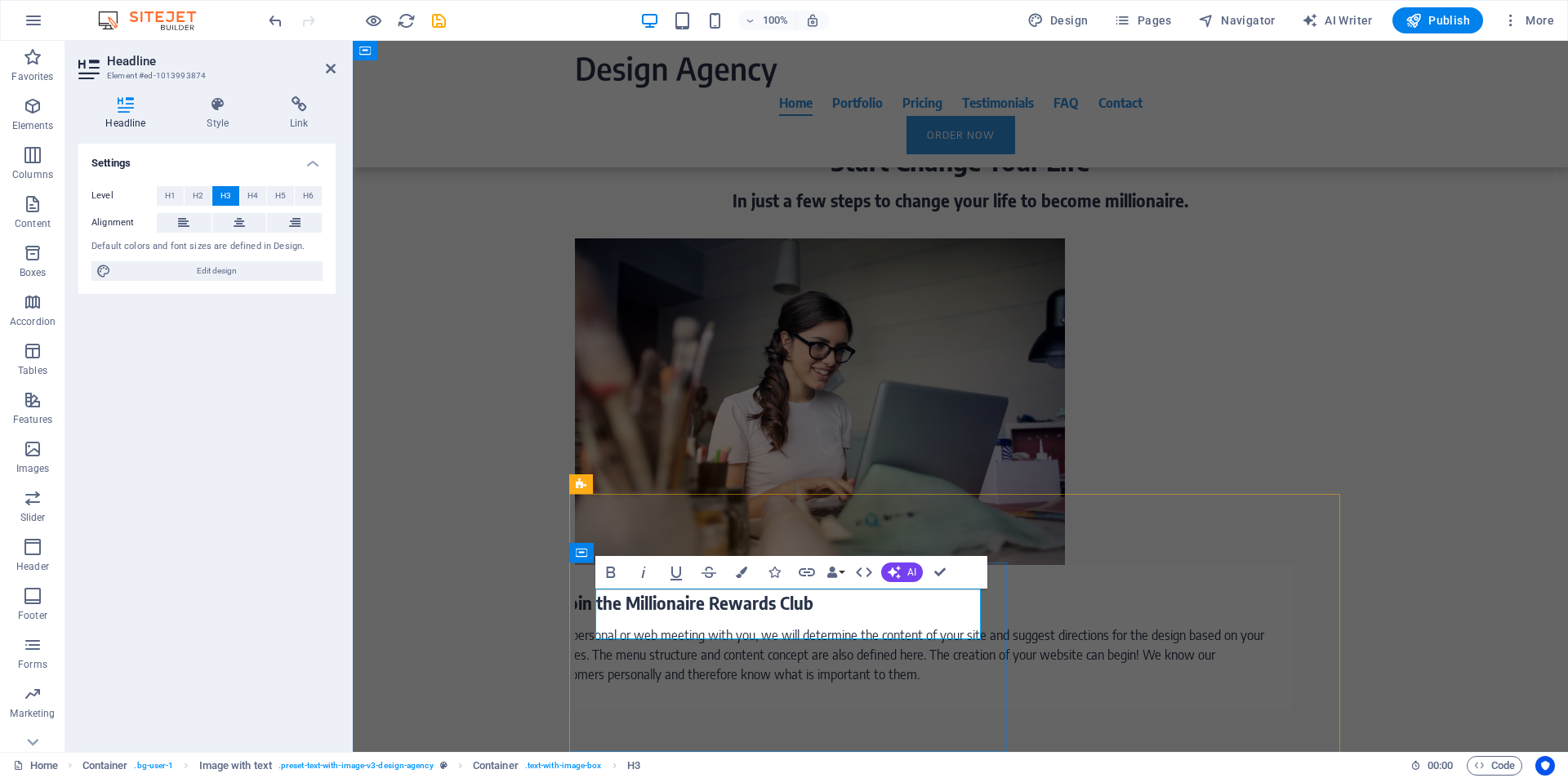
scroll to position [2137, 0]
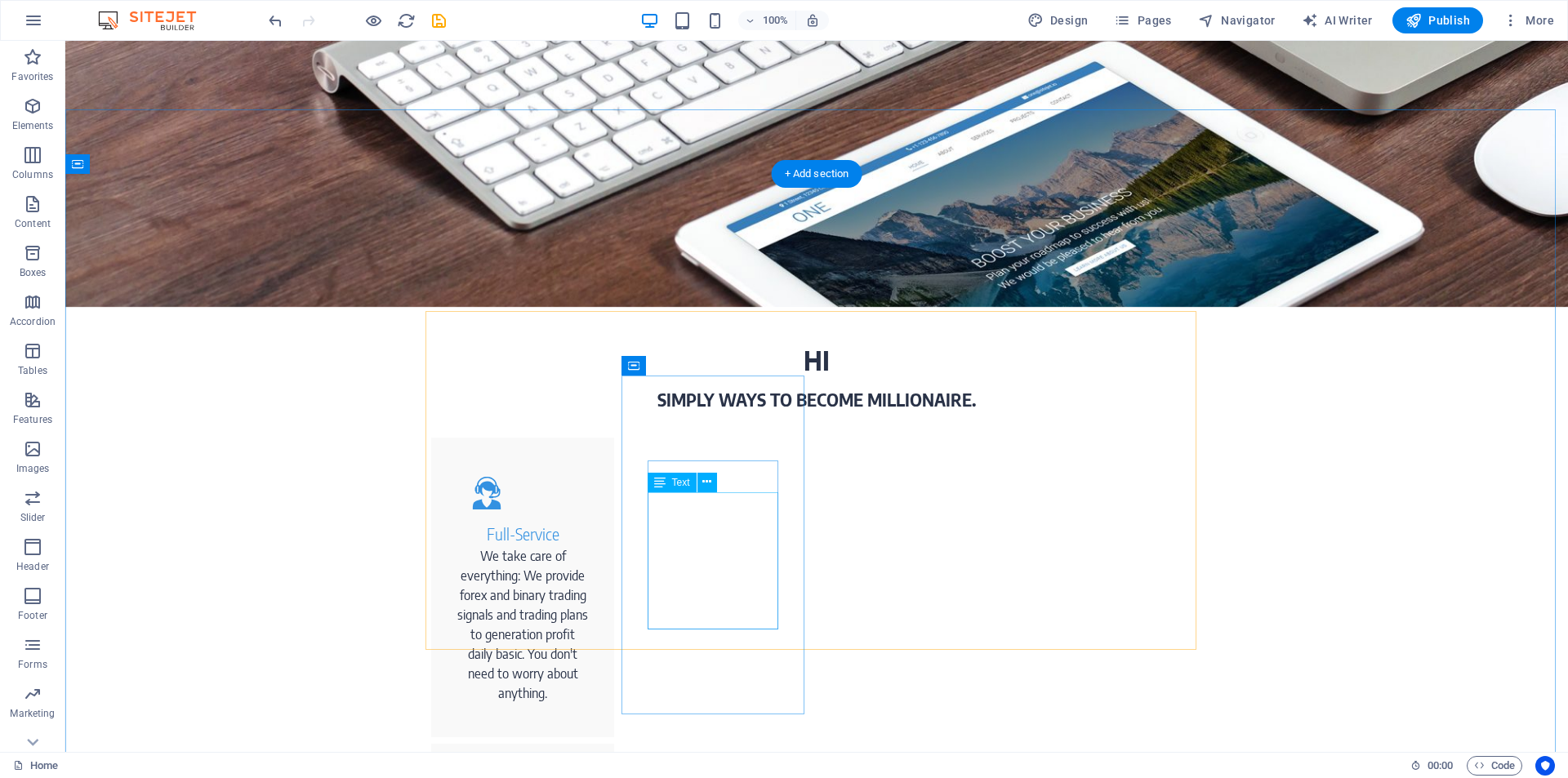
scroll to position [0, 0]
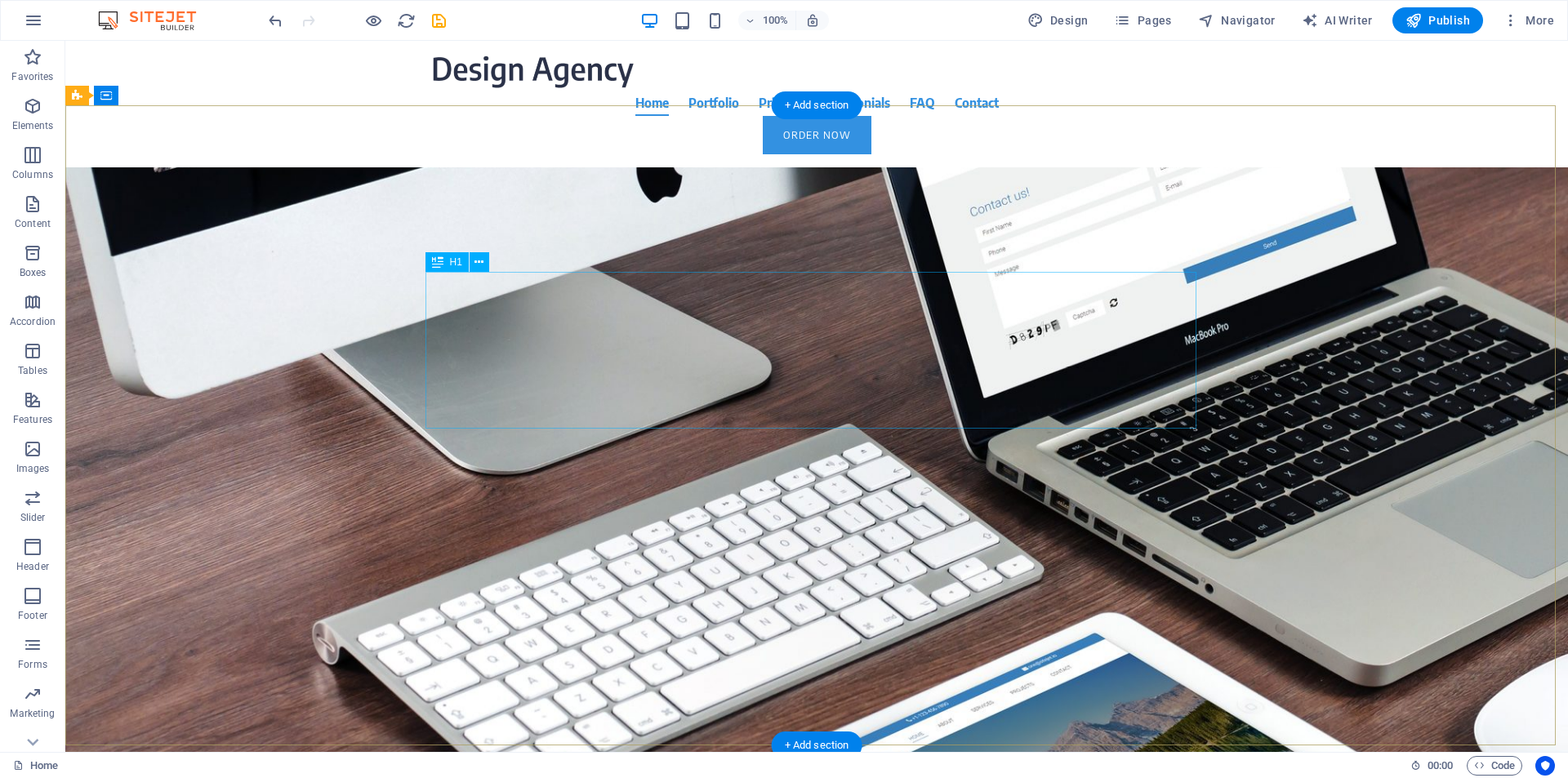
click at [614, 394] on div "About Time We Create Millionaire Rewards Club." at bounding box center [817, 350] width 771 height 156
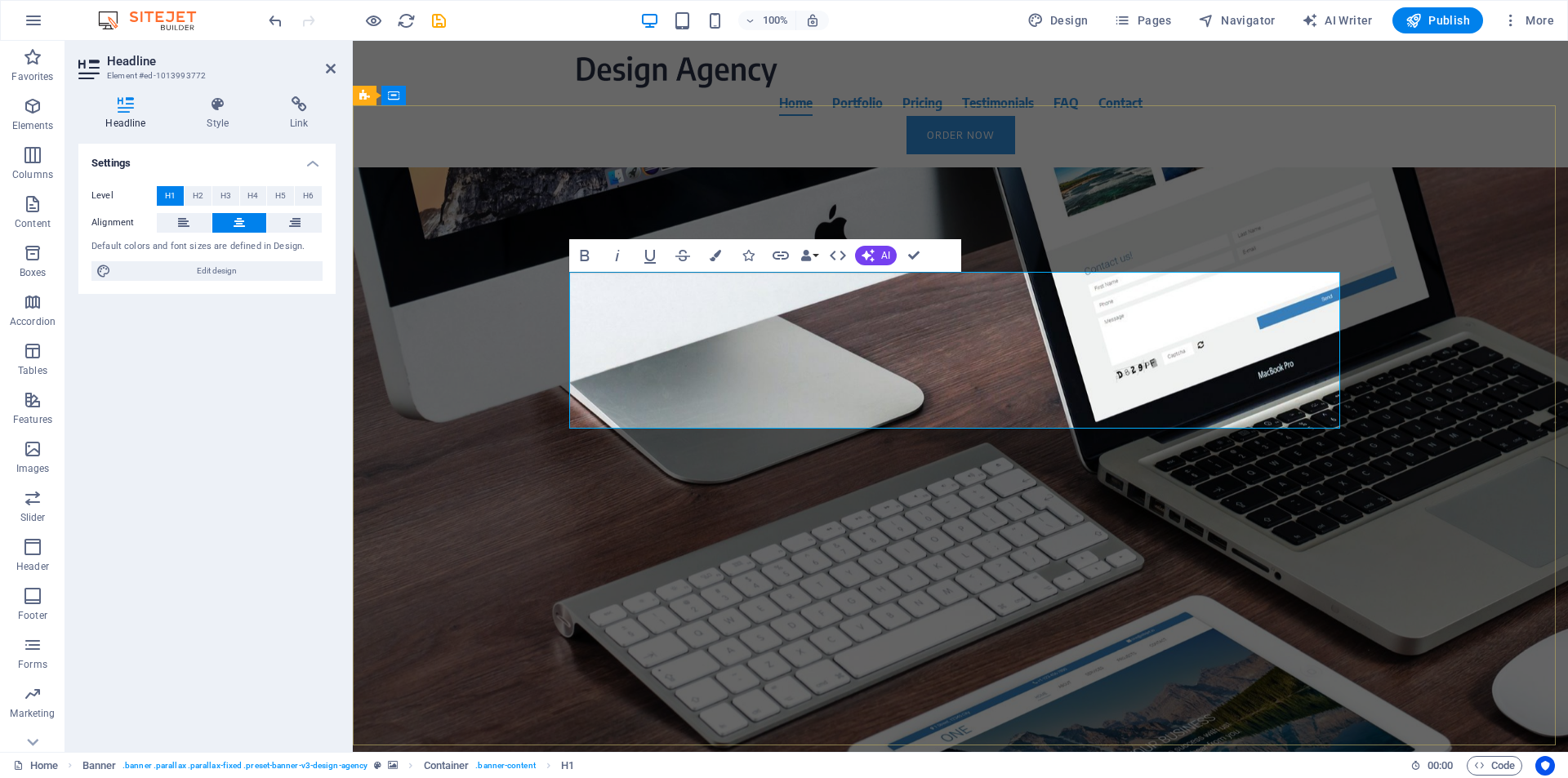
click at [649, 401] on h1 "About Time We Create Millionaire Rewards Club." at bounding box center [960, 350] width 771 height 156
click at [701, 393] on span "About Time We Create ThMillionaire Rewards Club." at bounding box center [960, 350] width 654 height 143
click at [1450, 392] on div "About Time We Create The Millionaire Rewards Club. Focus on our trading signals…" at bounding box center [960, 425] width 1215 height 515
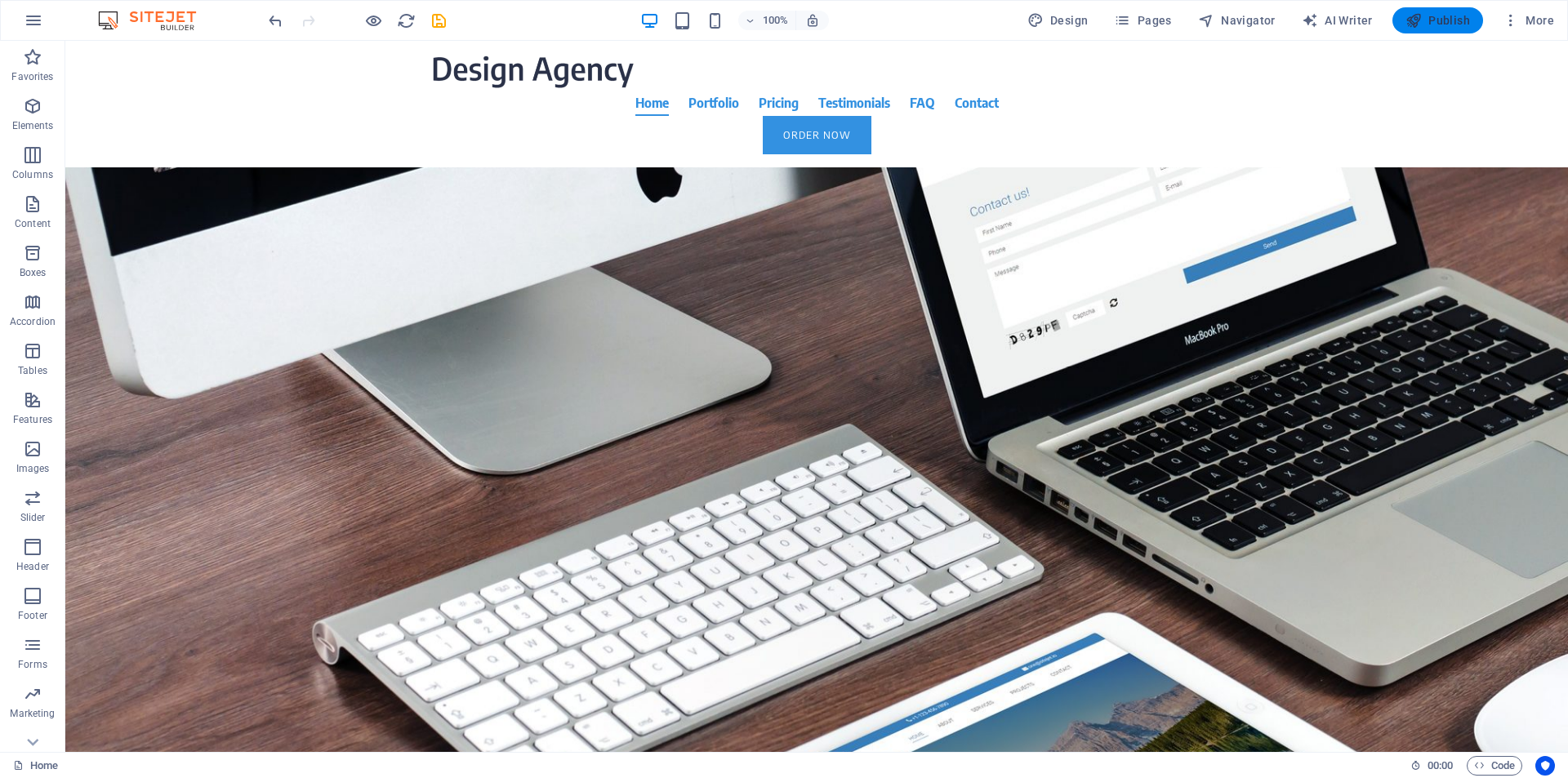
click at [1451, 24] on span "Publish" at bounding box center [1437, 20] width 65 height 16
